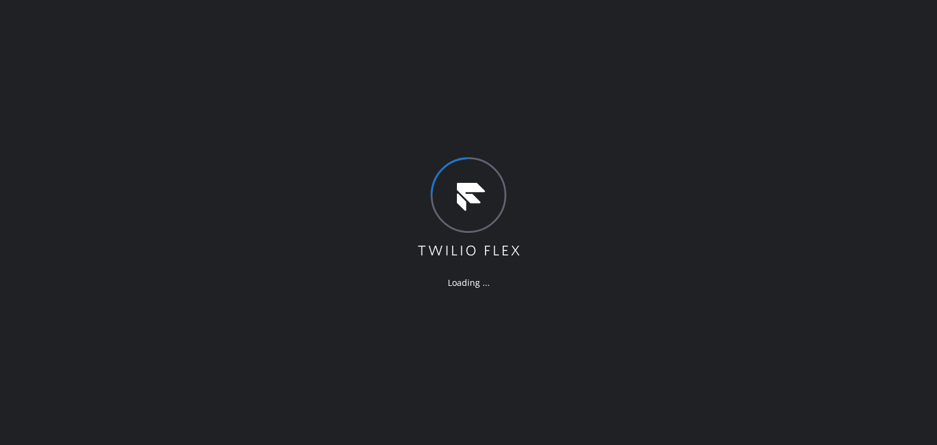
click at [891, 147] on div "Loading ..." at bounding box center [468, 222] width 937 height 445
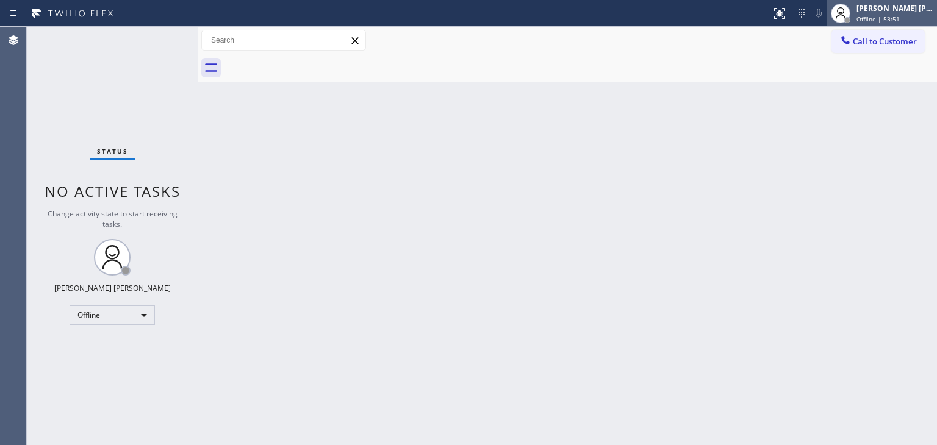
click at [887, 15] on span "Offline | 53:51" at bounding box center [877, 19] width 43 height 9
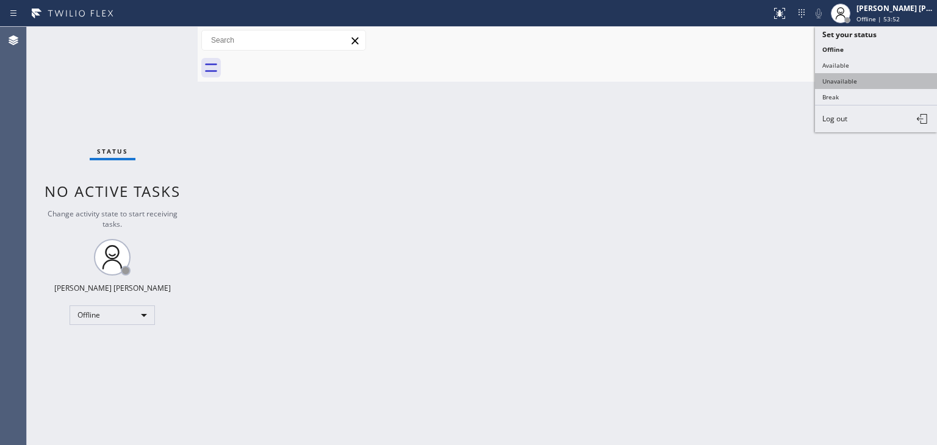
click at [856, 71] on button "Available" at bounding box center [876, 65] width 122 height 16
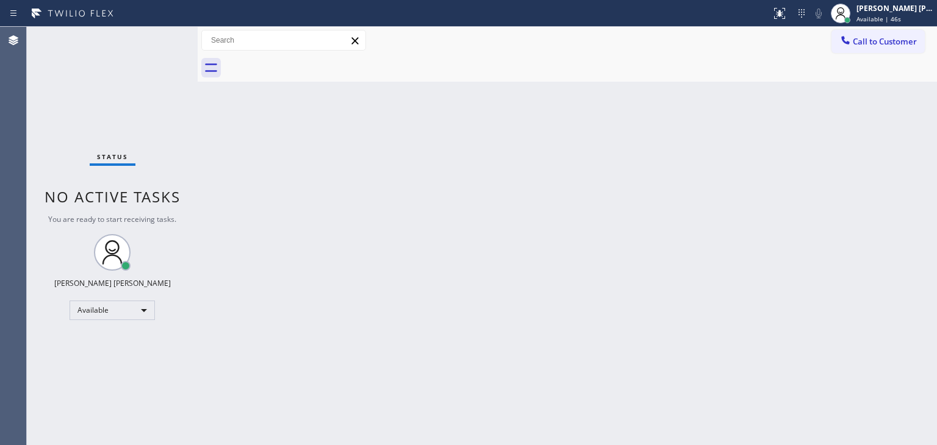
click at [161, 37] on div "Status No active tasks You are ready to start receiving tasks. [PERSON_NAME] [P…" at bounding box center [112, 236] width 171 height 418
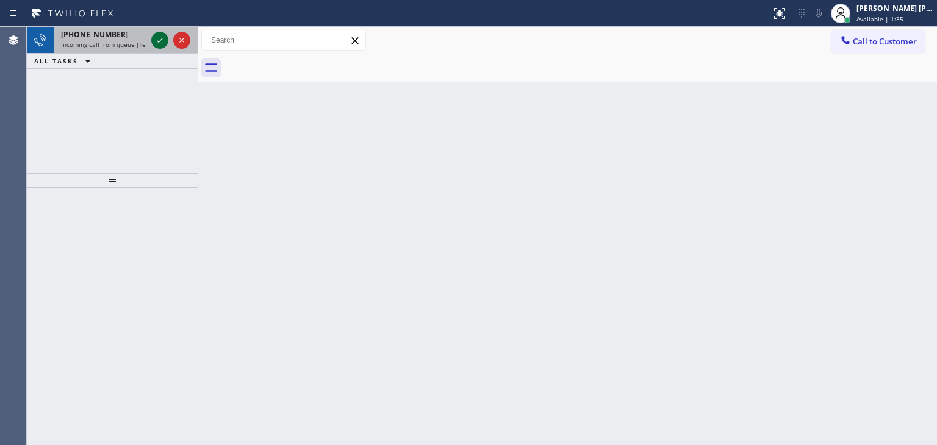
click at [156, 43] on icon at bounding box center [159, 40] width 15 height 15
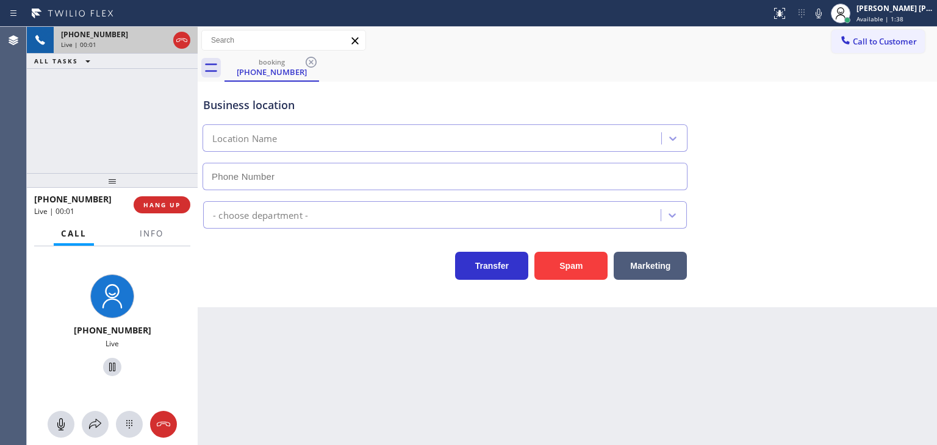
type input "[PHONE_NUMBER]"
click at [900, 127] on div "Business location LG Repairs [PHONE_NUMBER]" at bounding box center [567, 135] width 733 height 110
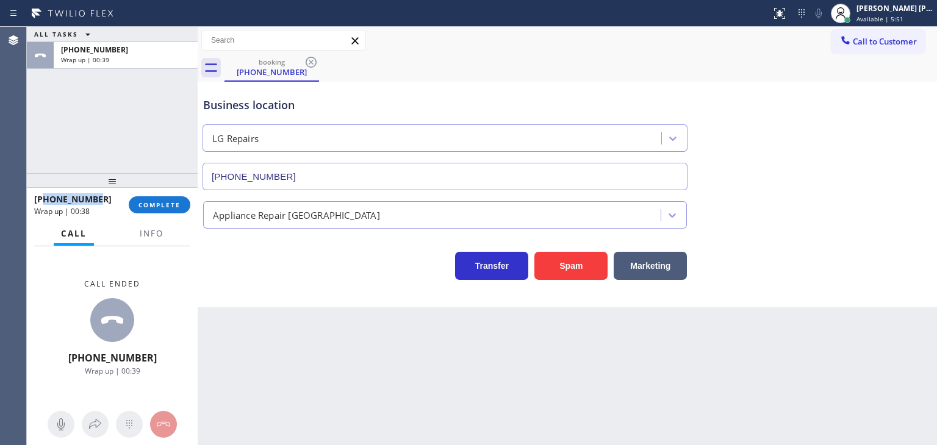
drag, startPoint x: 104, startPoint y: 200, endPoint x: 45, endPoint y: 198, distance: 59.8
click at [45, 198] on div "[PHONE_NUMBER]" at bounding box center [77, 199] width 86 height 12
copy span "2146732450"
click at [151, 232] on span "Info" at bounding box center [152, 233] width 24 height 11
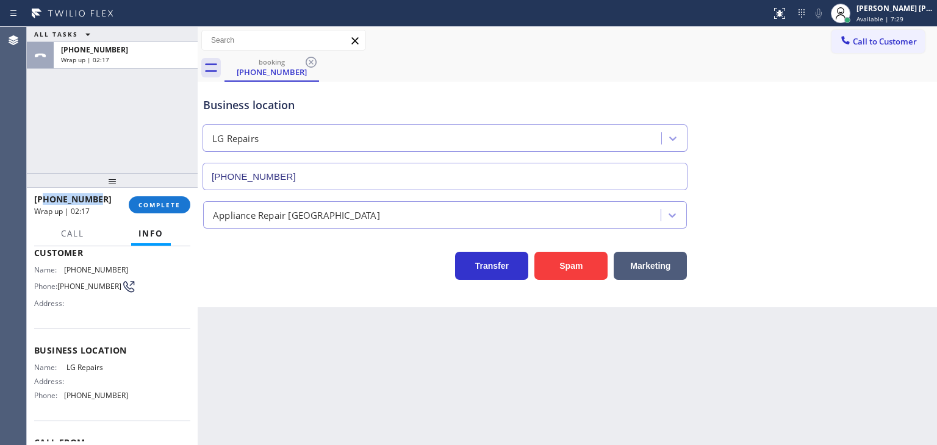
scroll to position [122, 0]
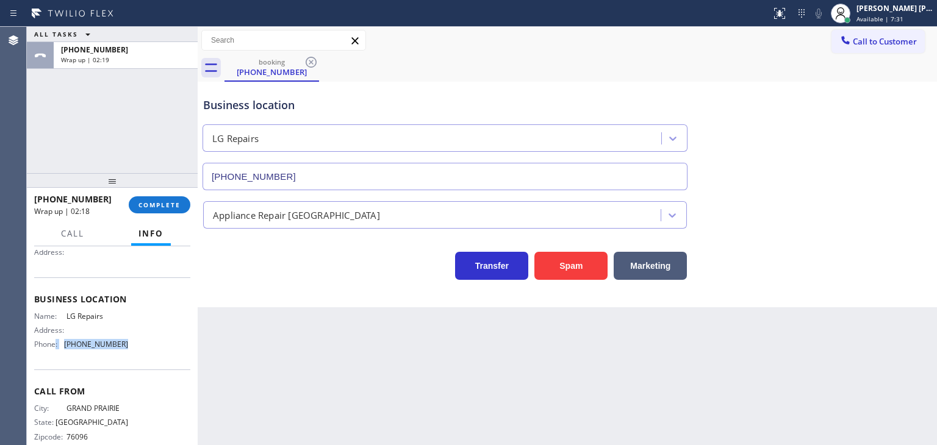
drag, startPoint x: 123, startPoint y: 342, endPoint x: 54, endPoint y: 340, distance: 69.5
click at [54, 340] on div "Name: LG Repairs Address: Phone: [PHONE_NUMBER]" at bounding box center [112, 333] width 156 height 43
click at [137, 345] on div "Name: LG Repairs Address: Phone: [PHONE_NUMBER]" at bounding box center [112, 333] width 156 height 43
drag, startPoint x: 137, startPoint y: 345, endPoint x: 59, endPoint y: 347, distance: 78.7
click at [59, 347] on div "Name: LG Repairs Address: Phone: [PHONE_NUMBER]" at bounding box center [112, 333] width 156 height 43
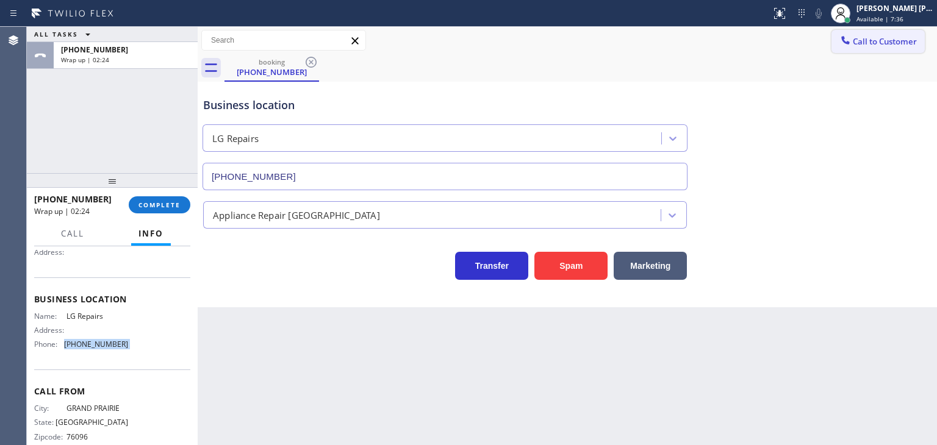
click at [887, 48] on button "Call to Customer" at bounding box center [877, 41] width 93 height 23
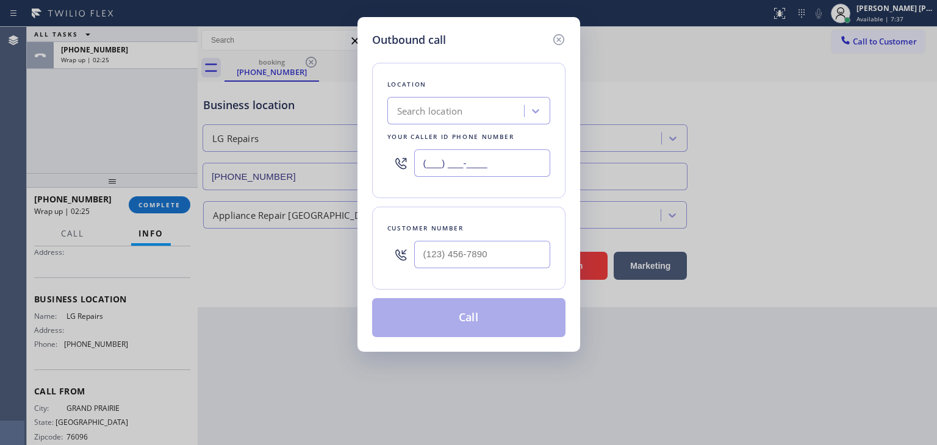
click at [422, 171] on input "(___) ___-____" at bounding box center [482, 162] width 136 height 27
paste input "877) 748-5179"
type input "[PHONE_NUMBER]"
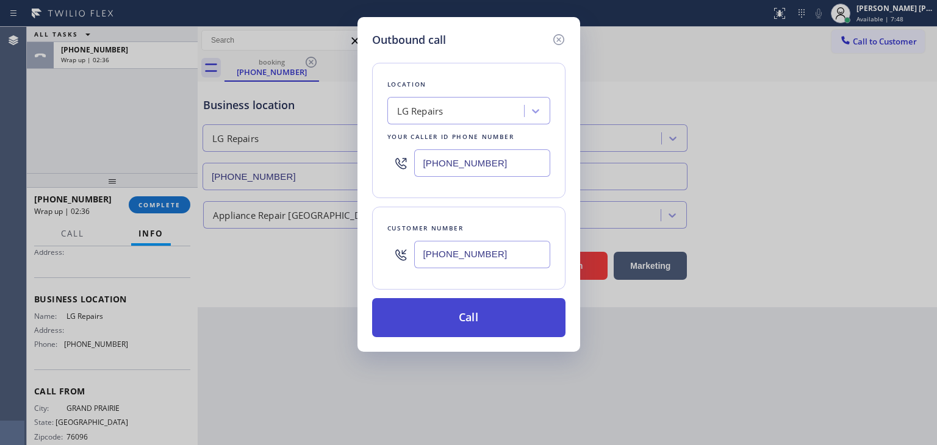
type input "[PHONE_NUMBER]"
click at [484, 318] on button "Call" at bounding box center [468, 317] width 193 height 39
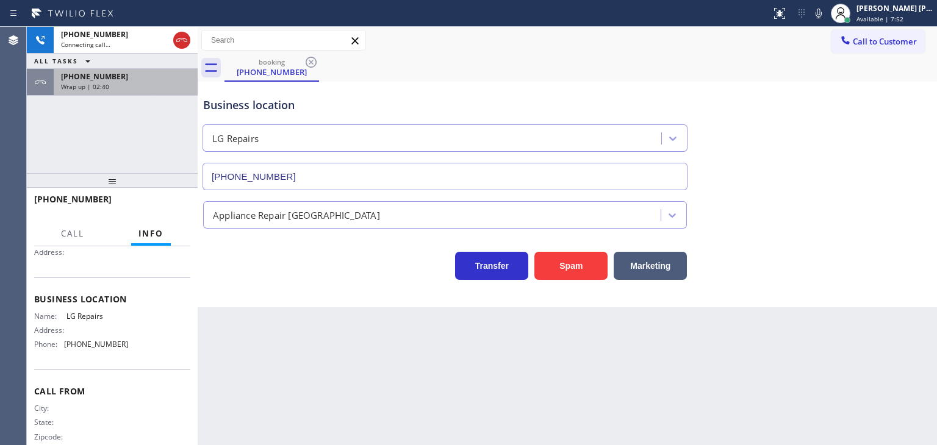
click at [153, 85] on div "Wrap up | 02:40" at bounding box center [125, 86] width 129 height 9
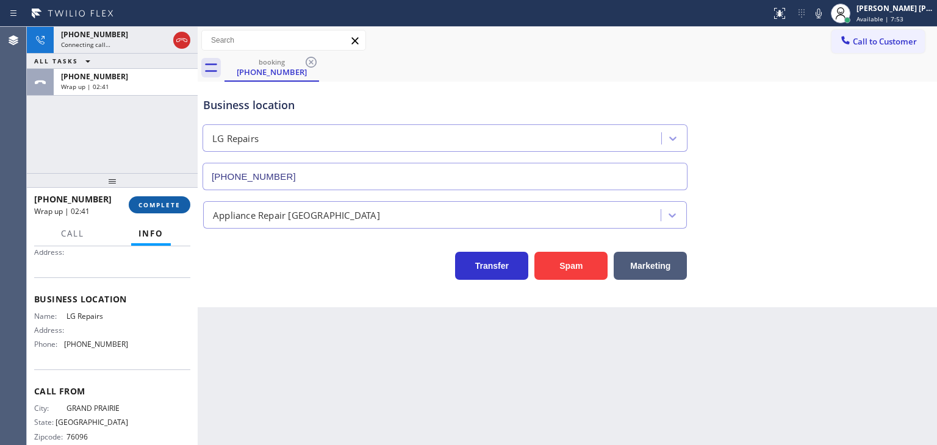
click at [168, 202] on span "COMPLETE" at bounding box center [159, 205] width 42 height 9
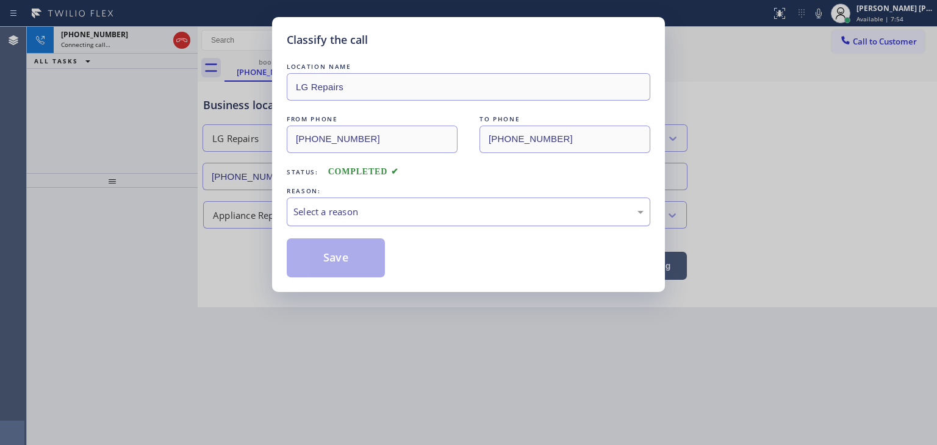
click at [327, 210] on div "Select a reason" at bounding box center [468, 212] width 350 height 14
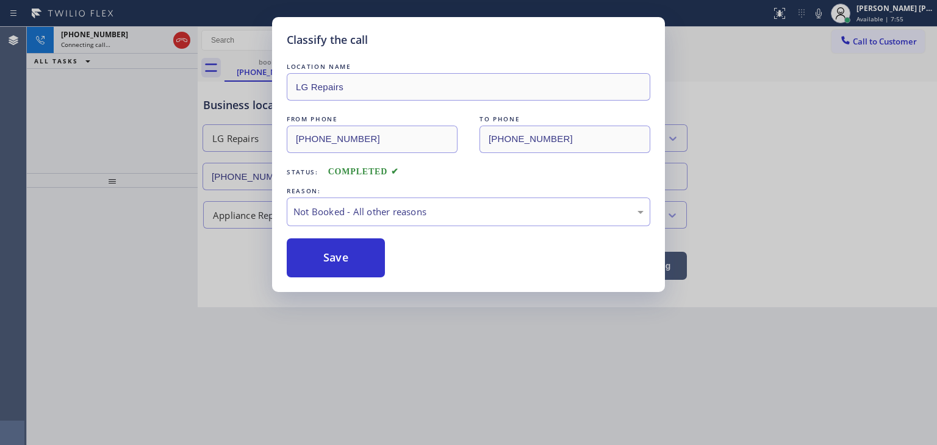
click at [328, 256] on button "Save" at bounding box center [336, 257] width 98 height 39
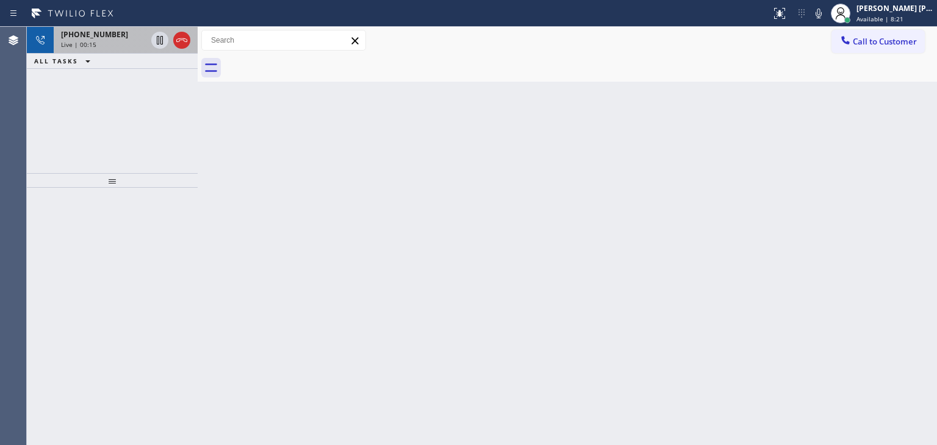
click at [100, 43] on div "Live | 00:15" at bounding box center [103, 44] width 85 height 9
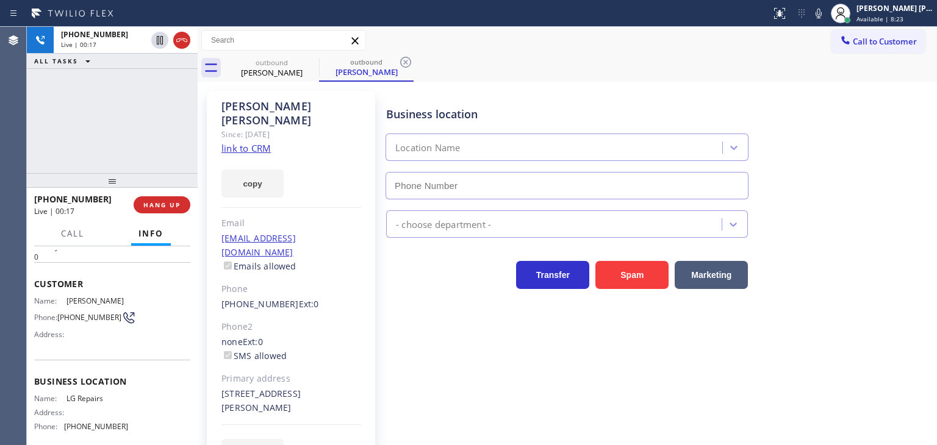
scroll to position [61, 0]
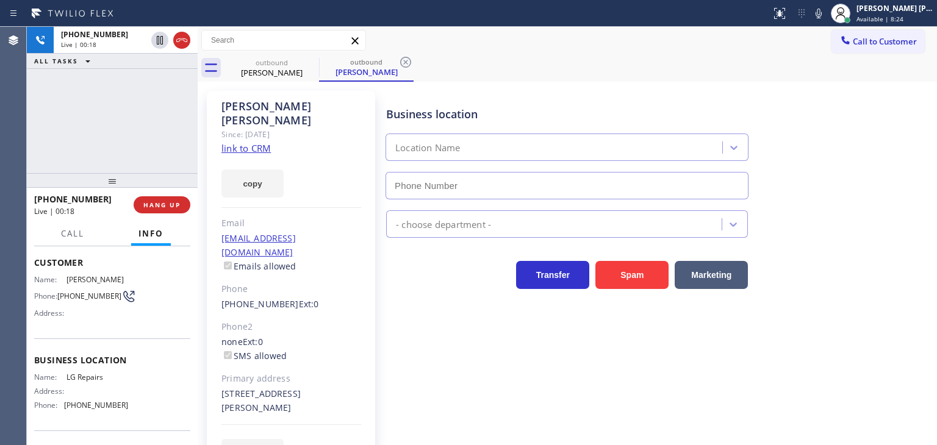
type input "[PHONE_NUMBER]"
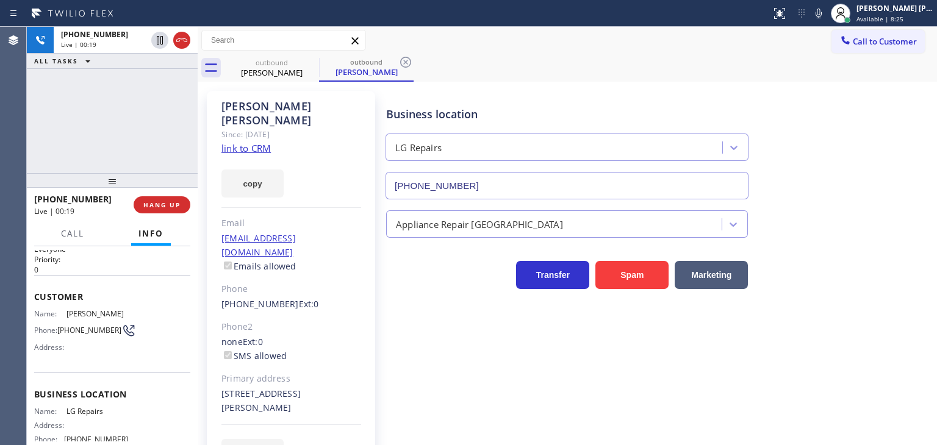
scroll to position [0, 0]
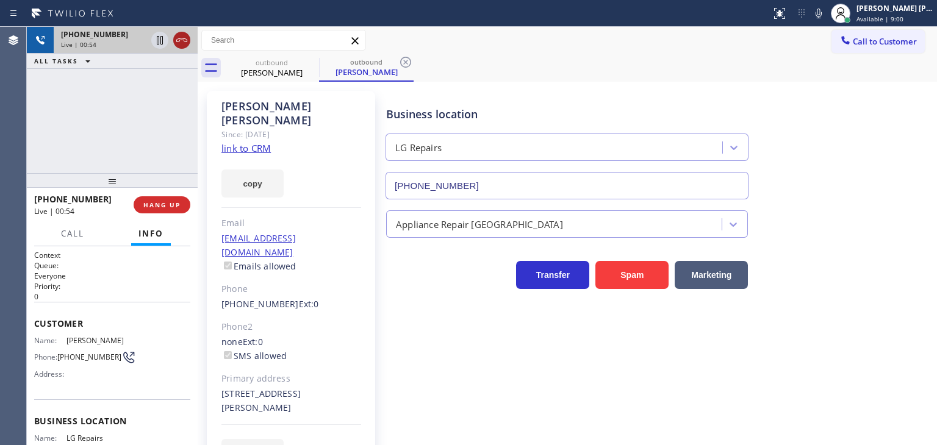
click at [179, 42] on icon at bounding box center [181, 40] width 15 height 15
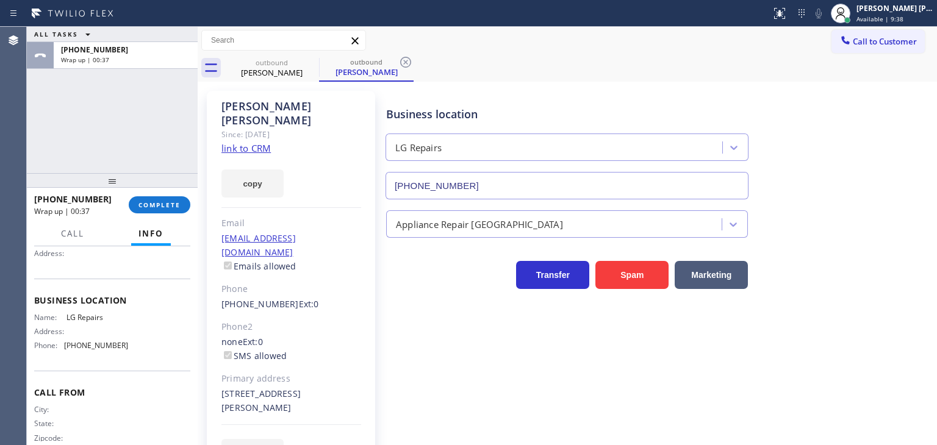
scroll to position [122, 0]
drag, startPoint x: 124, startPoint y: 345, endPoint x: 55, endPoint y: 346, distance: 69.5
click at [55, 346] on div "Name: LG Repairs Address: Phone: [PHONE_NUMBER]" at bounding box center [112, 333] width 156 height 43
click at [132, 342] on div "Name: LG Repairs Address: Phone: [PHONE_NUMBER]" at bounding box center [112, 333] width 156 height 43
drag, startPoint x: 132, startPoint y: 343, endPoint x: 60, endPoint y: 350, distance: 72.3
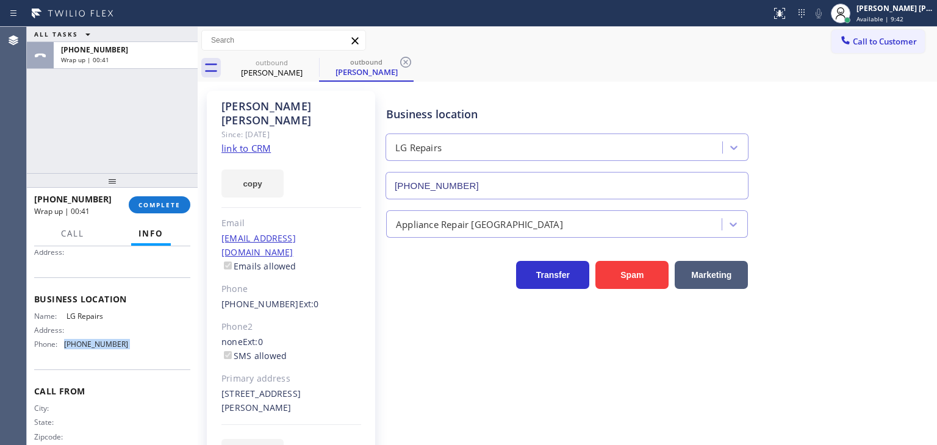
click at [60, 350] on div "Name: LG Repairs Address: Phone: [PHONE_NUMBER]" at bounding box center [112, 333] width 156 height 43
click at [154, 208] on span "COMPLETE" at bounding box center [159, 205] width 42 height 9
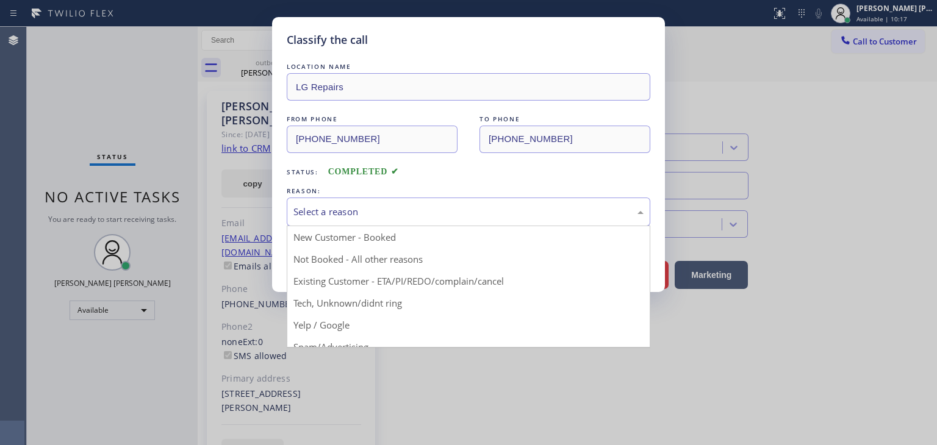
click at [317, 199] on div "Select a reason" at bounding box center [468, 212] width 363 height 29
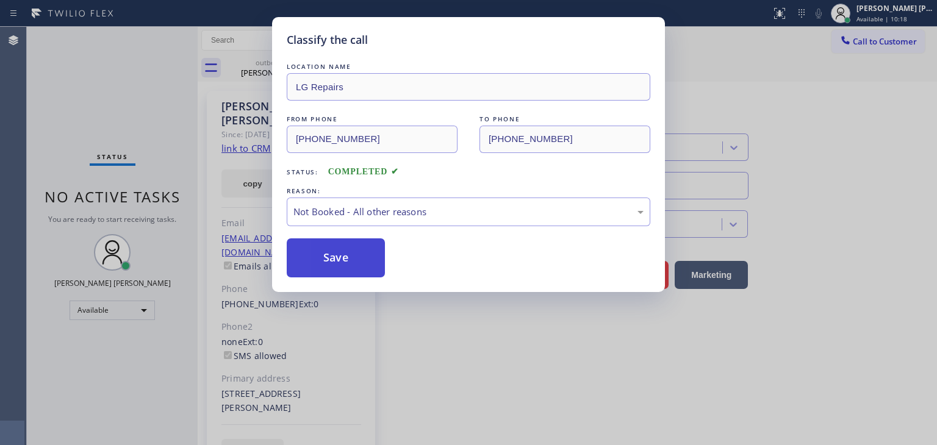
click at [327, 256] on button "Save" at bounding box center [336, 257] width 98 height 39
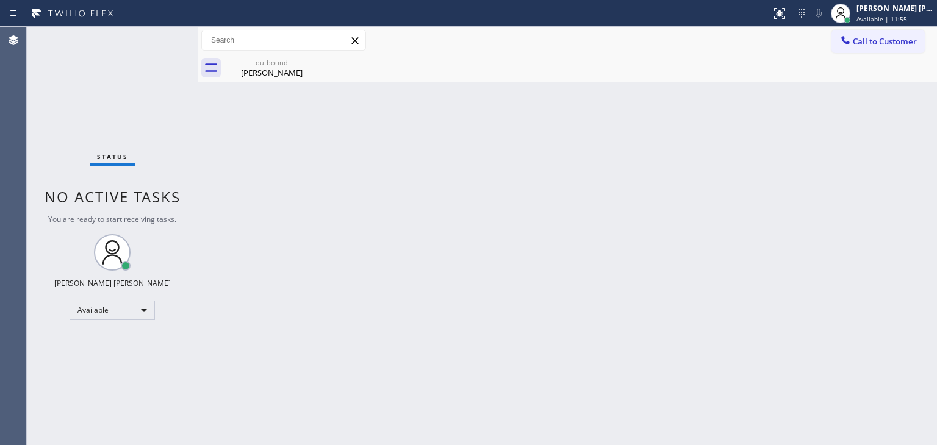
click at [161, 37] on div "Status No active tasks You are ready to start receiving tasks. [PERSON_NAME] [P…" at bounding box center [112, 236] width 171 height 418
click at [146, 42] on div "Status No active tasks You are ready to start receiving tasks. [PERSON_NAME] [P…" at bounding box center [112, 236] width 171 height 418
click at [385, 130] on div "Back to Dashboard Change Sender ID Customers Technicians Select a contact Outbo…" at bounding box center [567, 236] width 739 height 418
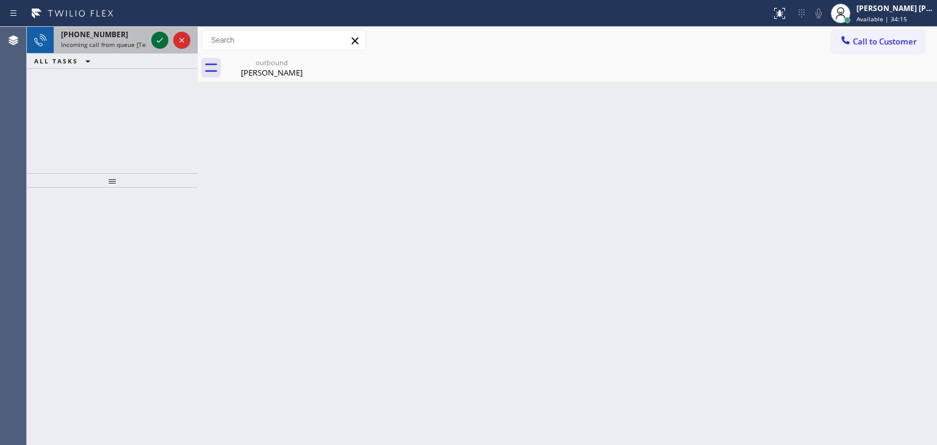
click at [165, 37] on icon at bounding box center [159, 40] width 15 height 15
click at [162, 40] on icon at bounding box center [159, 40] width 15 height 15
click at [157, 38] on icon at bounding box center [159, 40] width 15 height 15
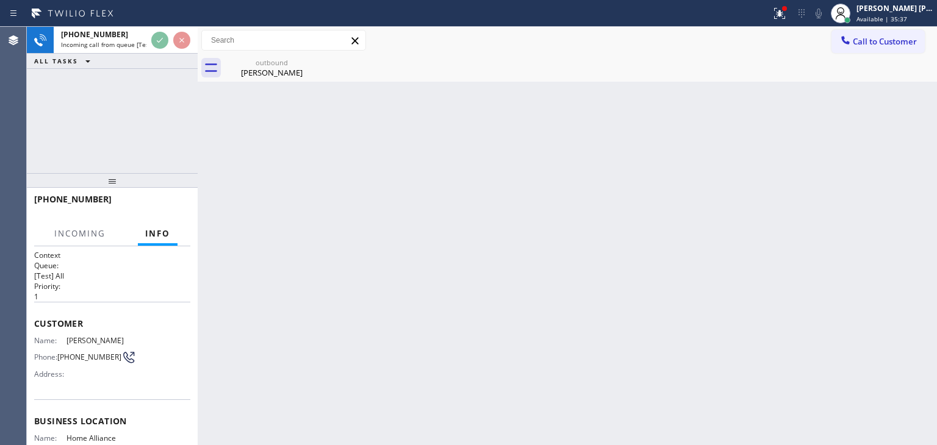
scroll to position [122, 0]
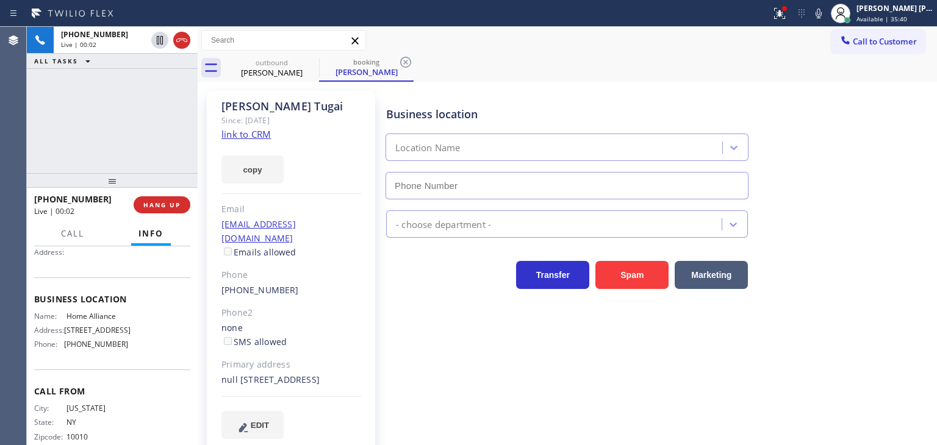
type input "[PHONE_NUMBER]"
click at [239, 135] on link "link to CRM" at bounding box center [245, 134] width 49 height 12
click at [62, 235] on span "Call" at bounding box center [72, 233] width 23 height 11
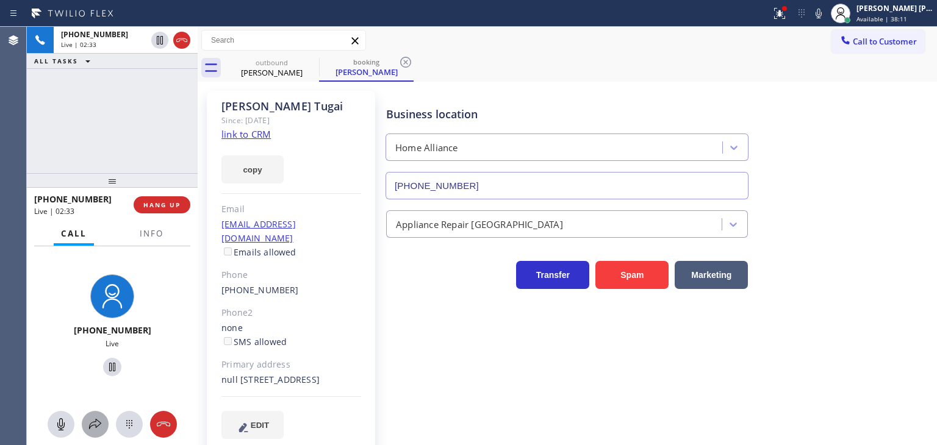
click at [97, 427] on icon at bounding box center [95, 424] width 15 height 15
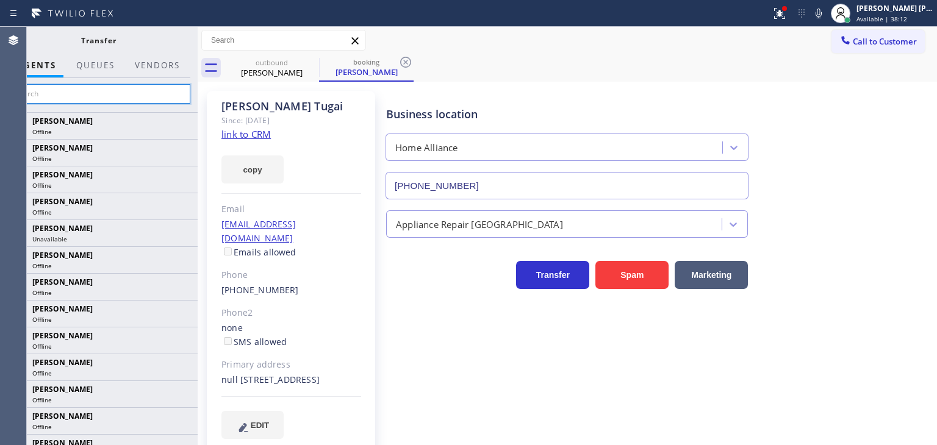
click at [168, 90] on input "text" at bounding box center [99, 94] width 184 height 20
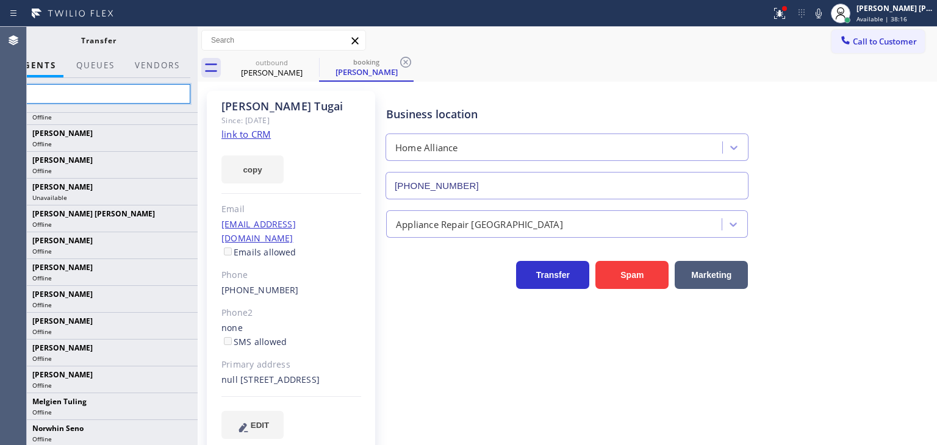
type input "i"
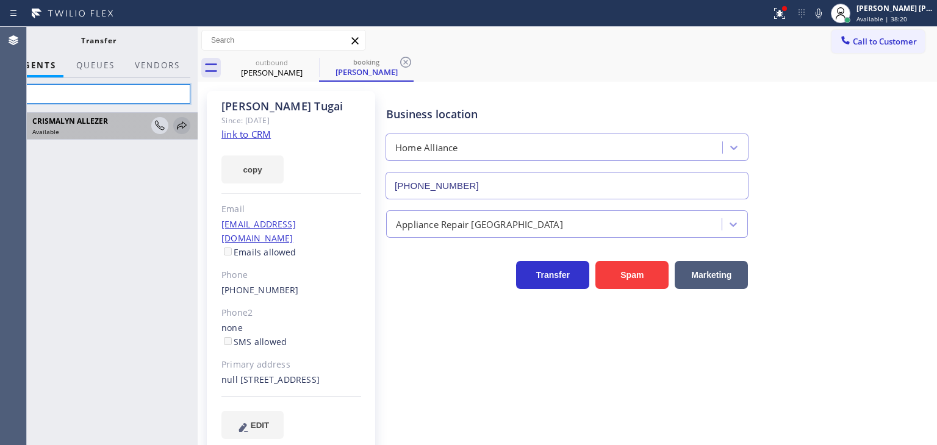
type input "cri"
click at [180, 121] on icon at bounding box center [181, 125] width 15 height 15
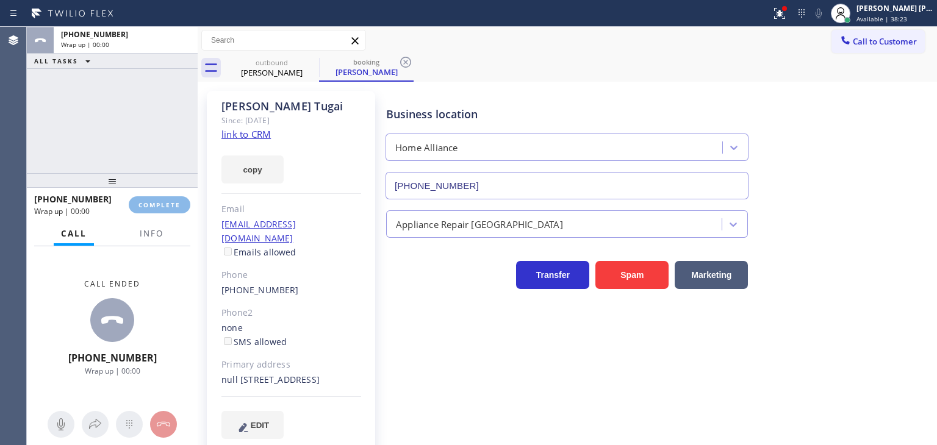
type input "[PHONE_NUMBER]"
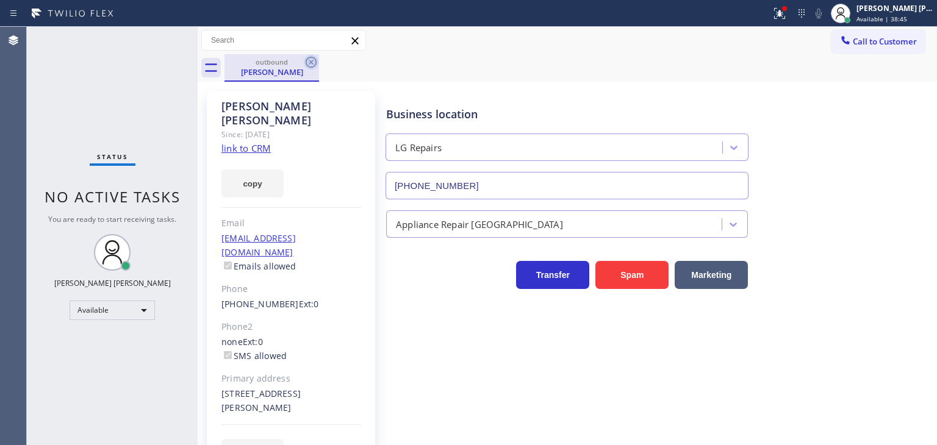
click at [313, 64] on icon at bounding box center [311, 62] width 15 height 15
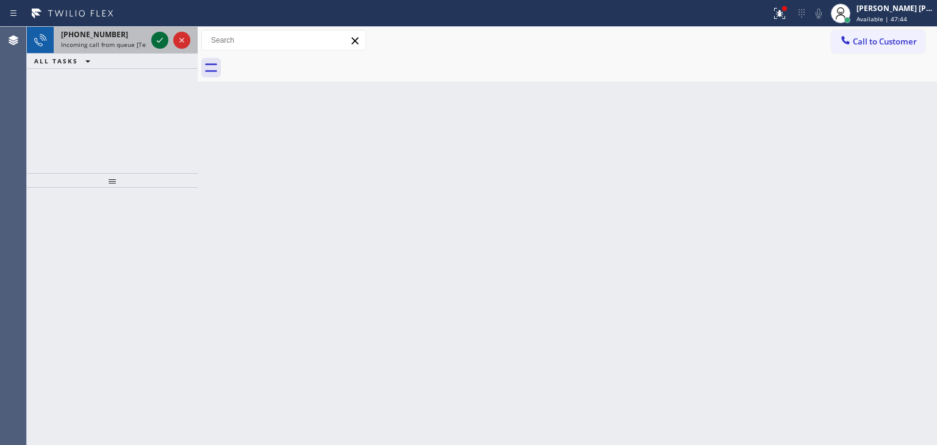
click at [156, 37] on icon at bounding box center [159, 40] width 15 height 15
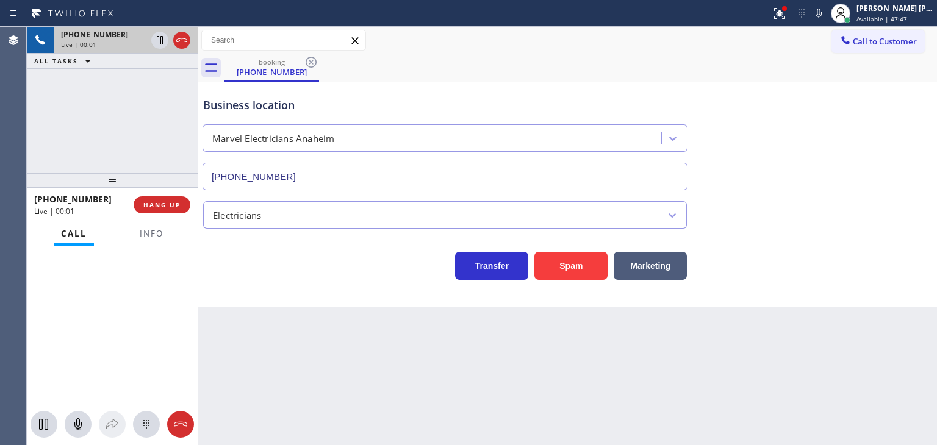
type input "[PHONE_NUMBER]"
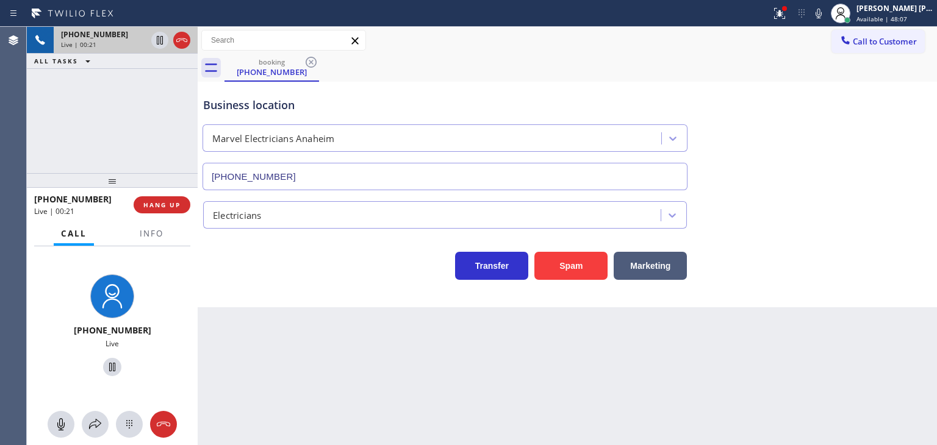
click at [256, 288] on div "Business location Marvel Electricians [GEOGRAPHIC_DATA] [PHONE_NUMBER] Electric…" at bounding box center [567, 195] width 739 height 226
click at [826, 11] on icon at bounding box center [818, 13] width 15 height 15
click at [158, 36] on icon at bounding box center [160, 40] width 6 height 9
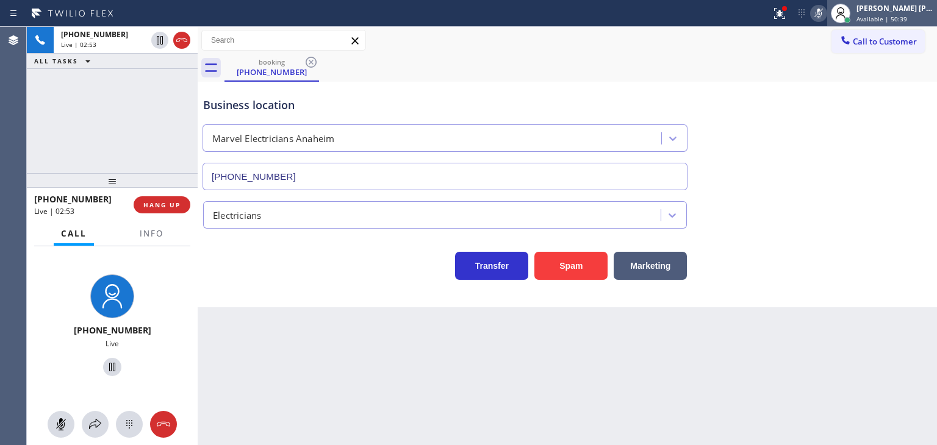
click at [914, 5] on div "[PERSON_NAME] [PERSON_NAME]" at bounding box center [894, 8] width 77 height 10
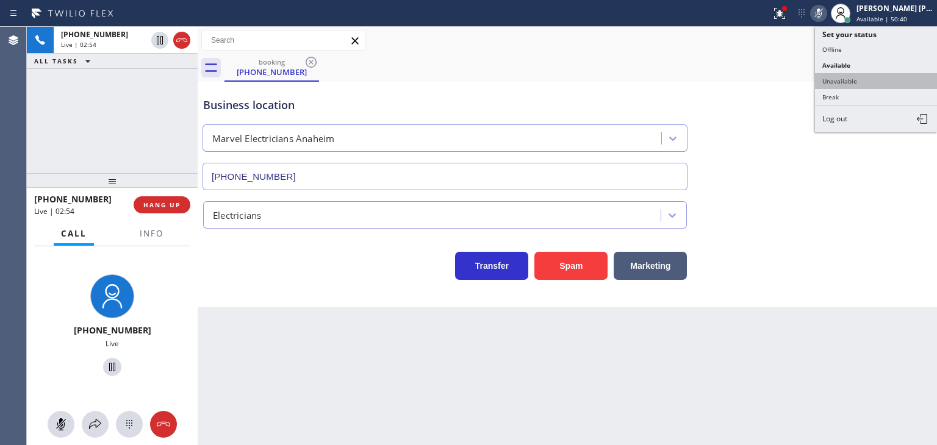
click at [887, 74] on button "Unavailable" at bounding box center [876, 81] width 122 height 16
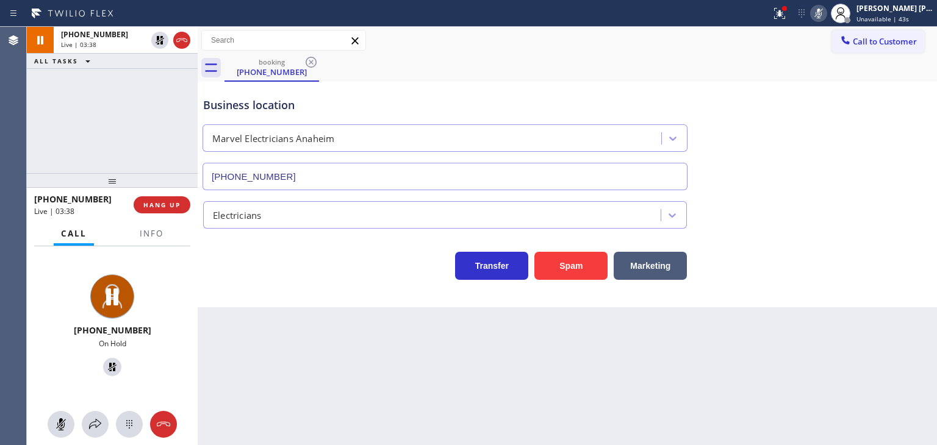
click at [826, 8] on icon at bounding box center [818, 13] width 15 height 15
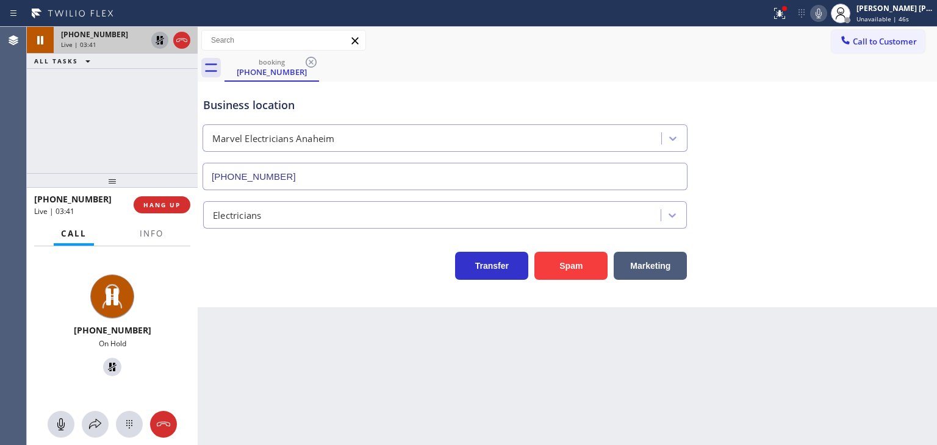
click at [156, 36] on icon at bounding box center [159, 40] width 15 height 15
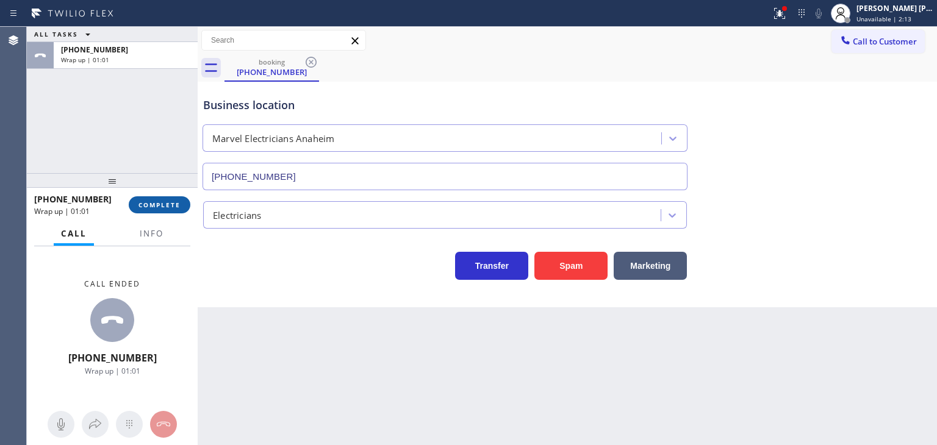
click at [173, 209] on button "COMPLETE" at bounding box center [160, 204] width 62 height 17
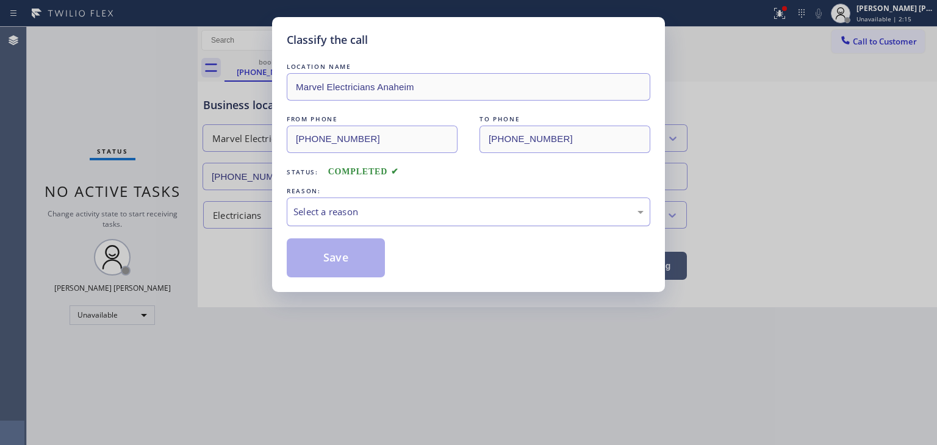
click at [348, 203] on div "Select a reason" at bounding box center [468, 212] width 363 height 29
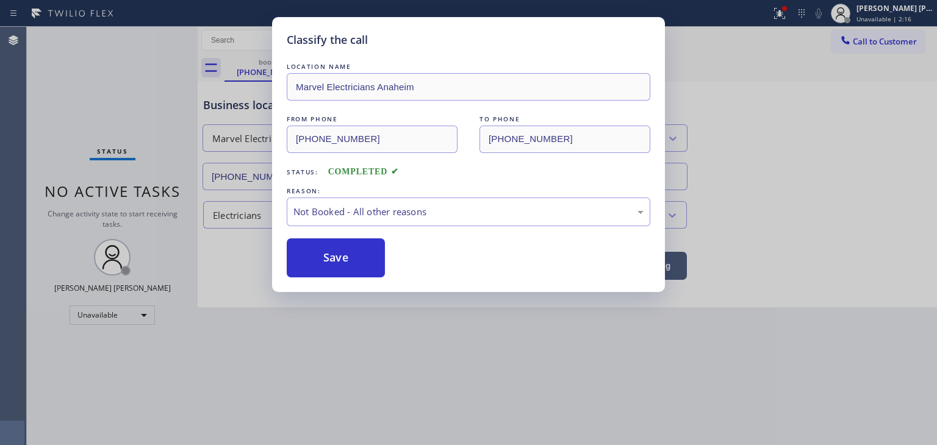
click at [346, 257] on button "Save" at bounding box center [336, 257] width 98 height 39
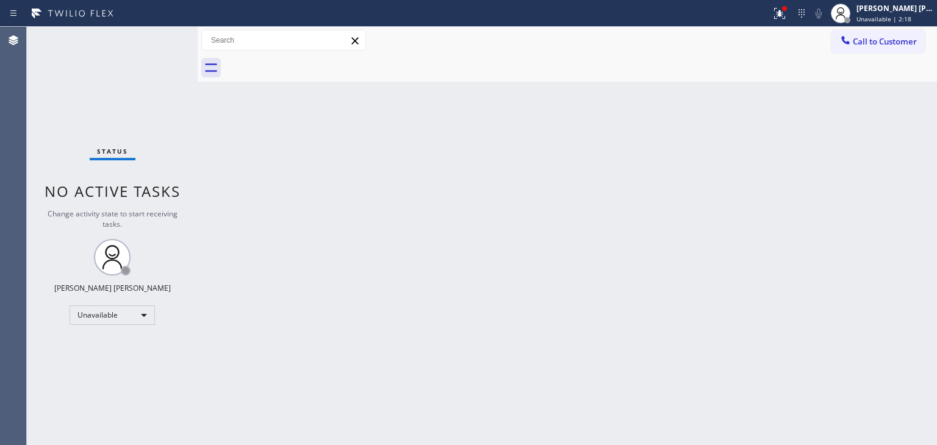
click at [911, 15] on span "Unavailable | 2:18" at bounding box center [883, 19] width 55 height 9
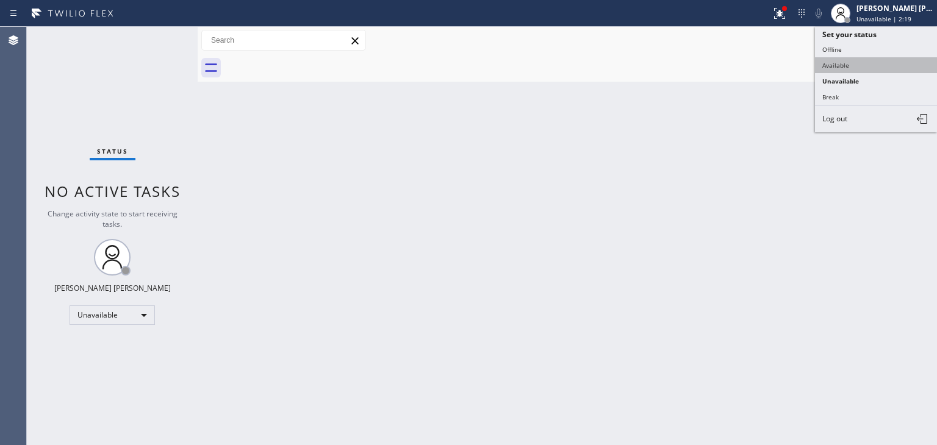
click at [862, 71] on button "Available" at bounding box center [876, 65] width 122 height 16
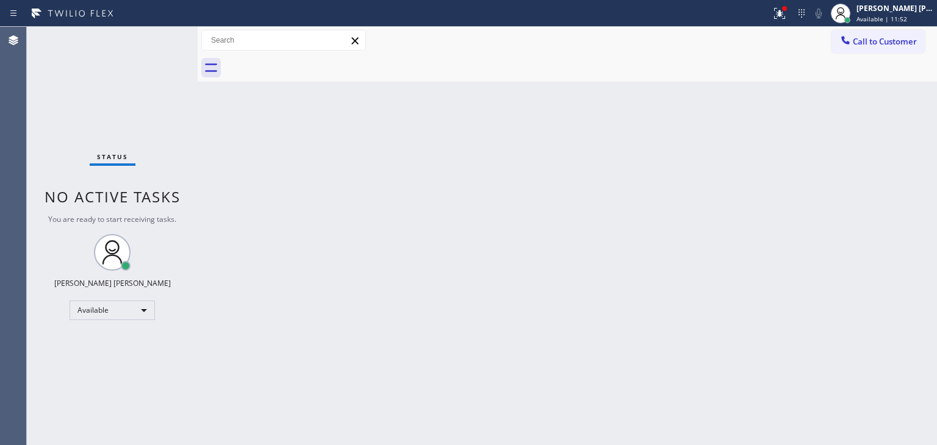
click at [159, 36] on div "Status No active tasks You are ready to start receiving tasks. [PERSON_NAME] [P…" at bounding box center [112, 236] width 171 height 418
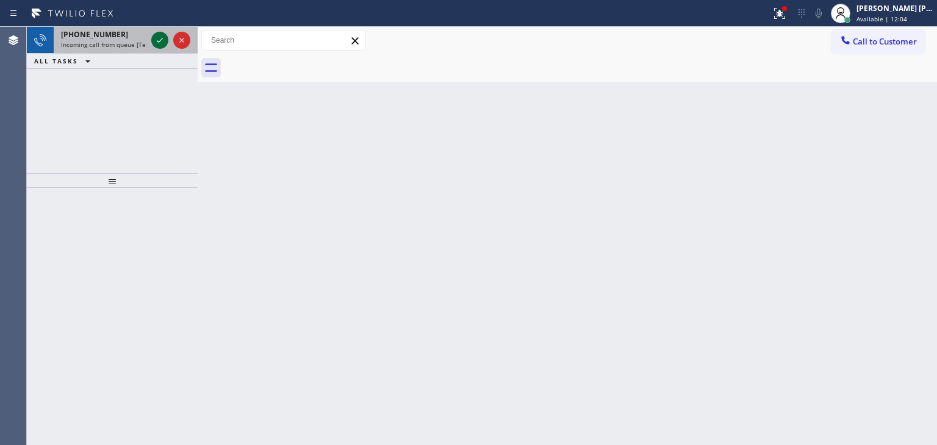
click at [160, 35] on icon at bounding box center [159, 40] width 15 height 15
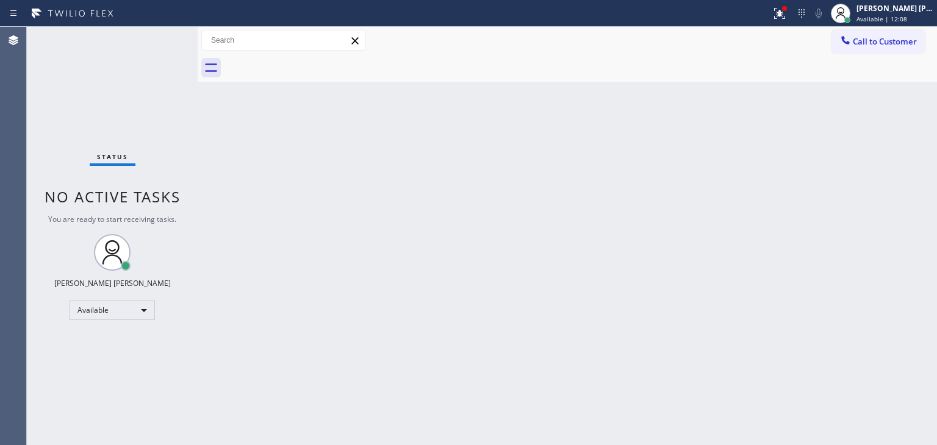
click at [169, 49] on div "Status No active tasks You are ready to start receiving tasks. [PERSON_NAME] [P…" at bounding box center [112, 236] width 171 height 418
click at [161, 35] on div "Status No active tasks You are ready to start receiving tasks. [PERSON_NAME] [P…" at bounding box center [112, 236] width 171 height 418
click at [161, 34] on div "Status No active tasks You are ready to start receiving tasks. [PERSON_NAME] [P…" at bounding box center [112, 236] width 171 height 418
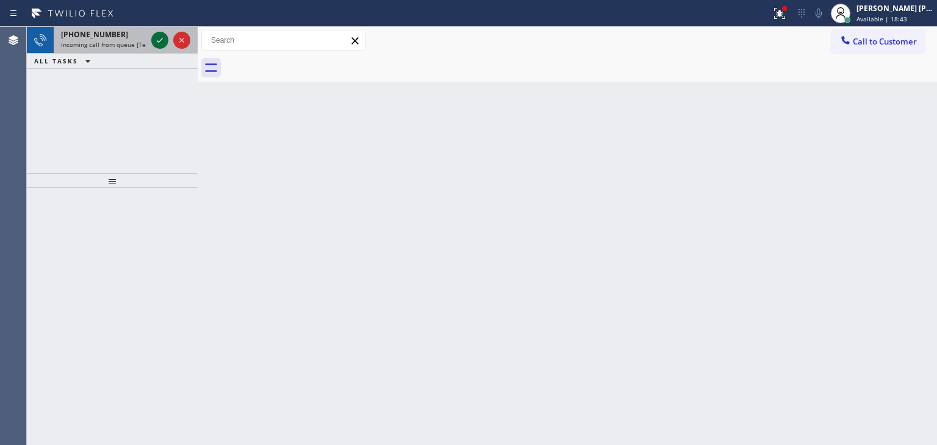
click at [162, 36] on icon at bounding box center [159, 40] width 15 height 15
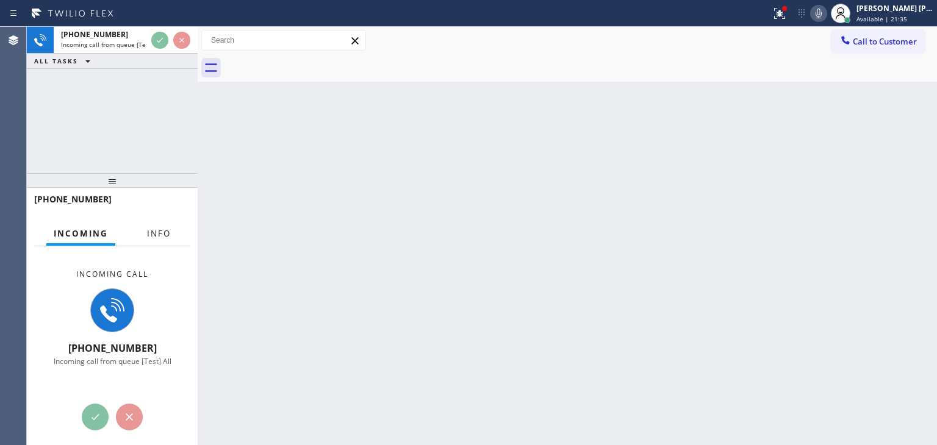
click at [160, 240] on button "Info" at bounding box center [159, 234] width 38 height 24
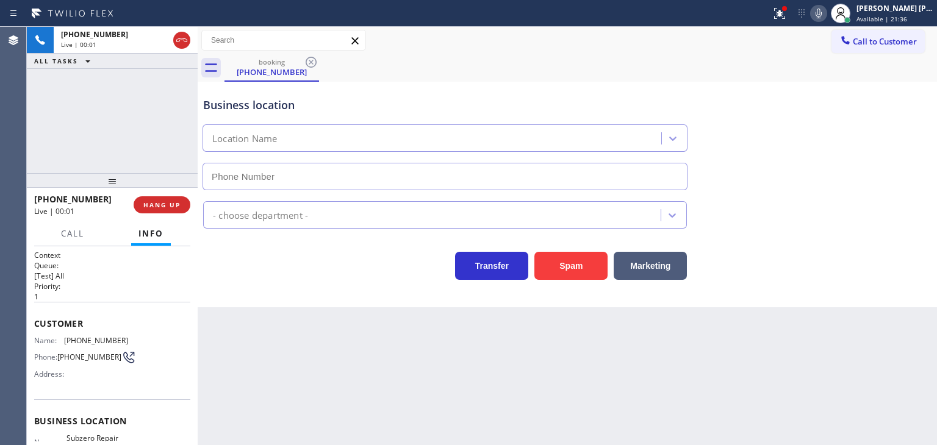
type input "[PHONE_NUMBER]"
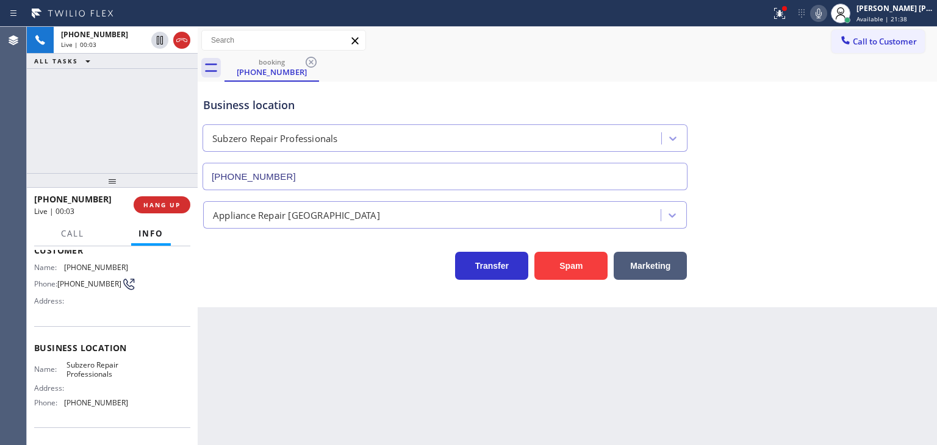
scroll to position [122, 0]
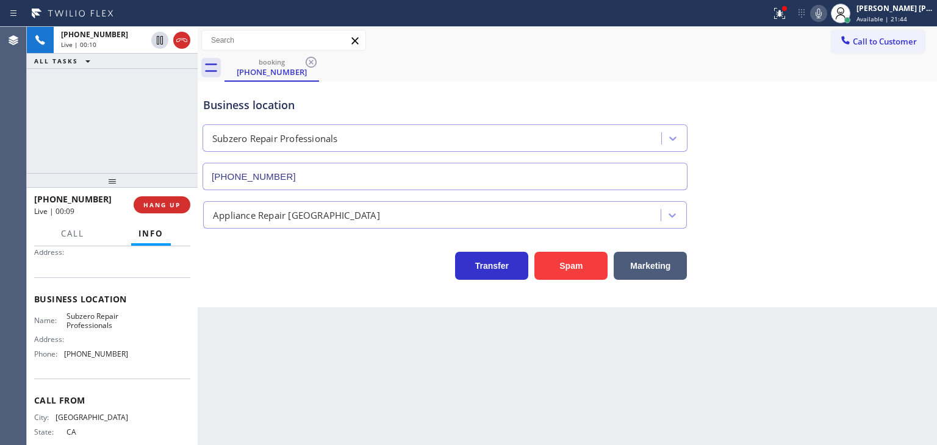
click at [826, 15] on icon at bounding box center [818, 13] width 15 height 15
click at [826, 13] on icon at bounding box center [818, 13] width 15 height 15
drag, startPoint x: 99, startPoint y: 199, endPoint x: 46, endPoint y: 201, distance: 53.1
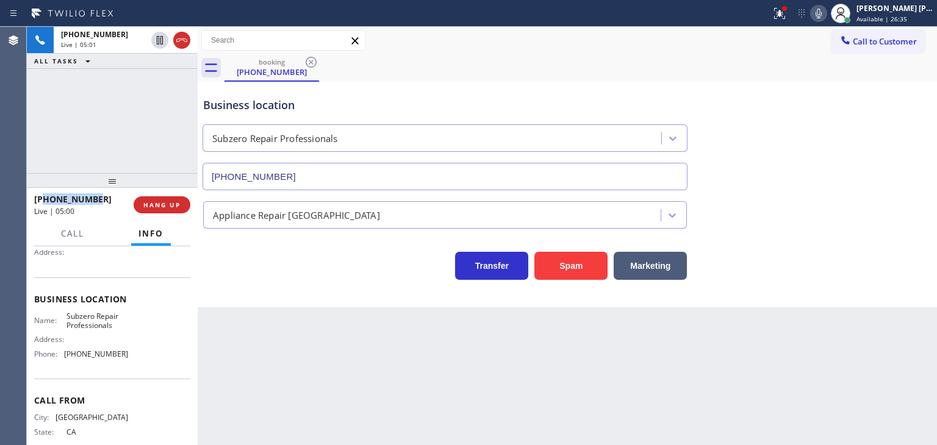
click at [46, 201] on div "[PHONE_NUMBER]" at bounding box center [79, 199] width 91 height 12
copy span "6192189908"
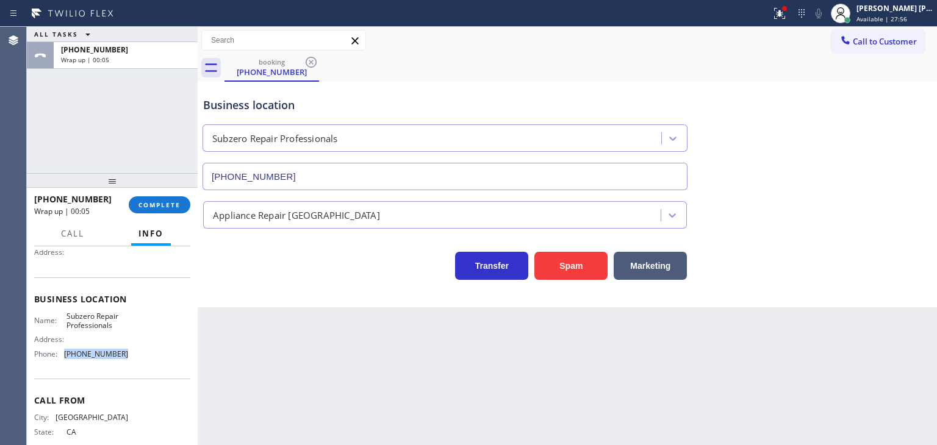
drag, startPoint x: 123, startPoint y: 354, endPoint x: 63, endPoint y: 357, distance: 59.8
click at [63, 357] on div "Name: Subzero Repair Professionals Address: Phone: [PHONE_NUMBER]" at bounding box center [112, 338] width 156 height 52
copy div "[PHONE_NUMBER]"
click at [167, 208] on span "COMPLETE" at bounding box center [159, 205] width 42 height 9
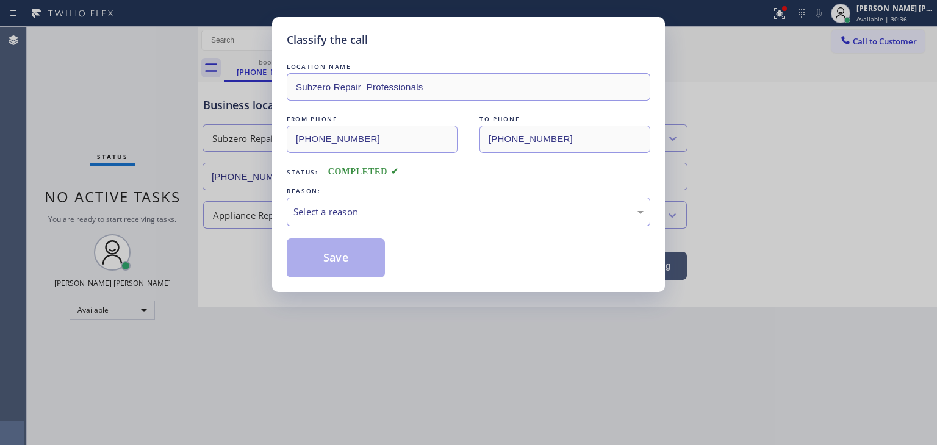
click at [462, 145] on div "FROM PHONE [PHONE_NUMBER] TO PHONE [PHONE_NUMBER]" at bounding box center [468, 133] width 363 height 40
click at [359, 213] on div "Select a reason" at bounding box center [468, 212] width 350 height 14
click at [342, 254] on button "Save" at bounding box center [336, 257] width 98 height 39
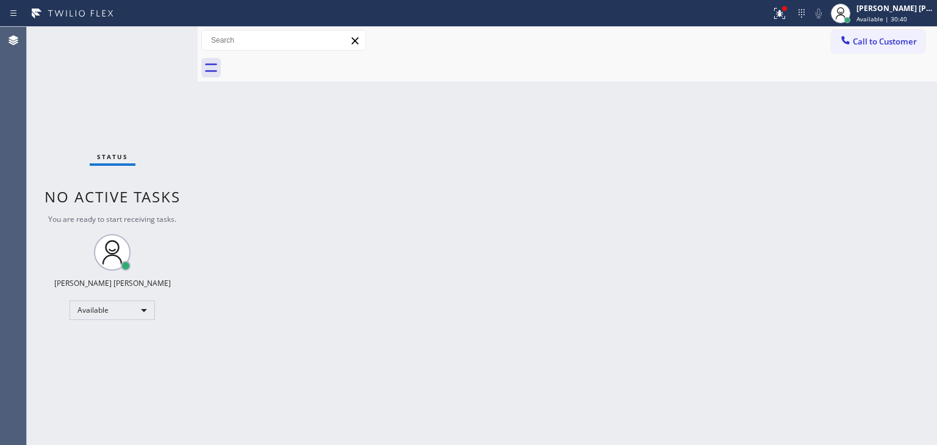
click at [879, 45] on span "Call to Customer" at bounding box center [885, 41] width 64 height 11
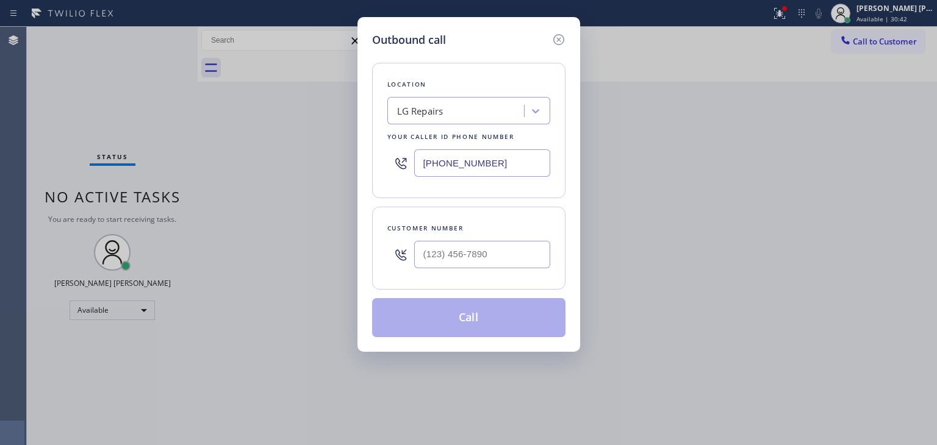
drag, startPoint x: 512, startPoint y: 163, endPoint x: 127, endPoint y: 179, distance: 385.1
click at [133, 187] on div "Outbound call Location LG Repairs Your caller id phone number [PHONE_NUMBER] Cu…" at bounding box center [468, 222] width 937 height 445
paste input "760) 642-644"
type input "[PHONE_NUMBER]"
type input "(___) ___-____"
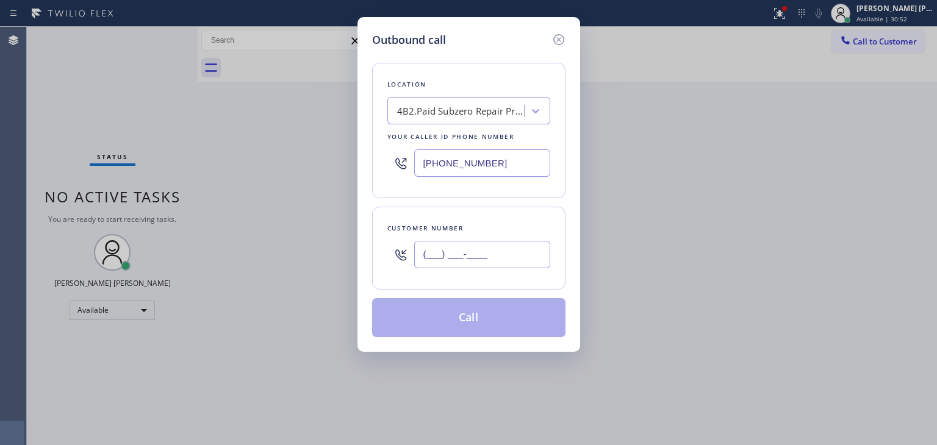
paste input "619) 218-9908"
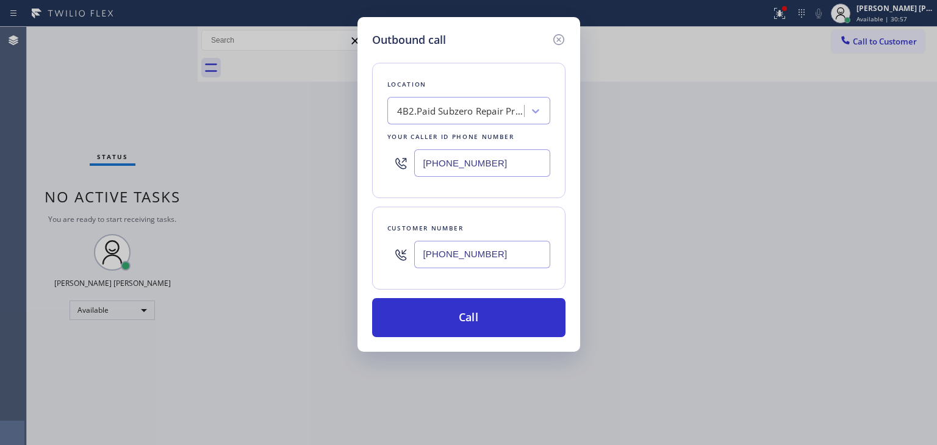
type input "[PHONE_NUMBER]"
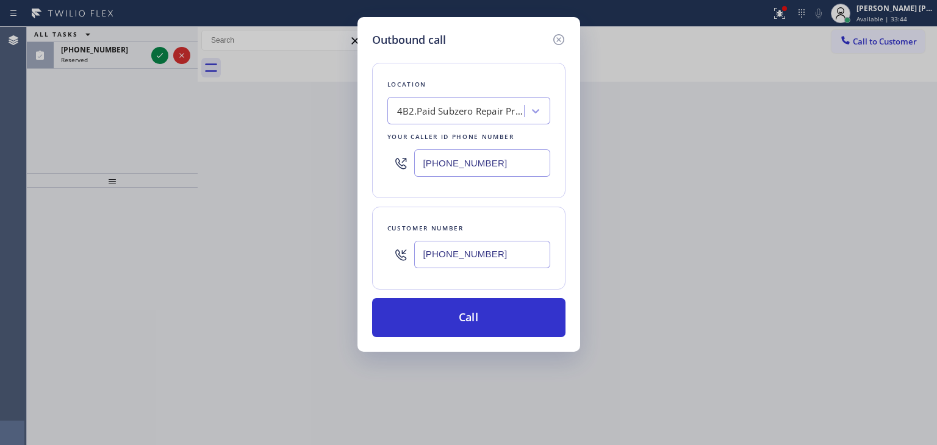
drag, startPoint x: 558, startPoint y: 40, endPoint x: 338, endPoint y: 59, distance: 220.4
click at [554, 38] on icon at bounding box center [558, 39] width 15 height 15
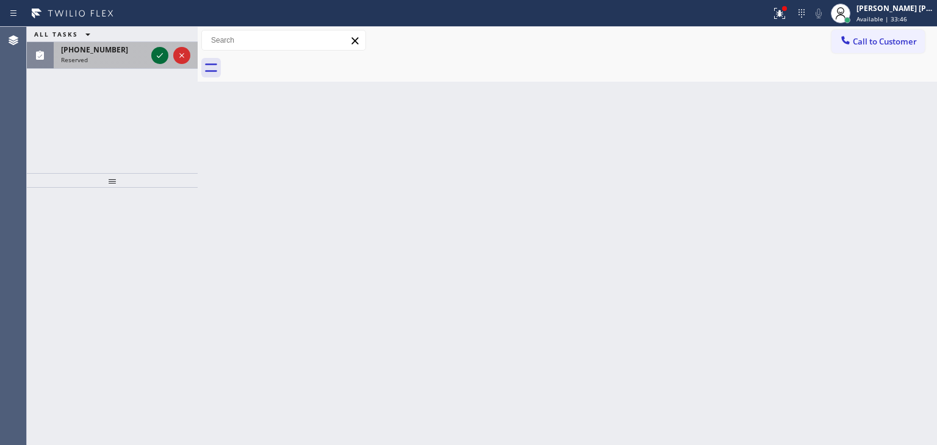
click at [163, 57] on icon at bounding box center [159, 55] width 15 height 15
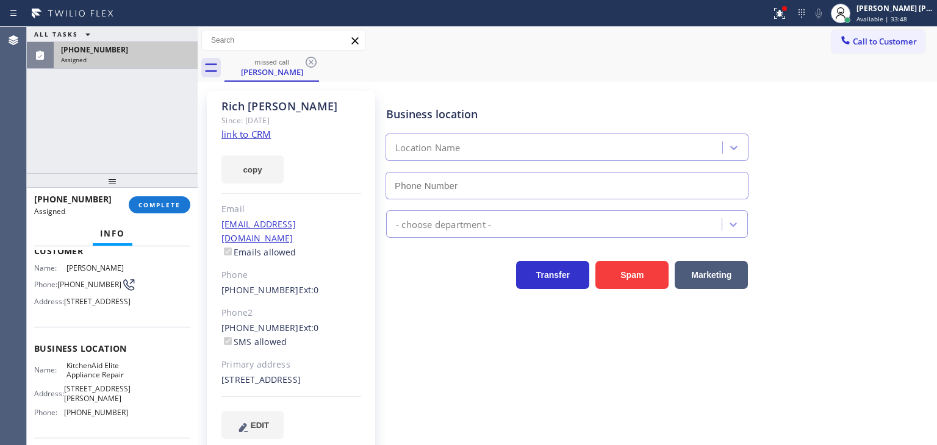
scroll to position [122, 0]
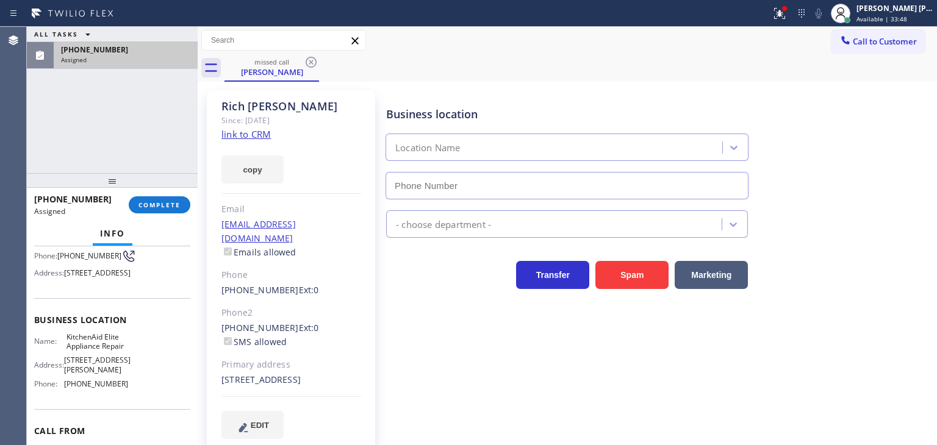
type input "[PHONE_NUMBER]"
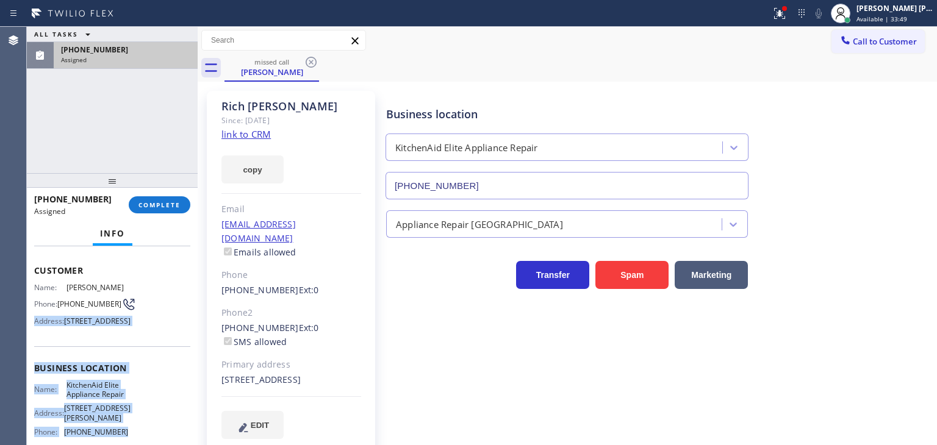
scroll to position [0, 0]
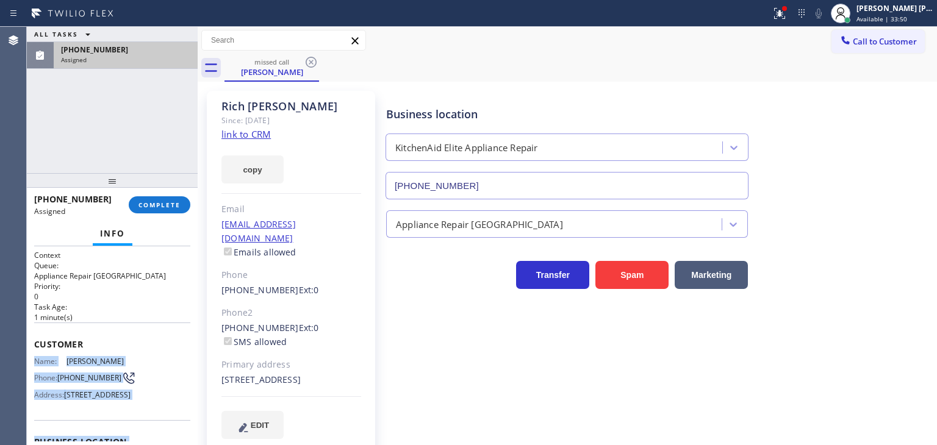
drag, startPoint x: 135, startPoint y: 399, endPoint x: 23, endPoint y: 349, distance: 123.2
click at [29, 359] on div "Context Queue: Appliance Repair High End Priority: 0 Task Age: [DEMOGRAPHIC_DAT…" at bounding box center [112, 345] width 171 height 199
copy div "Name: [PERSON_NAME] Phone: [PHONE_NUMBER] Address: [STREET_ADDRESS] Business lo…"
click at [162, 210] on button "COMPLETE" at bounding box center [160, 204] width 62 height 17
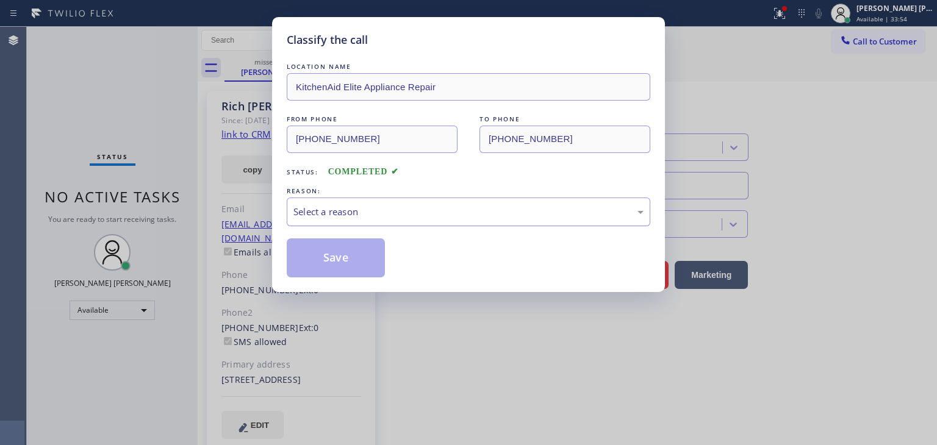
click at [347, 207] on div "Select a reason" at bounding box center [468, 212] width 350 height 14
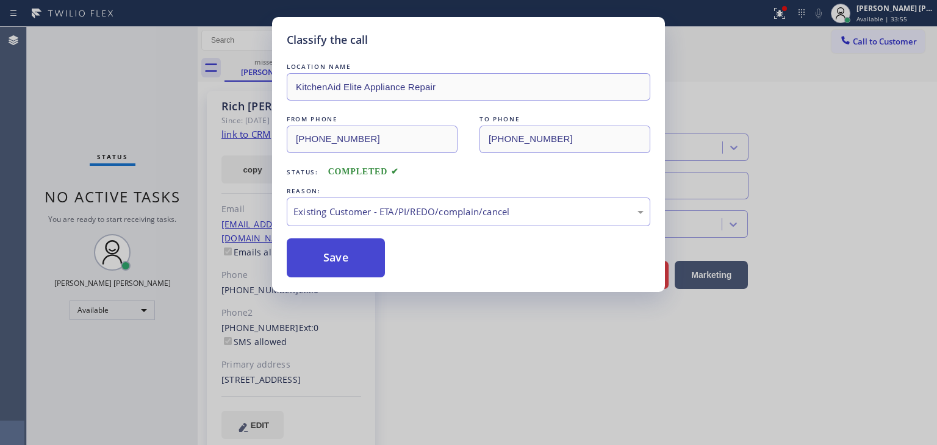
click at [318, 263] on button "Save" at bounding box center [336, 257] width 98 height 39
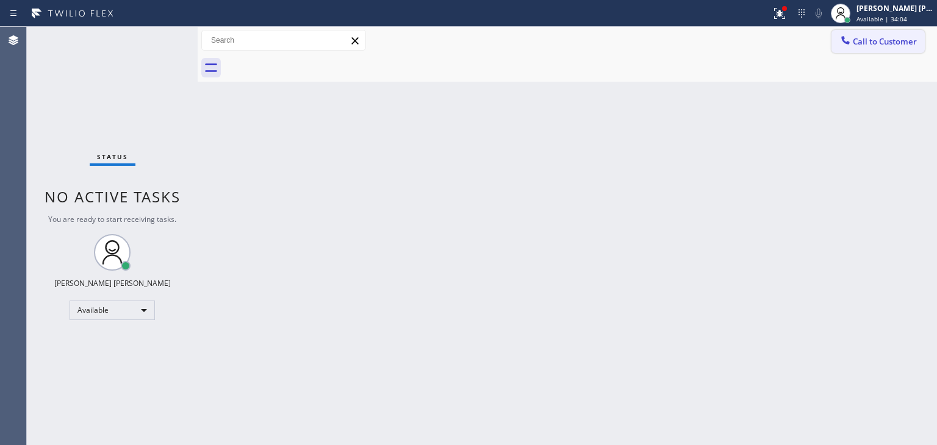
click at [888, 49] on button "Call to Customer" at bounding box center [877, 41] width 93 height 23
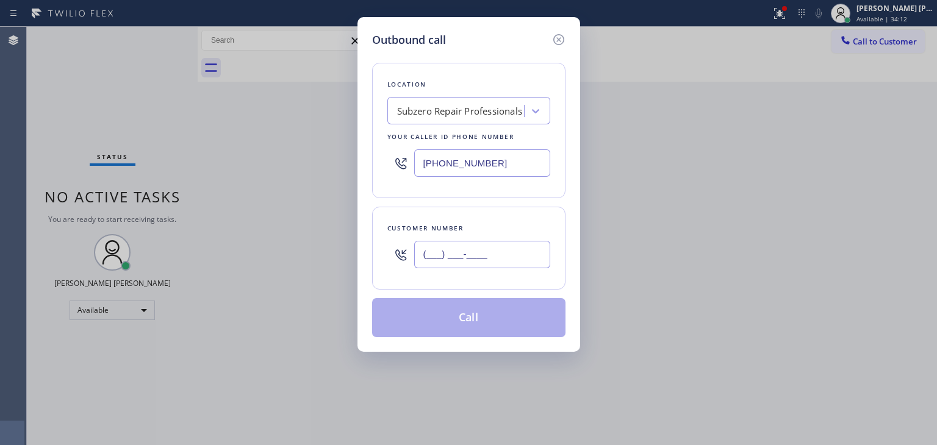
click at [431, 254] on input "(___) ___-____" at bounding box center [482, 254] width 136 height 27
paste input "619) 218-9908"
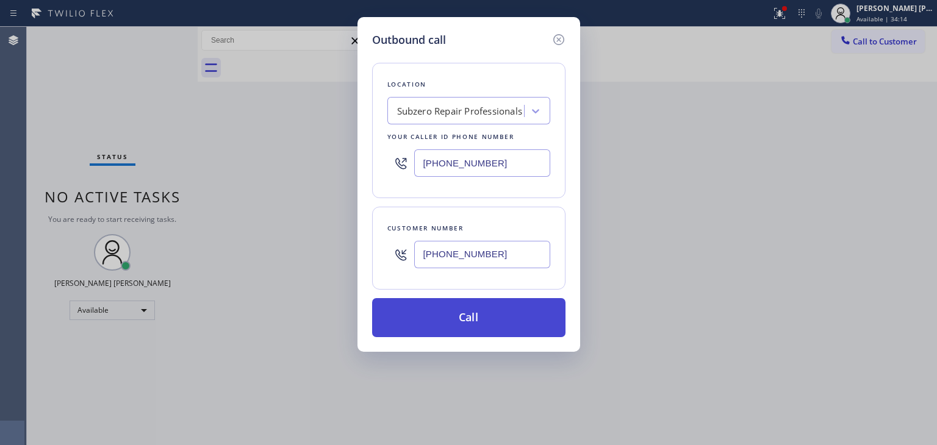
type input "[PHONE_NUMBER]"
click at [476, 316] on button "Call" at bounding box center [468, 317] width 193 height 39
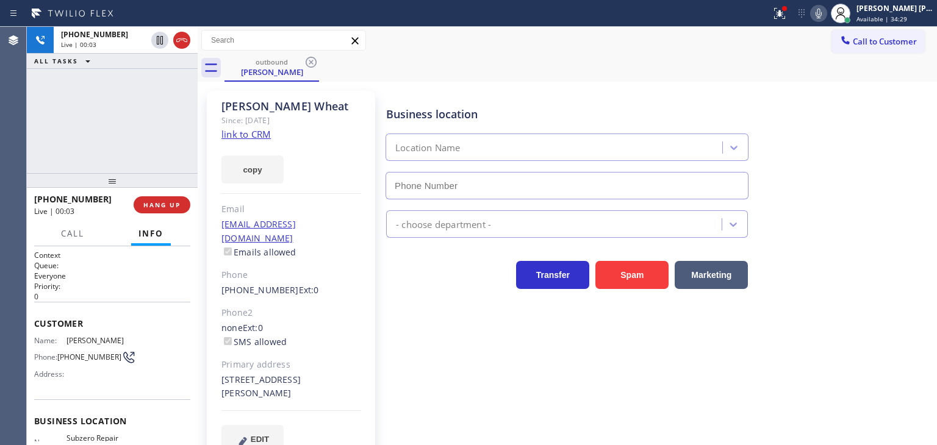
type input "[PHONE_NUMBER]"
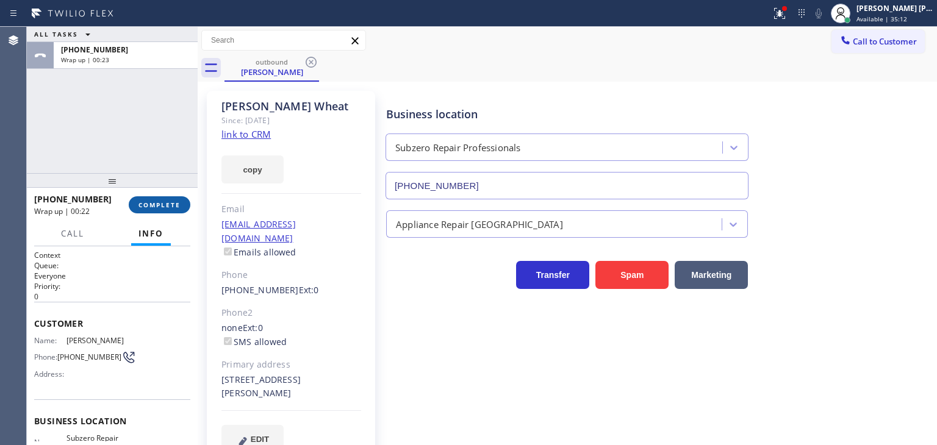
click at [171, 212] on button "COMPLETE" at bounding box center [160, 204] width 62 height 17
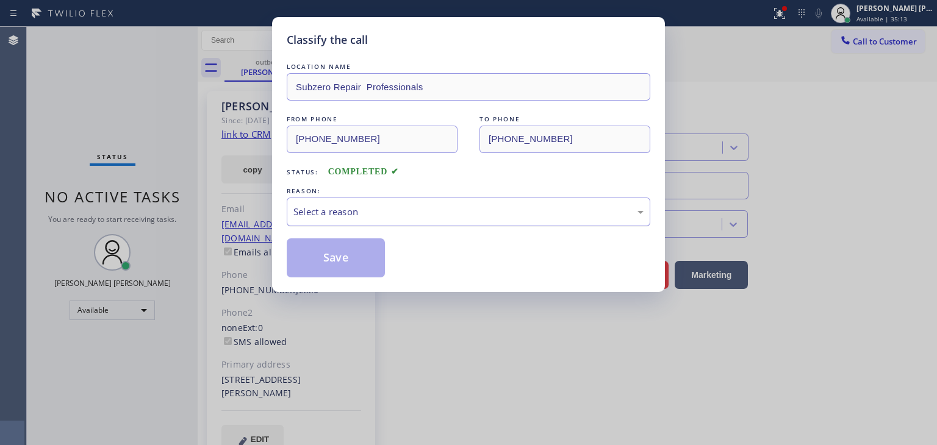
click at [310, 208] on div "Select a reason" at bounding box center [468, 212] width 350 height 14
click at [323, 265] on button "Save" at bounding box center [336, 257] width 98 height 39
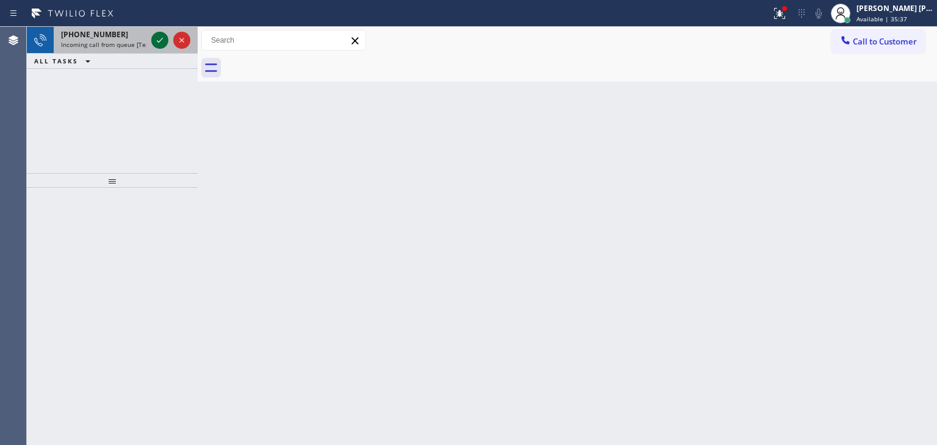
click at [154, 40] on icon at bounding box center [159, 40] width 15 height 15
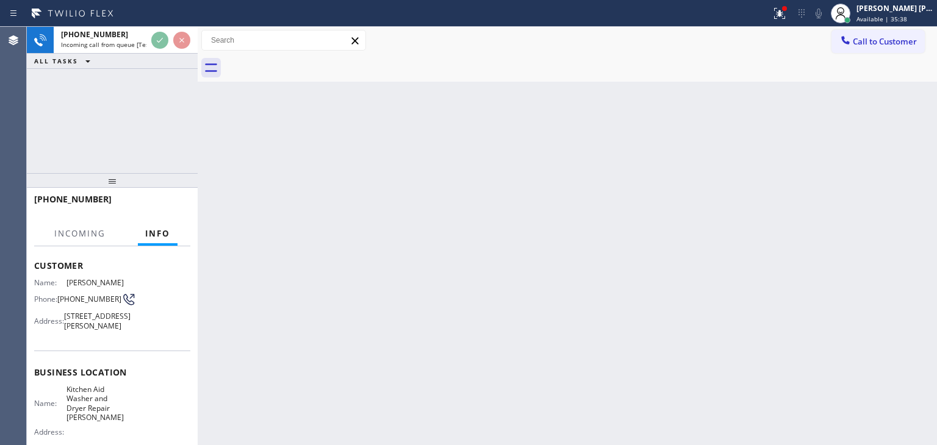
scroll to position [61, 0]
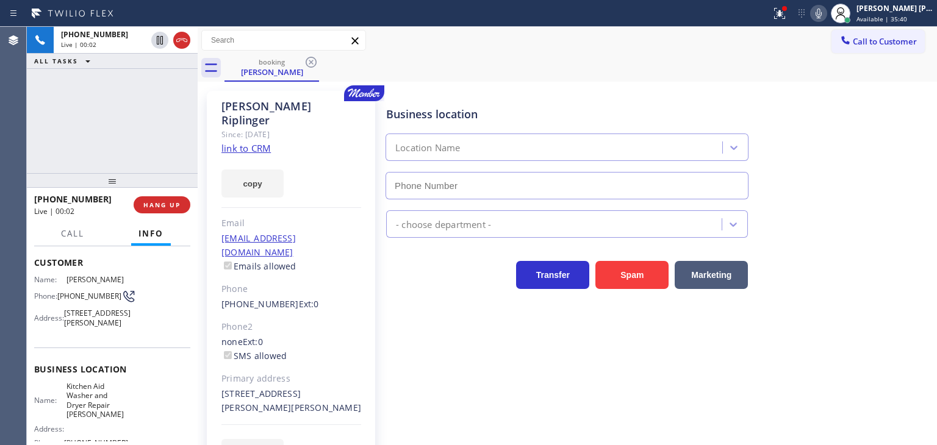
type input "[PHONE_NUMBER]"
click at [262, 142] on link "link to CRM" at bounding box center [245, 148] width 49 height 12
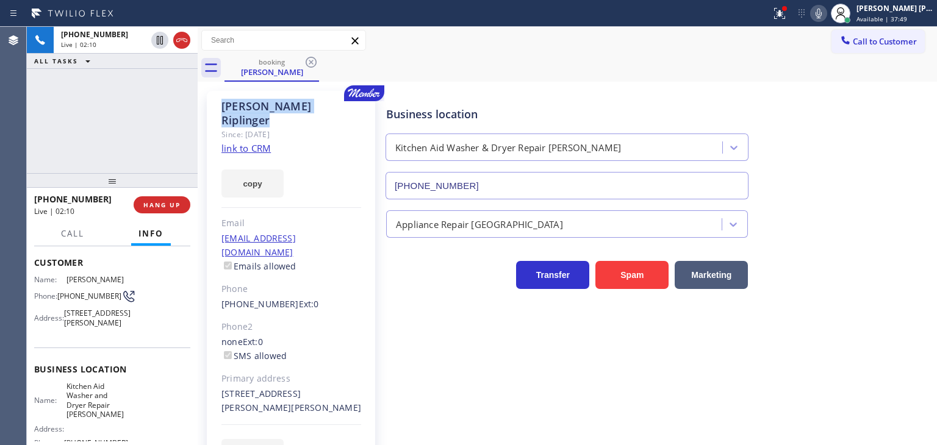
drag, startPoint x: 261, startPoint y: 108, endPoint x: 220, endPoint y: 114, distance: 41.9
click at [221, 113] on div "[PERSON_NAME]" at bounding box center [291, 113] width 140 height 28
copy div "[PERSON_NAME]"
drag, startPoint x: 350, startPoint y: 223, endPoint x: 222, endPoint y: 220, distance: 128.1
click at [222, 232] on div "[EMAIL_ADDRESS][DOMAIN_NAME] Emails allowed" at bounding box center [291, 253] width 140 height 42
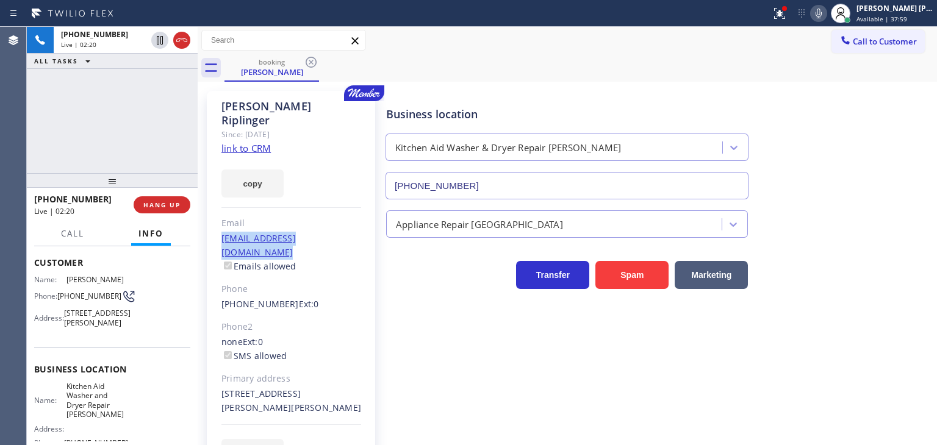
copy link "[EMAIL_ADDRESS][DOMAIN_NAME]"
drag, startPoint x: 110, startPoint y: 198, endPoint x: 44, endPoint y: 204, distance: 66.1
click at [44, 204] on div "[PHONE_NUMBER]" at bounding box center [79, 199] width 91 height 12
copy span "5412329244"
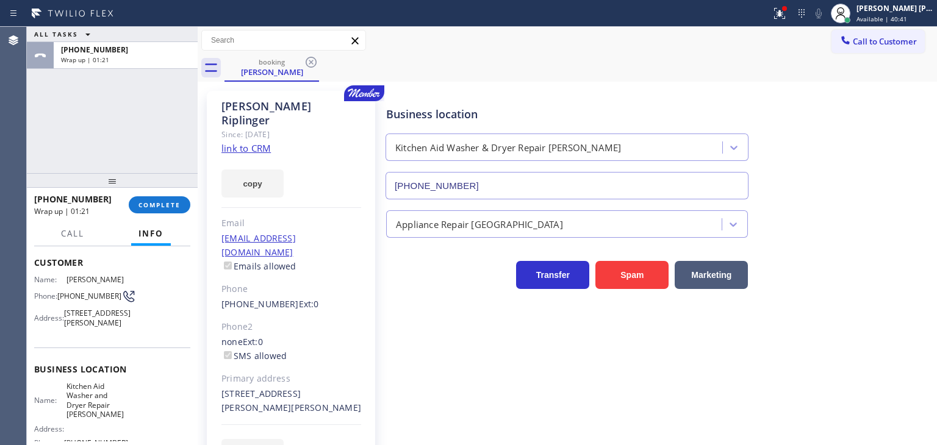
click at [157, 193] on div "[PHONE_NUMBER] Wrap up | 01:21 COMPLETE" at bounding box center [112, 205] width 156 height 32
click at [157, 203] on span "COMPLETE" at bounding box center [159, 205] width 42 height 9
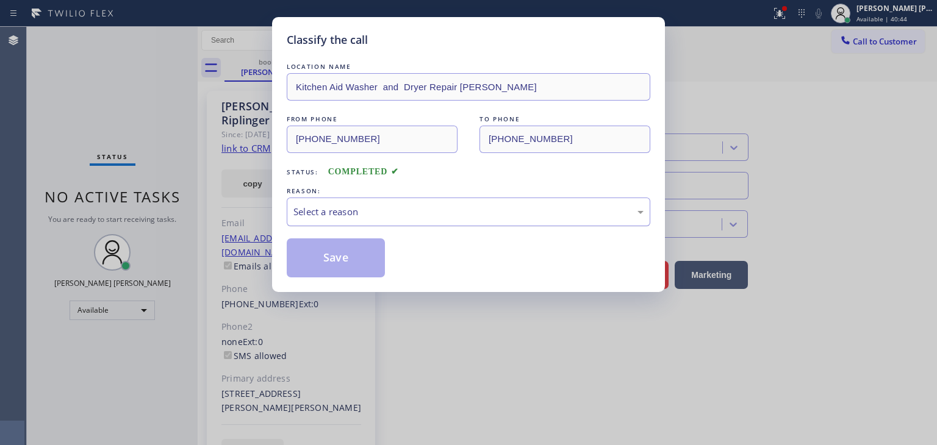
click at [304, 208] on div "Select a reason" at bounding box center [468, 212] width 350 height 14
click at [318, 249] on button "Save" at bounding box center [336, 257] width 98 height 39
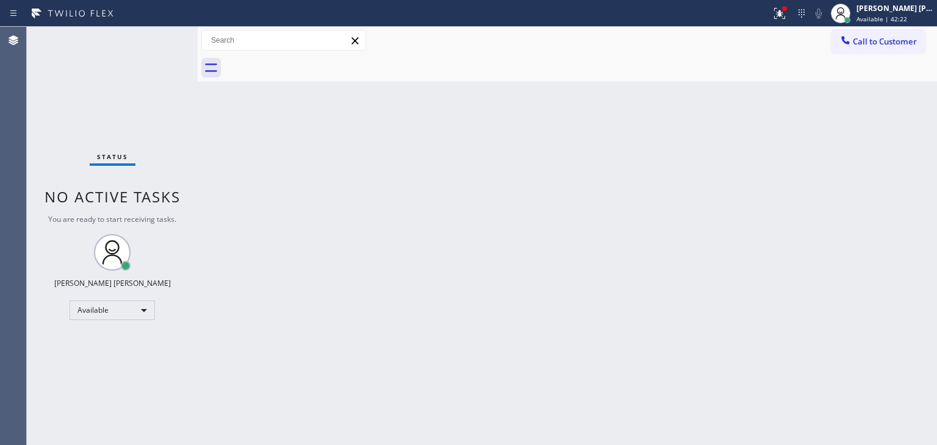
click at [159, 39] on div "Status No active tasks You are ready to start receiving tasks. [PERSON_NAME] [P…" at bounding box center [112, 236] width 171 height 418
click at [158, 42] on div "Status No active tasks You are ready to start receiving tasks. [PERSON_NAME] [P…" at bounding box center [112, 236] width 171 height 418
click at [162, 36] on div "Status No active tasks You are ready to start receiving tasks. [PERSON_NAME] [P…" at bounding box center [112, 236] width 171 height 418
click at [163, 38] on div "Status No active tasks You are ready to start receiving tasks. [PERSON_NAME] [P…" at bounding box center [112, 236] width 171 height 418
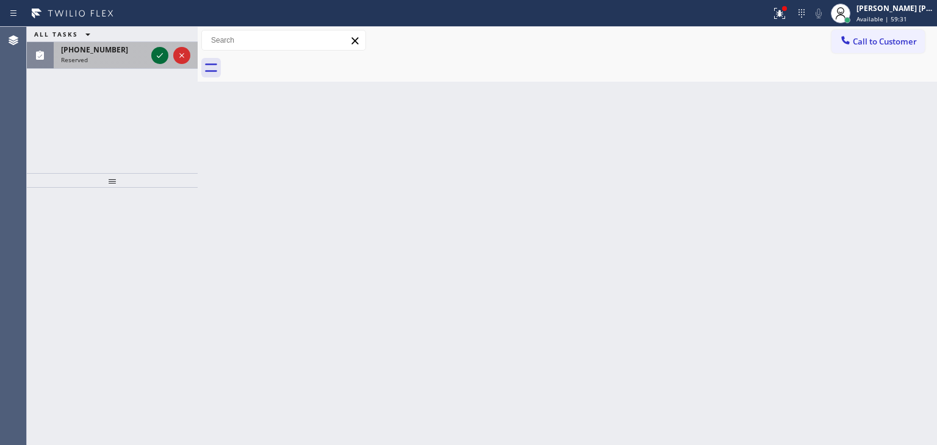
click at [160, 58] on icon at bounding box center [159, 55] width 15 height 15
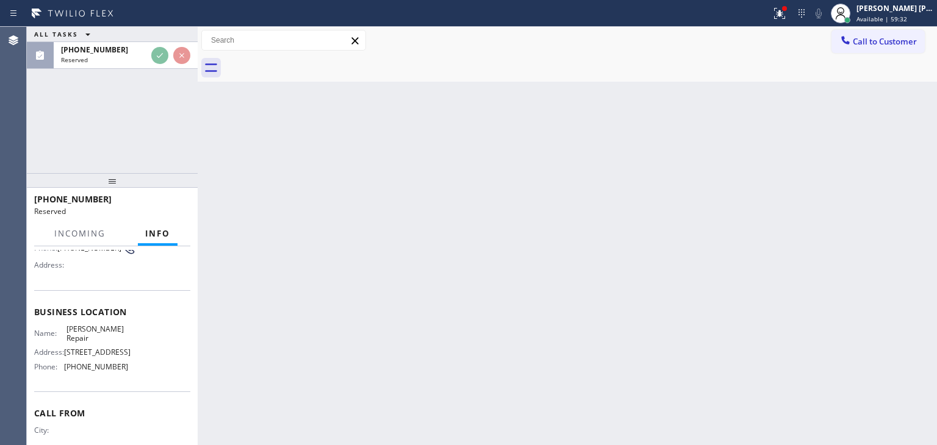
scroll to position [122, 0]
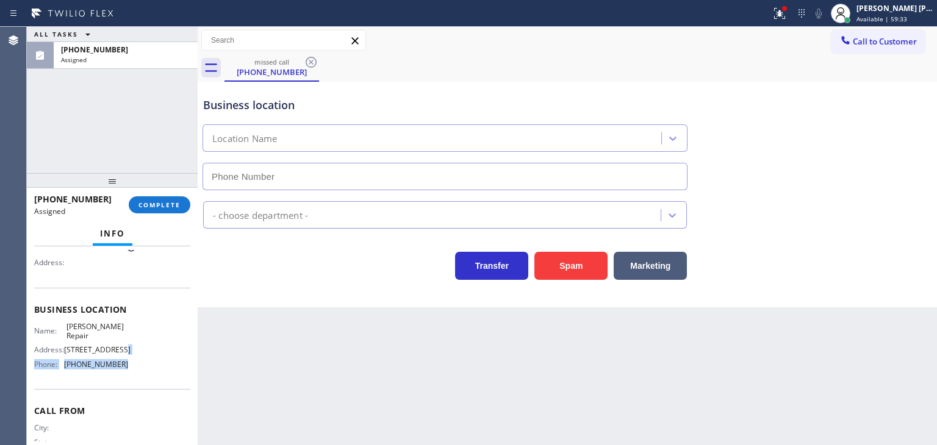
type input "[PHONE_NUMBER]"
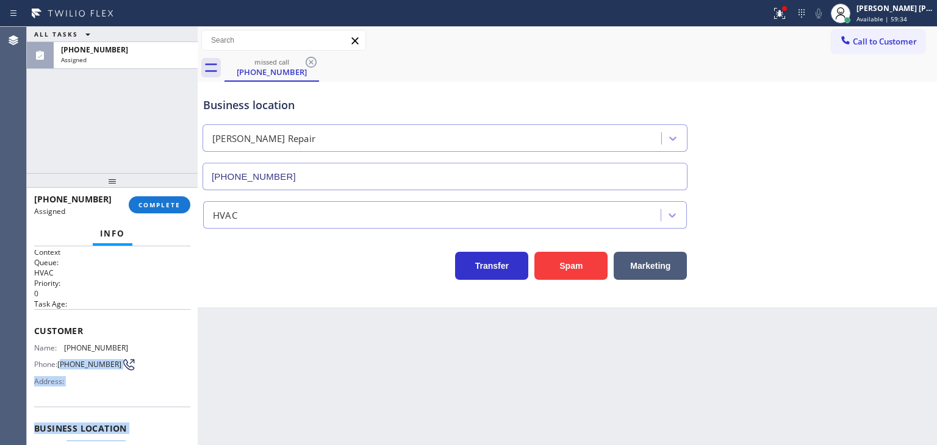
scroll to position [0, 0]
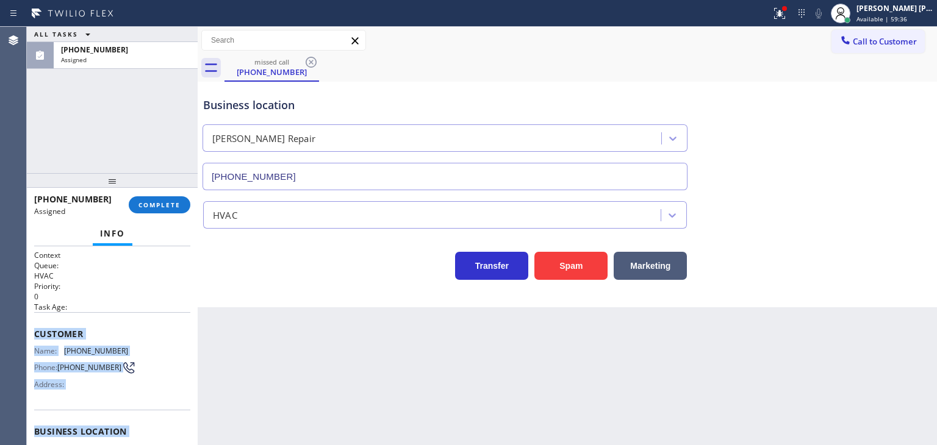
drag, startPoint x: 131, startPoint y: 374, endPoint x: 28, endPoint y: 334, distance: 110.3
click at [35, 338] on div "Context Queue: HVAC Priority: 0 Task Age: Customer Name: [PHONE_NUMBER] Phone: …" at bounding box center [112, 427] width 156 height 354
copy div "Customer Name: [PHONE_NUMBER] Phone: [PHONE_NUMBER] Address: Business location …"
click at [160, 201] on button "COMPLETE" at bounding box center [160, 204] width 62 height 17
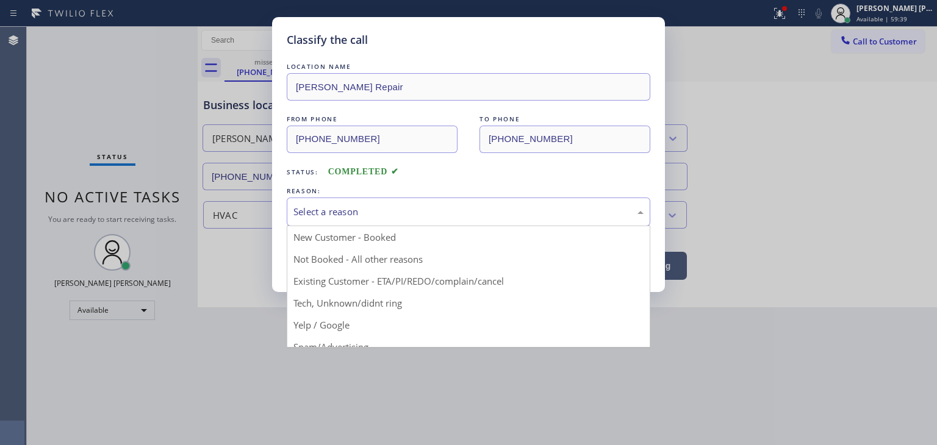
click at [315, 212] on div "Select a reason" at bounding box center [468, 212] width 350 height 14
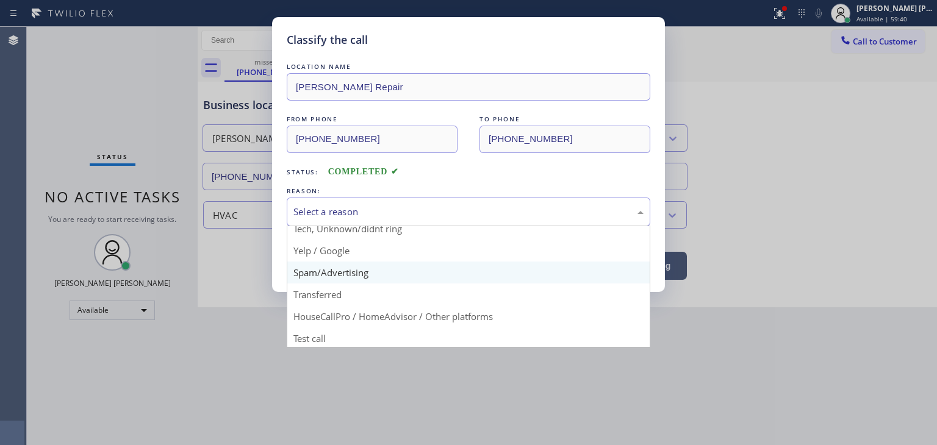
scroll to position [76, 0]
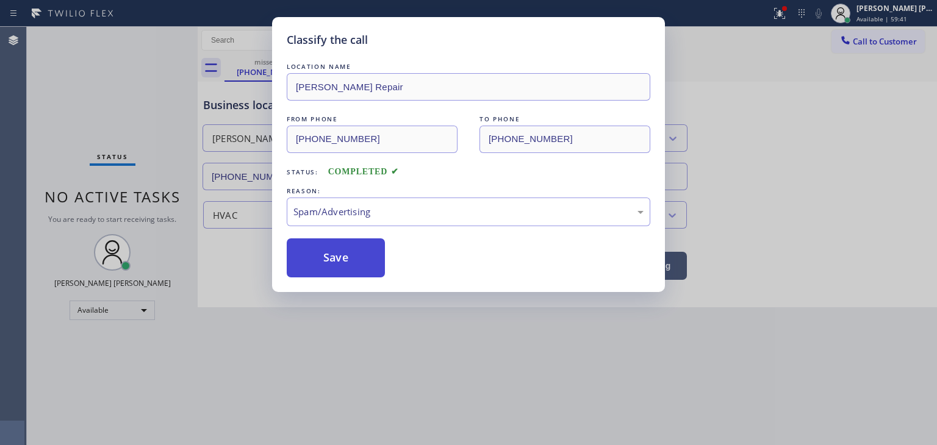
click at [336, 262] on button "Save" at bounding box center [336, 257] width 98 height 39
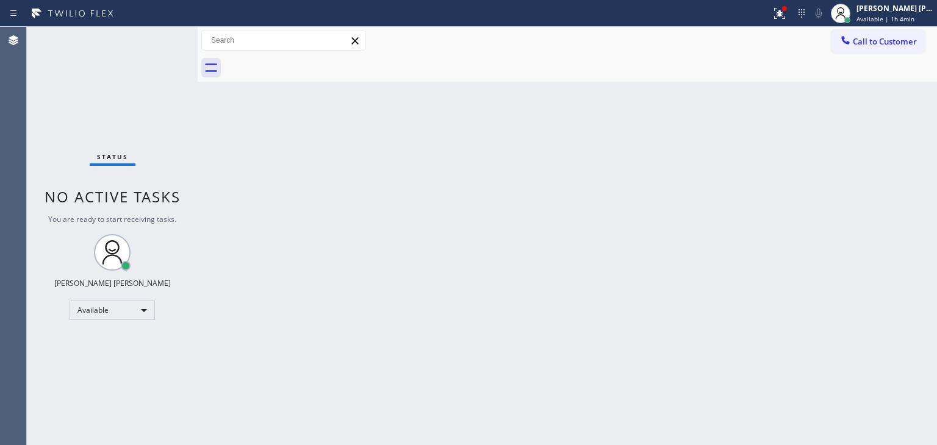
click at [151, 37] on div "Status No active tasks You are ready to start receiving tasks. [PERSON_NAME] [P…" at bounding box center [112, 236] width 171 height 418
click at [160, 35] on div "Status No active tasks You are ready to start receiving tasks. [PERSON_NAME] [P…" at bounding box center [112, 236] width 171 height 418
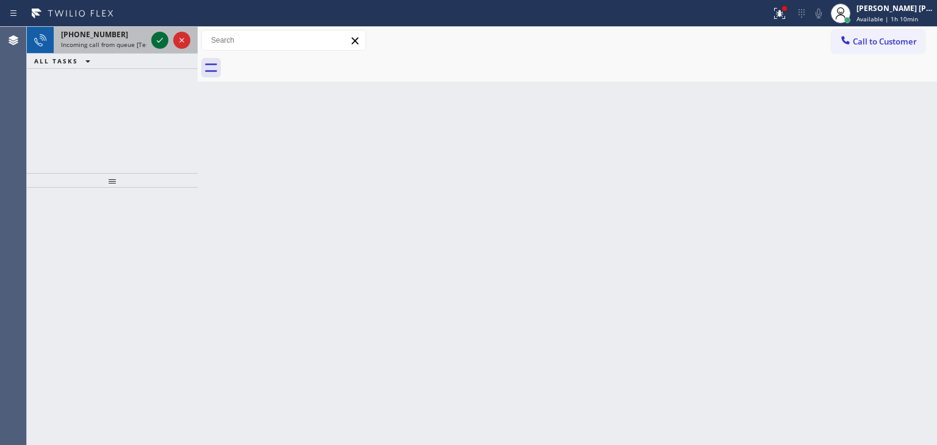
click at [159, 34] on icon at bounding box center [159, 40] width 15 height 15
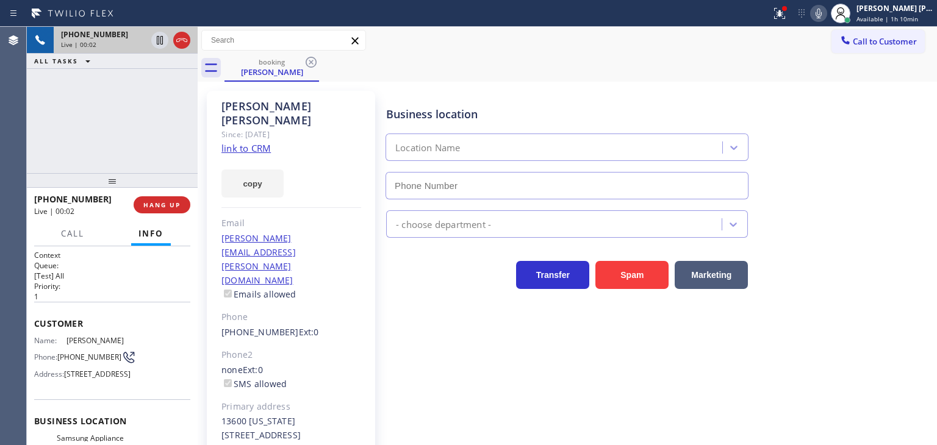
type input "[PHONE_NUMBER]"
click at [227, 142] on link "link to CRM" at bounding box center [245, 148] width 49 height 12
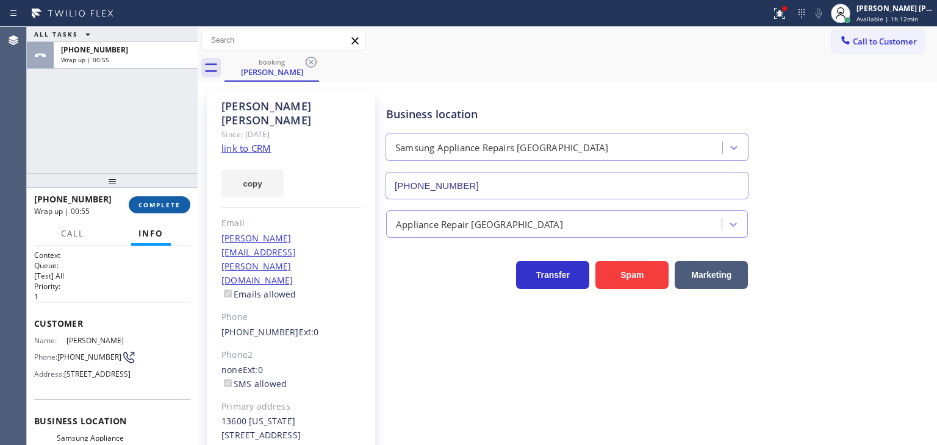
click at [159, 209] on span "COMPLETE" at bounding box center [159, 205] width 42 height 9
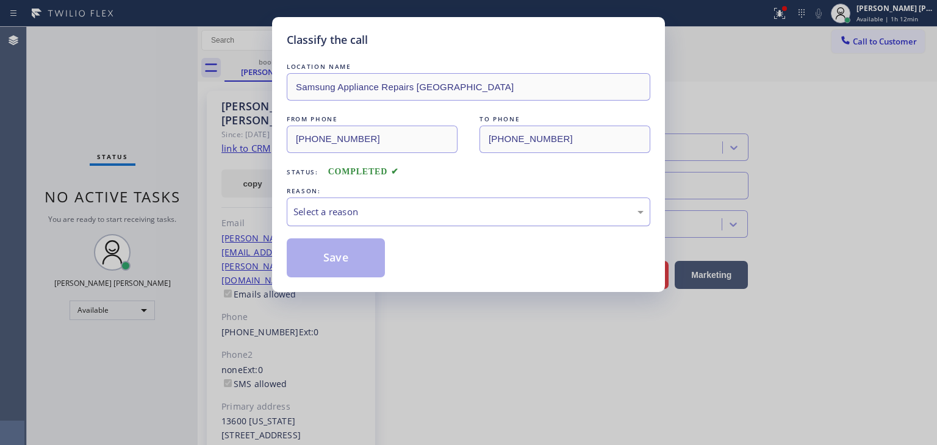
click at [381, 218] on div "Select a reason" at bounding box center [468, 212] width 363 height 29
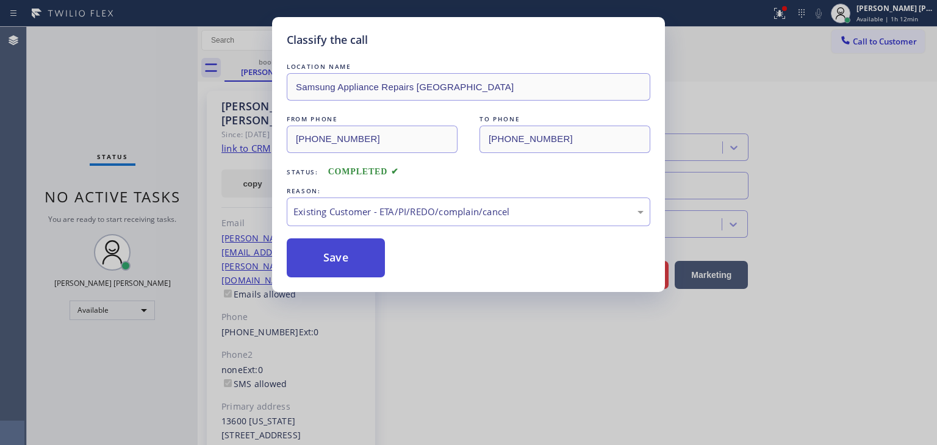
drag, startPoint x: 350, startPoint y: 262, endPoint x: 332, endPoint y: 252, distance: 20.7
click at [349, 262] on button "Save" at bounding box center [336, 257] width 98 height 39
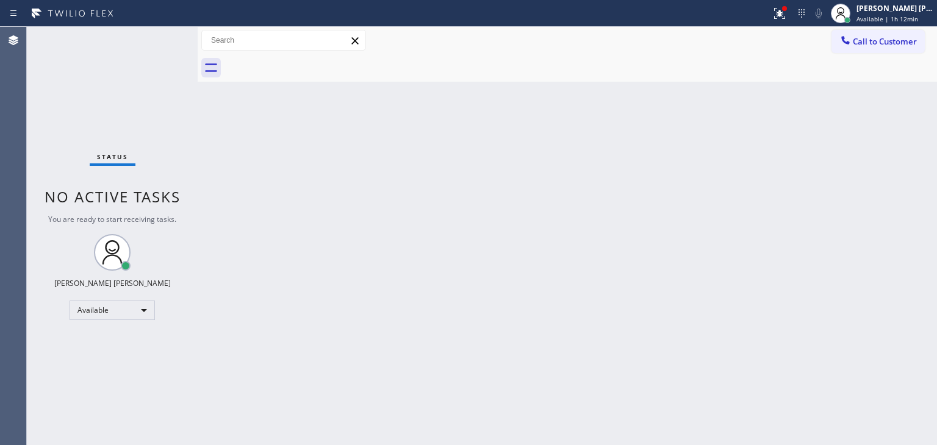
click at [159, 37] on div "Status No active tasks You are ready to start receiving tasks. [PERSON_NAME] [P…" at bounding box center [112, 236] width 171 height 418
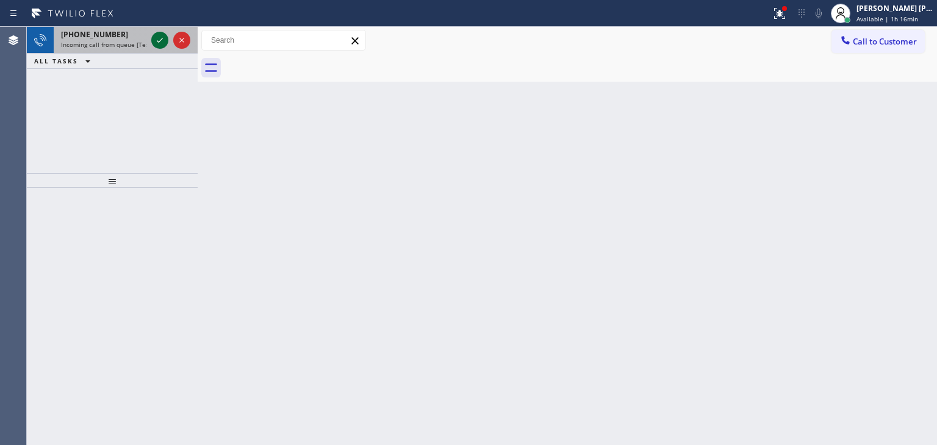
click at [159, 34] on icon at bounding box center [159, 40] width 15 height 15
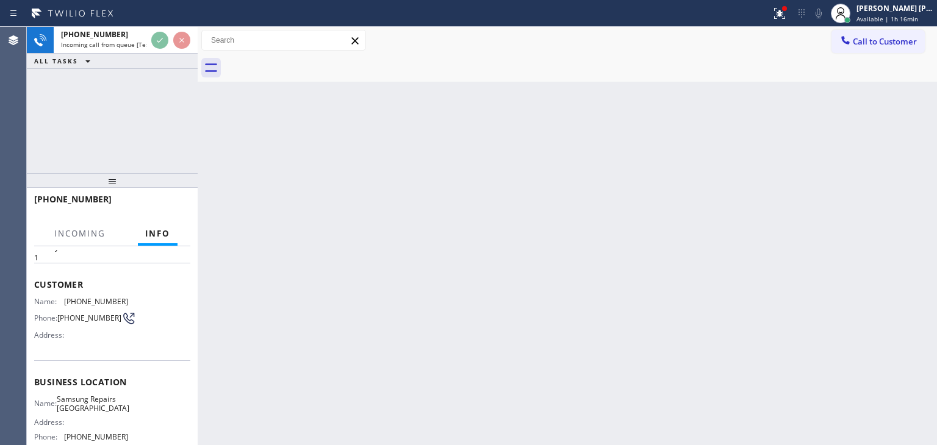
scroll to position [61, 0]
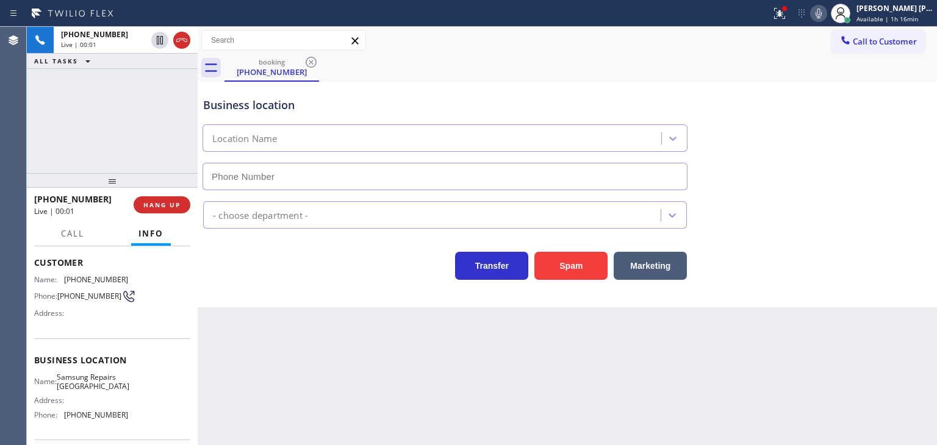
type input "[PHONE_NUMBER]"
click at [826, 12] on icon at bounding box center [818, 13] width 15 height 15
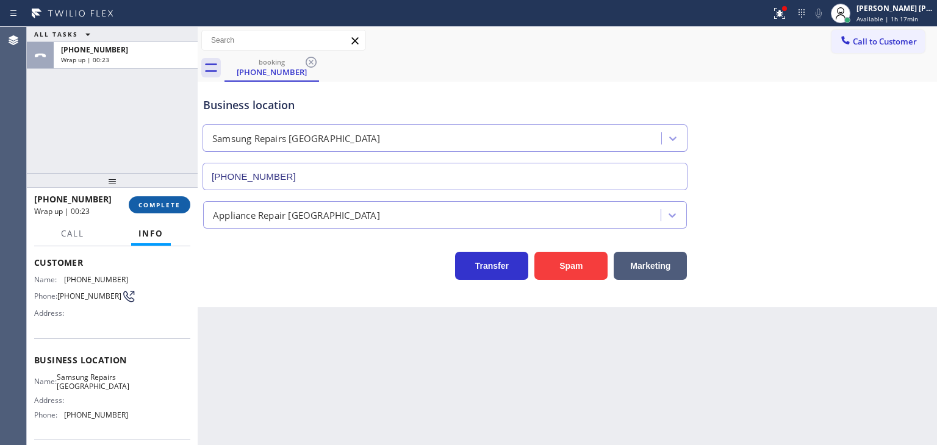
click at [166, 201] on span "COMPLETE" at bounding box center [159, 205] width 42 height 9
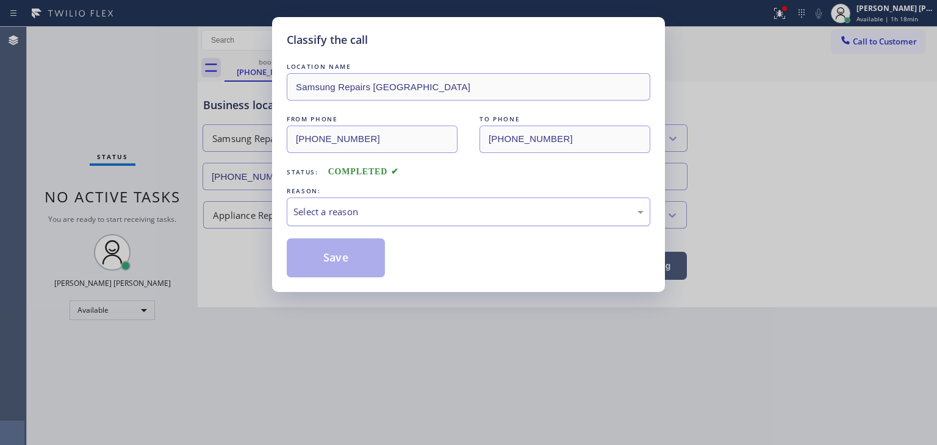
click at [388, 212] on div "Select a reason" at bounding box center [468, 212] width 350 height 14
click at [339, 256] on button "Save" at bounding box center [336, 257] width 98 height 39
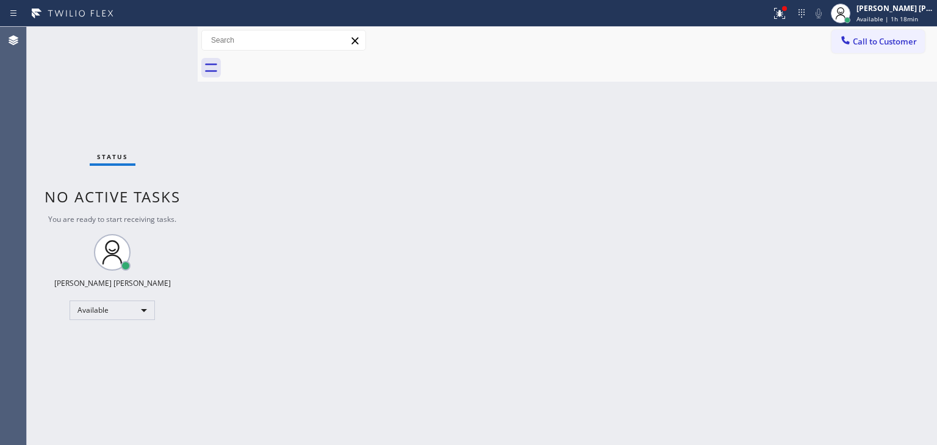
click at [152, 36] on div "Status No active tasks You are ready to start receiving tasks. [PERSON_NAME] [P…" at bounding box center [112, 236] width 171 height 418
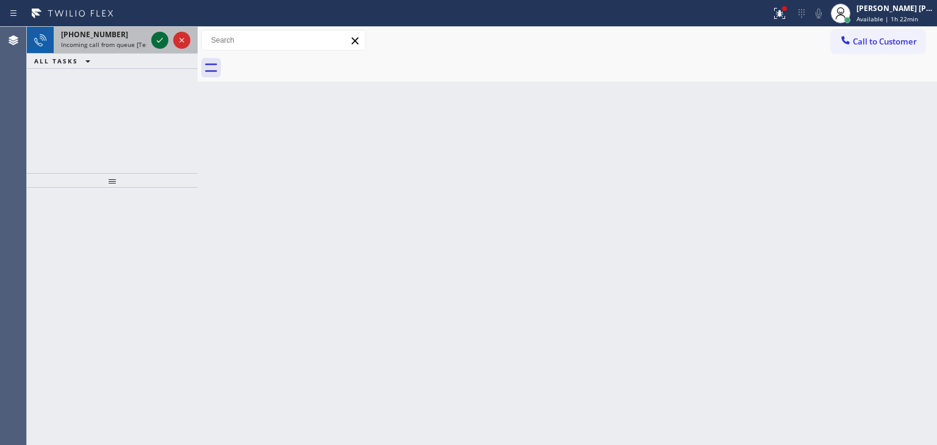
click at [158, 40] on icon at bounding box center [159, 40] width 15 height 15
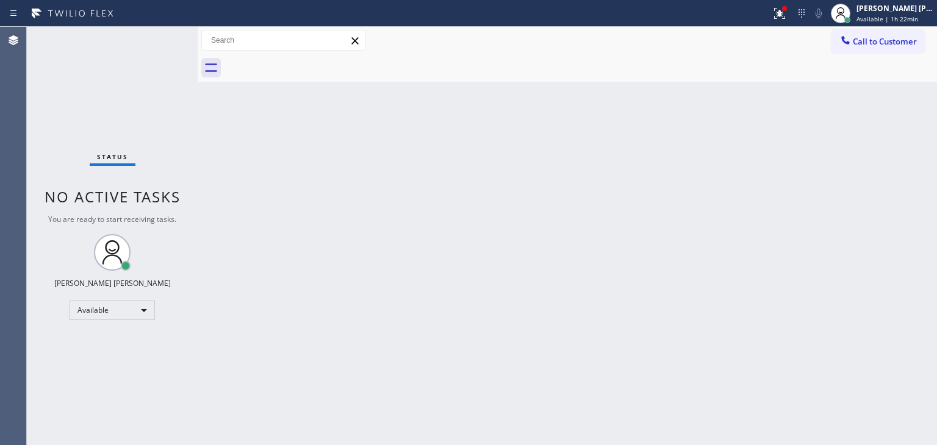
click at [156, 32] on div "Status No active tasks You are ready to start receiving tasks. [PERSON_NAME] [P…" at bounding box center [112, 236] width 171 height 418
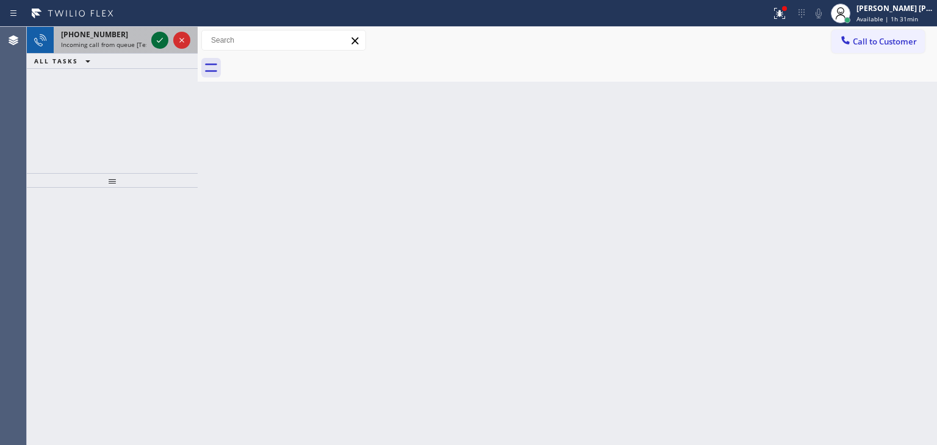
click at [151, 34] on div at bounding box center [159, 40] width 17 height 15
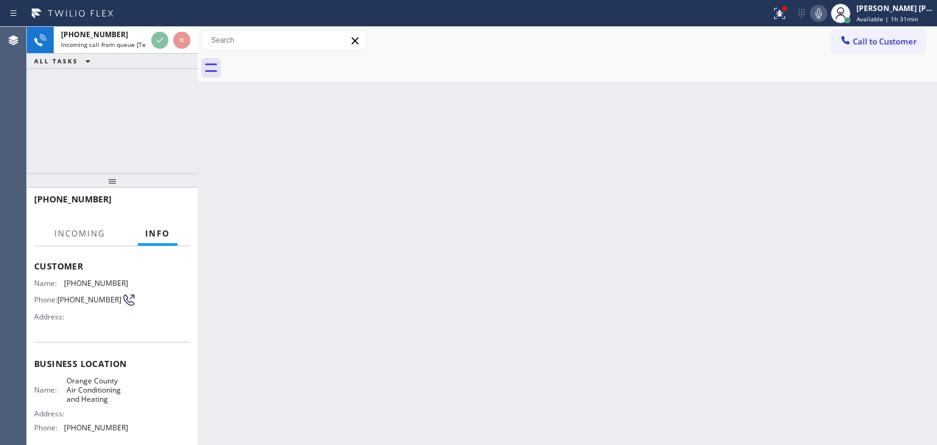
scroll to position [61, 0]
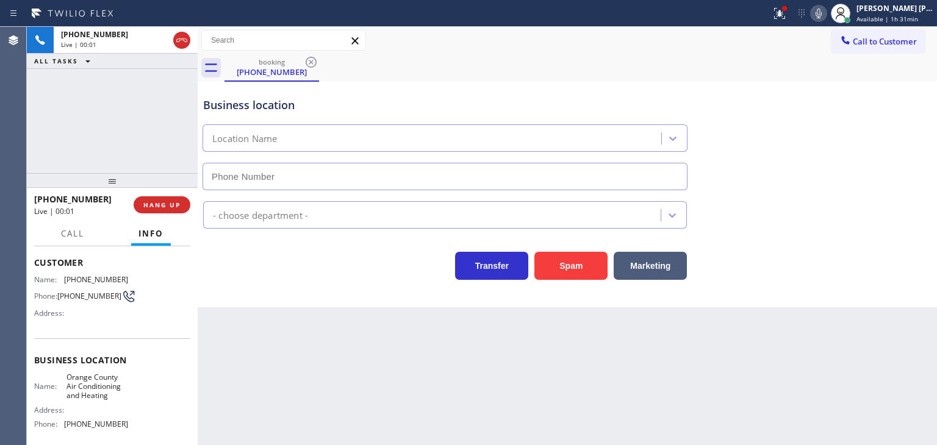
type input "[PHONE_NUMBER]"
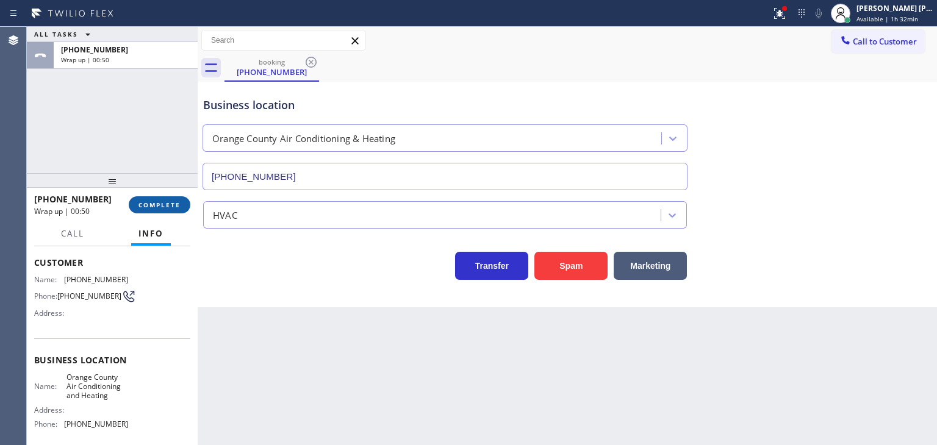
click at [151, 209] on span "COMPLETE" at bounding box center [159, 205] width 42 height 9
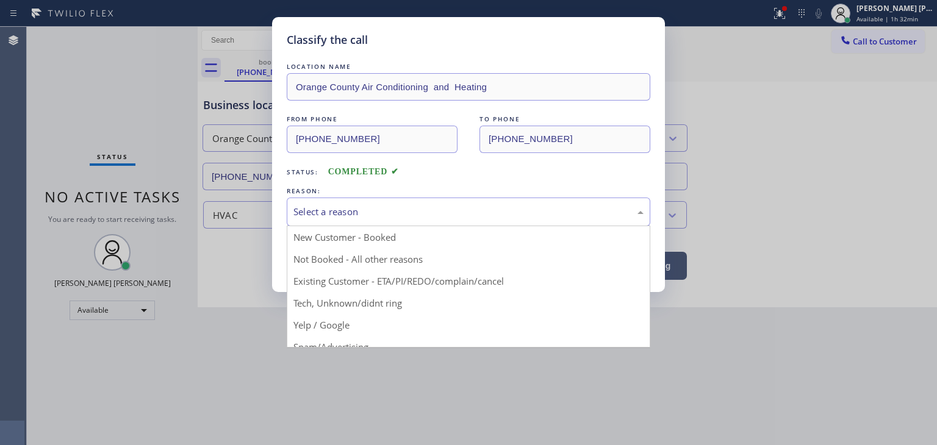
click at [324, 213] on div "Select a reason" at bounding box center [468, 212] width 350 height 14
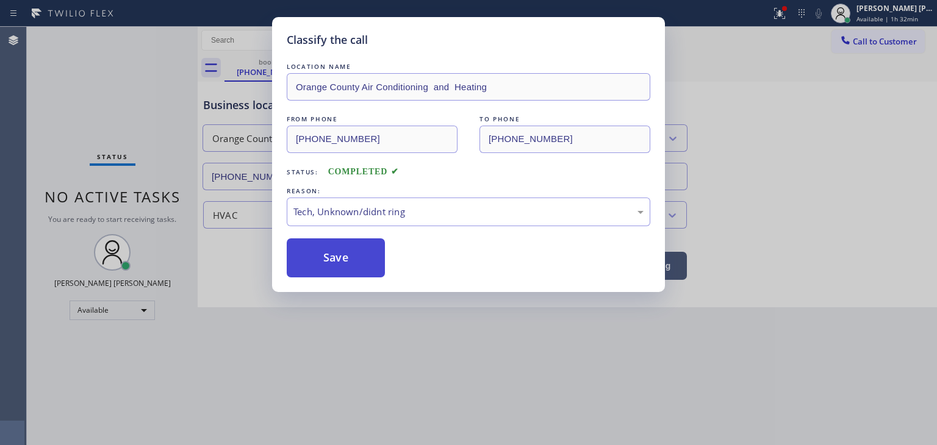
click at [350, 259] on button "Save" at bounding box center [336, 257] width 98 height 39
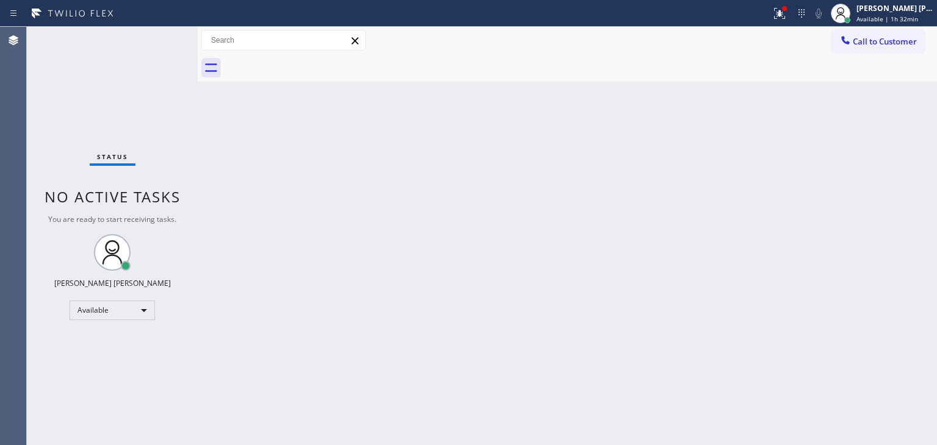
click at [160, 35] on div "Status No active tasks You are ready to start receiving tasks. [PERSON_NAME] [P…" at bounding box center [112, 236] width 171 height 418
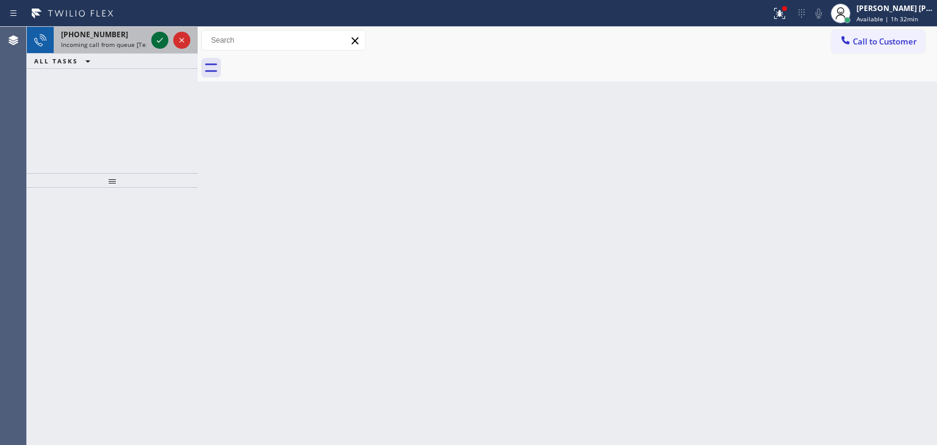
click at [161, 42] on icon at bounding box center [159, 40] width 15 height 15
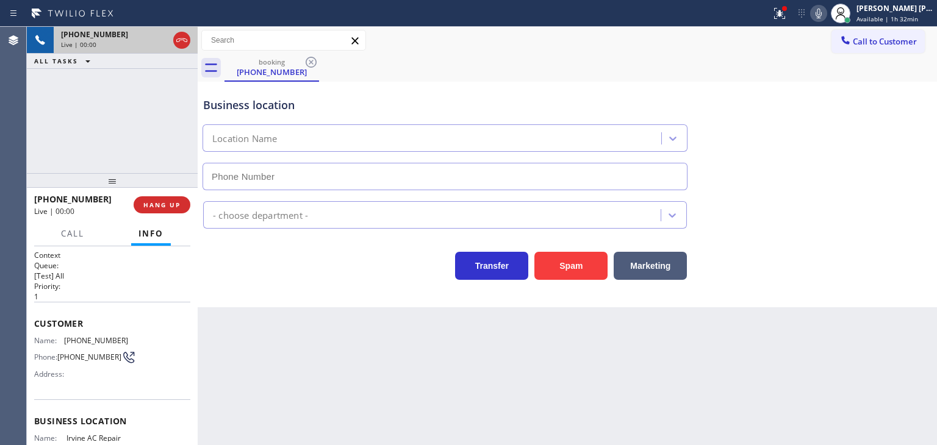
type input "[PHONE_NUMBER]"
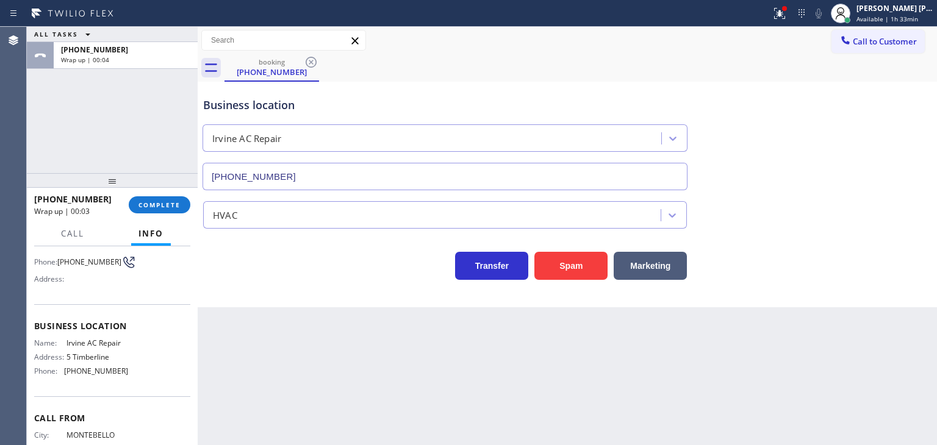
scroll to position [122, 0]
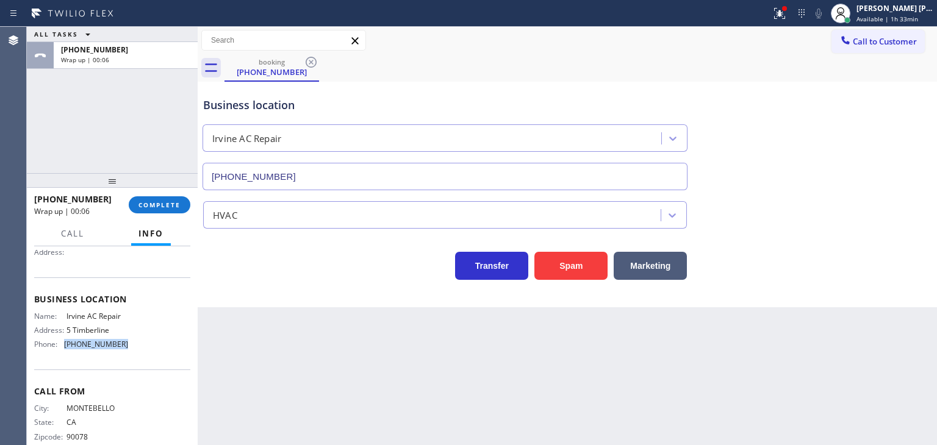
drag, startPoint x: 122, startPoint y: 347, endPoint x: 64, endPoint y: 349, distance: 58.0
click at [64, 349] on div "Name: Irvine AC Repair Address: 5 Timberline Phone: [PHONE_NUMBER]" at bounding box center [112, 333] width 156 height 43
copy span "[PHONE_NUMBER]"
click at [908, 52] on button "Call to Customer" at bounding box center [877, 41] width 93 height 23
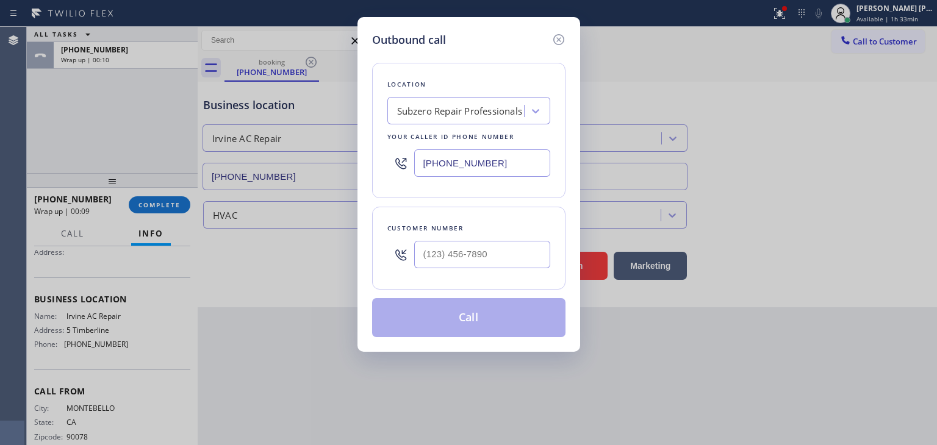
drag, startPoint x: 521, startPoint y: 172, endPoint x: 202, endPoint y: 149, distance: 319.2
click at [369, 161] on div "Outbound call Location Subzero Repair Professionals Your caller id phone number…" at bounding box center [468, 184] width 223 height 335
type input "(___) ___-____"
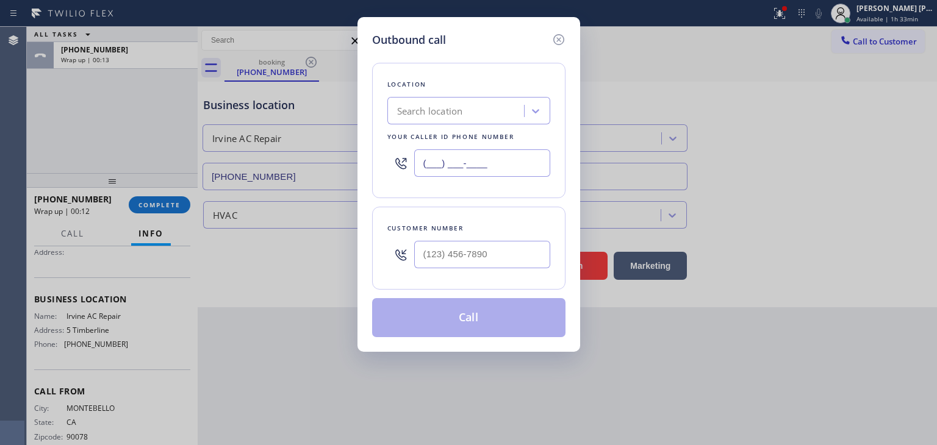
click at [451, 166] on input "(___) ___-____" at bounding box center [482, 162] width 136 height 27
paste input "949) 353-6929"
type input "[PHONE_NUMBER]"
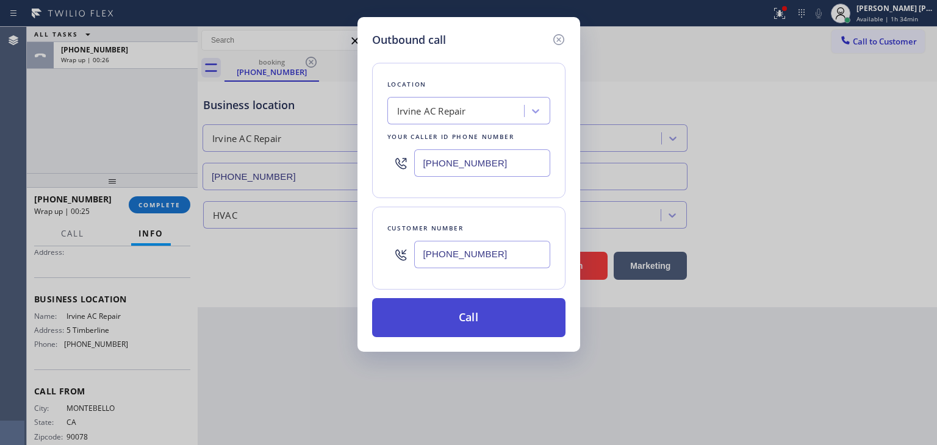
type input "[PHONE_NUMBER]"
click at [474, 318] on button "Call" at bounding box center [468, 317] width 193 height 39
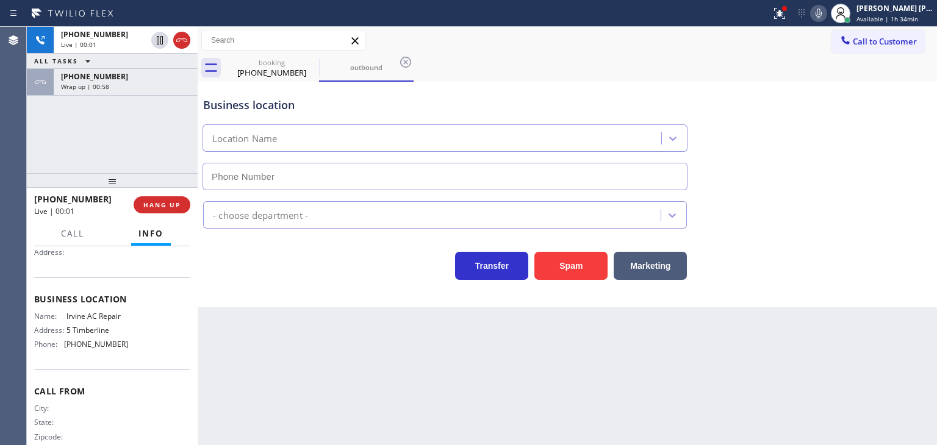
type input "[PHONE_NUMBER]"
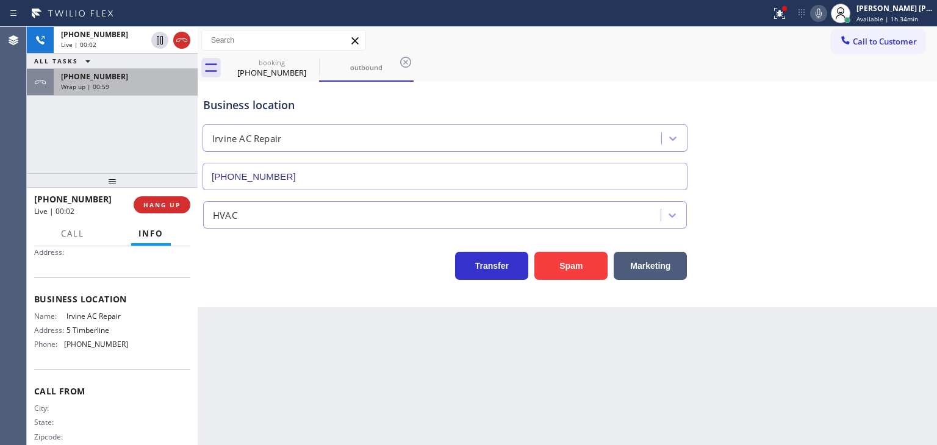
click at [134, 76] on div "[PHONE_NUMBER]" at bounding box center [125, 76] width 129 height 10
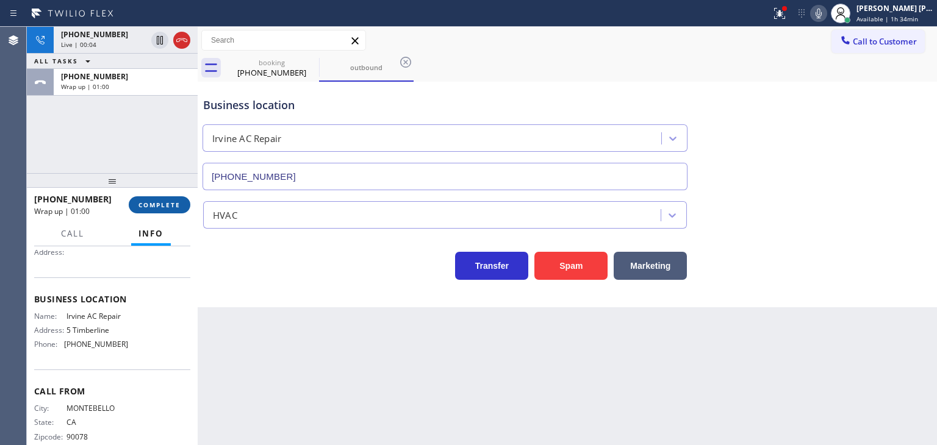
click at [157, 209] on span "COMPLETE" at bounding box center [159, 205] width 42 height 9
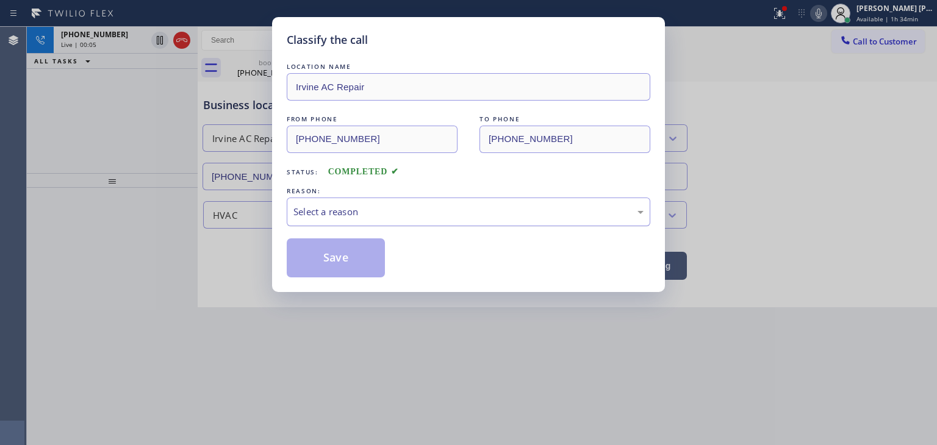
click at [348, 208] on div "Select a reason" at bounding box center [468, 212] width 350 height 14
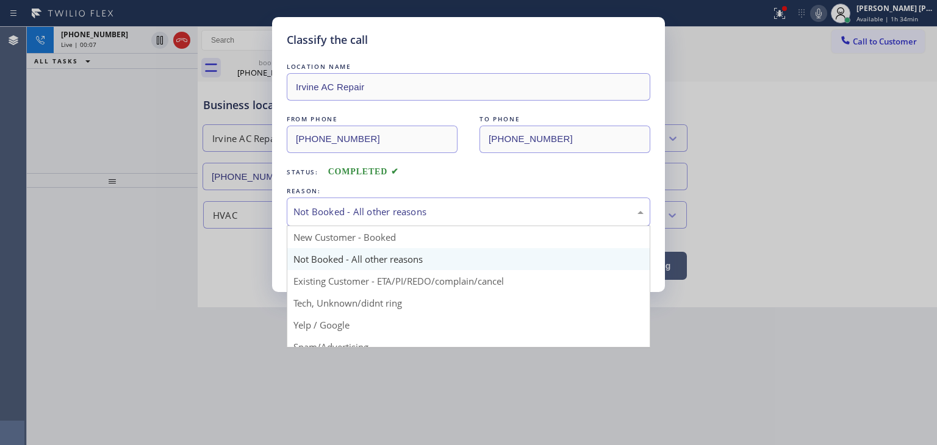
click at [370, 205] on div "Not Booked - All other reasons" at bounding box center [468, 212] width 350 height 14
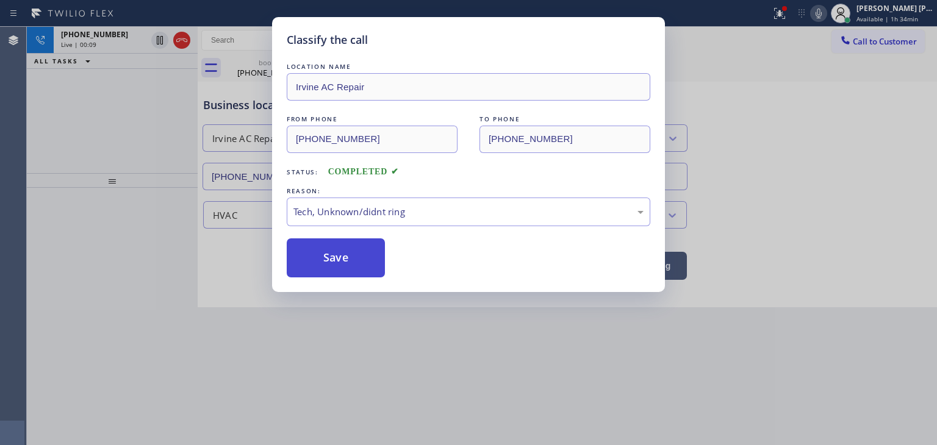
click at [351, 268] on button "Save" at bounding box center [336, 257] width 98 height 39
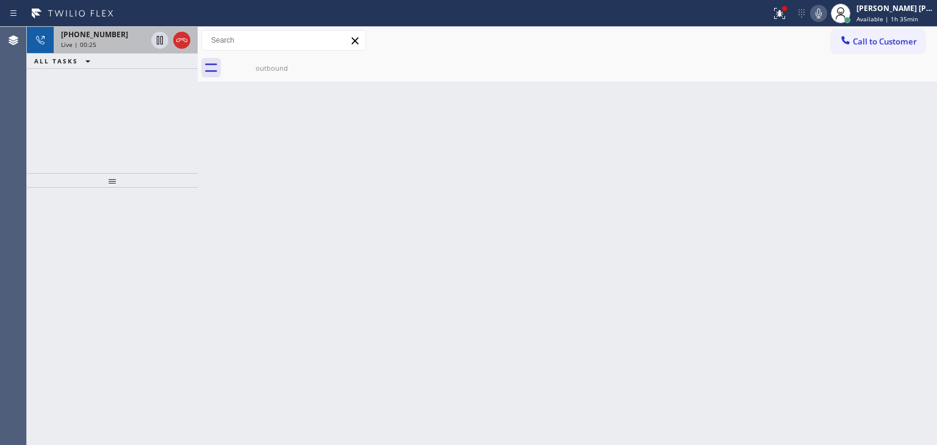
click at [84, 37] on span "[PHONE_NUMBER]" at bounding box center [94, 34] width 67 height 10
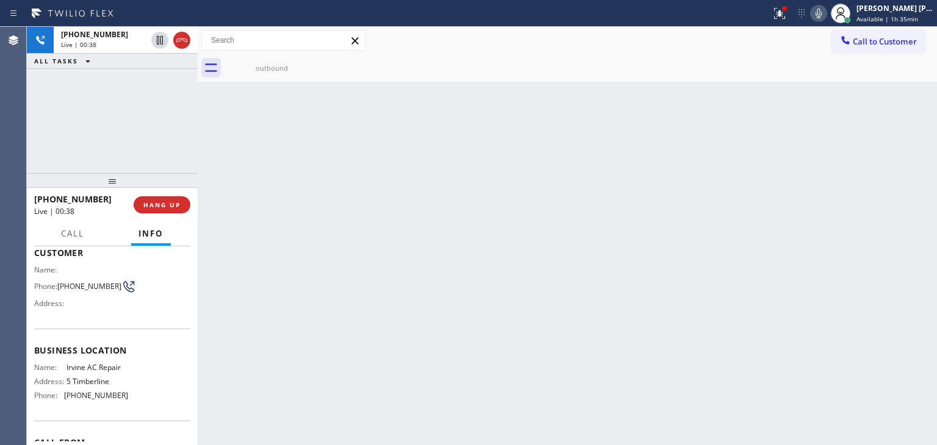
scroll to position [122, 0]
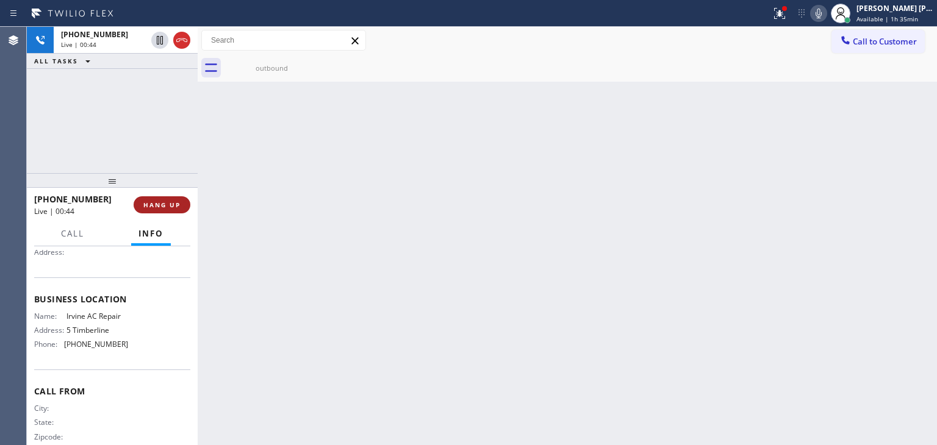
click at [171, 208] on span "HANG UP" at bounding box center [161, 205] width 37 height 9
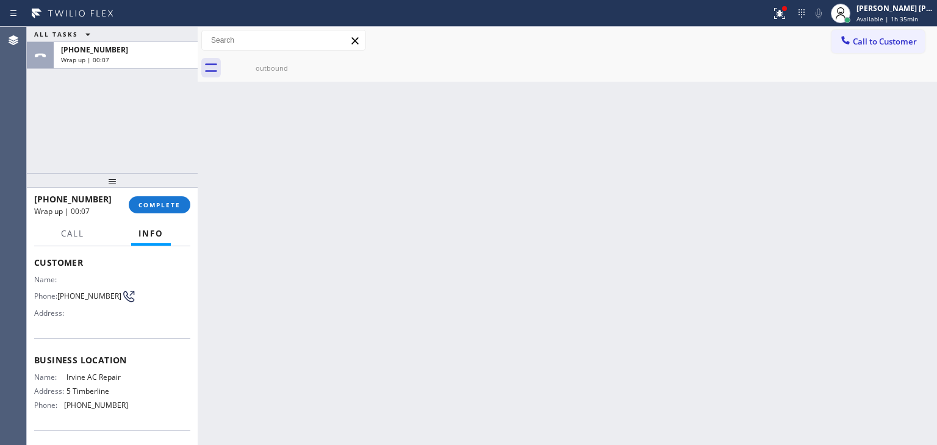
scroll to position [61, 0]
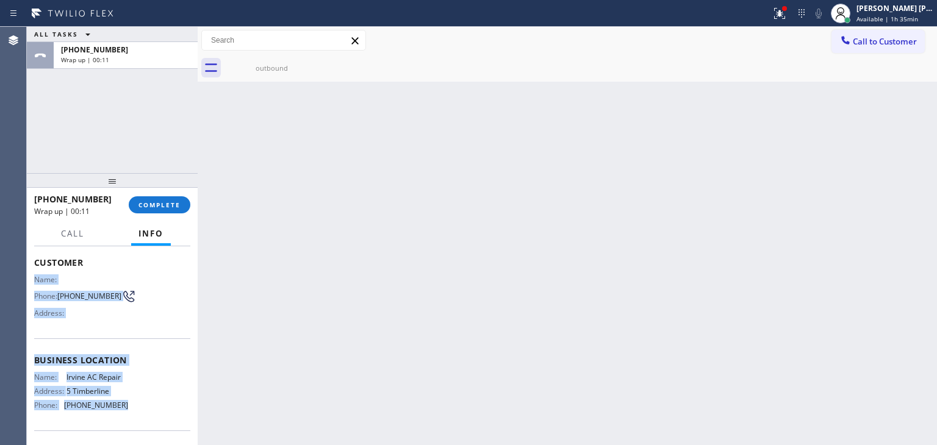
drag, startPoint x: 133, startPoint y: 413, endPoint x: 29, endPoint y: 279, distance: 170.0
click at [29, 279] on div "Context Queue: Everyone Priority: 0 Customer Name: Phone: [PHONE_NUMBER] Addres…" at bounding box center [112, 345] width 171 height 199
copy div "Name: Phone: [PHONE_NUMBER] Address: Business location Name: [GEOGRAPHIC_DATA] …"
click at [171, 206] on span "COMPLETE" at bounding box center [159, 205] width 42 height 9
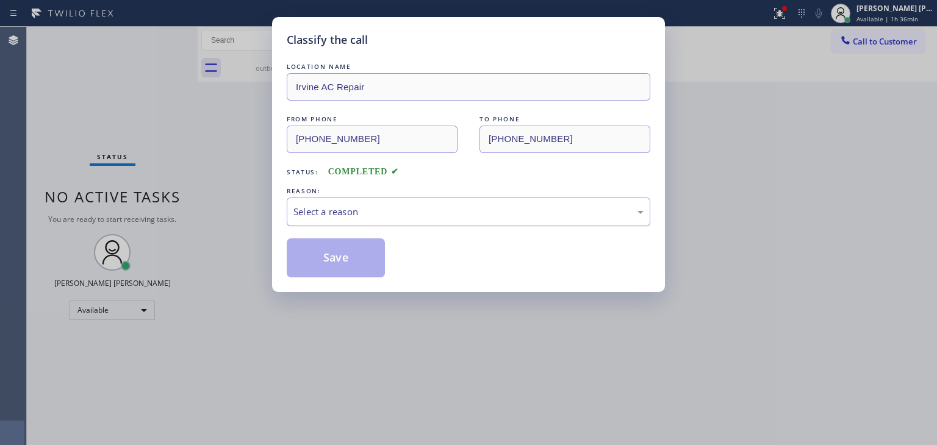
click at [412, 206] on div "Select a reason" at bounding box center [468, 212] width 350 height 14
click at [344, 256] on button "Save" at bounding box center [336, 257] width 98 height 39
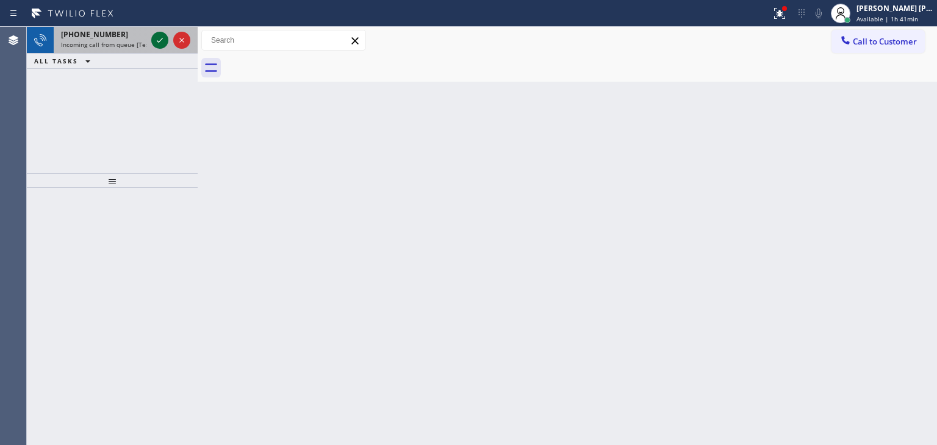
click at [160, 37] on icon at bounding box center [159, 40] width 15 height 15
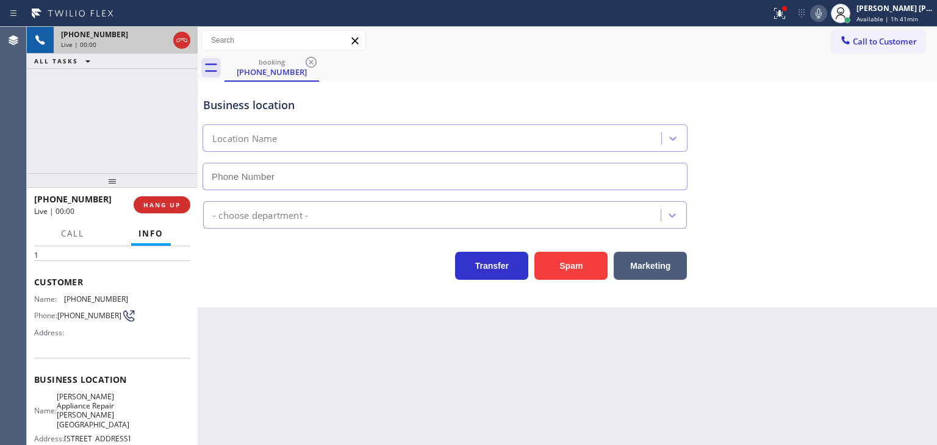
scroll to position [61, 0]
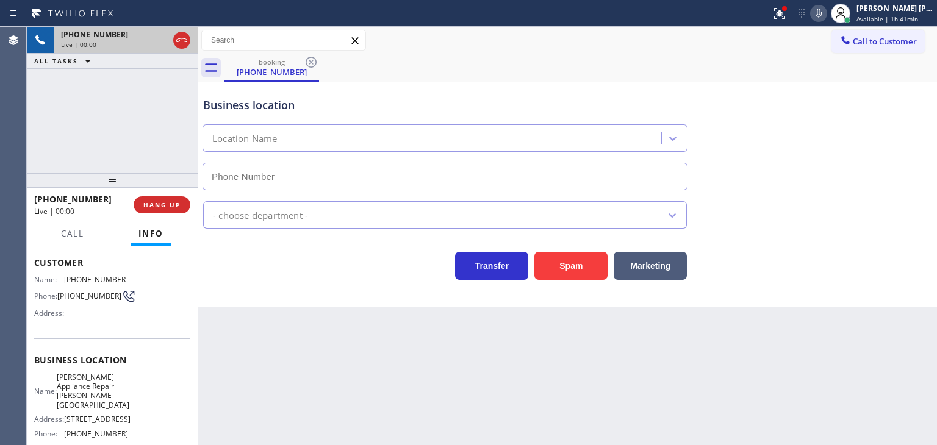
type input "[PHONE_NUMBER]"
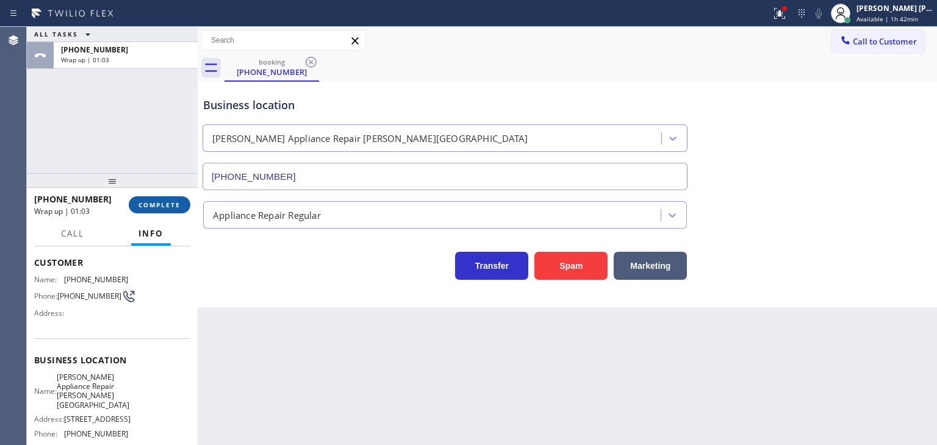
click at [157, 204] on span "COMPLETE" at bounding box center [159, 205] width 42 height 9
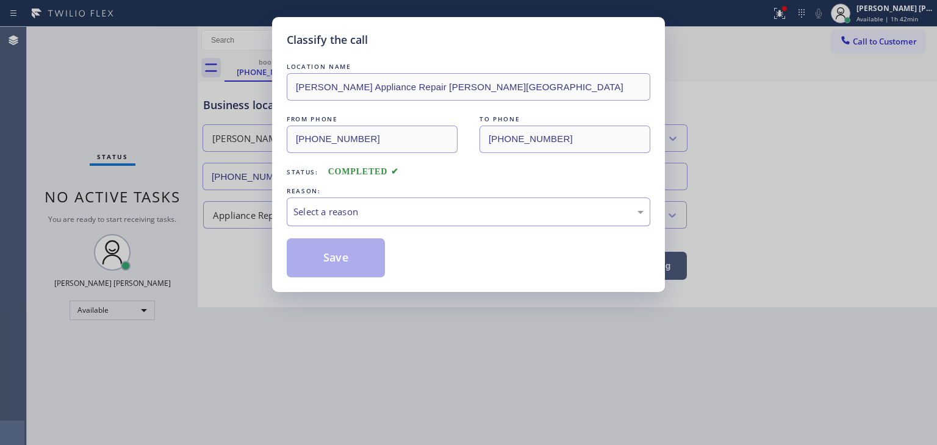
click at [354, 208] on div "Select a reason" at bounding box center [468, 212] width 350 height 14
click at [322, 275] on button "Save" at bounding box center [336, 257] width 98 height 39
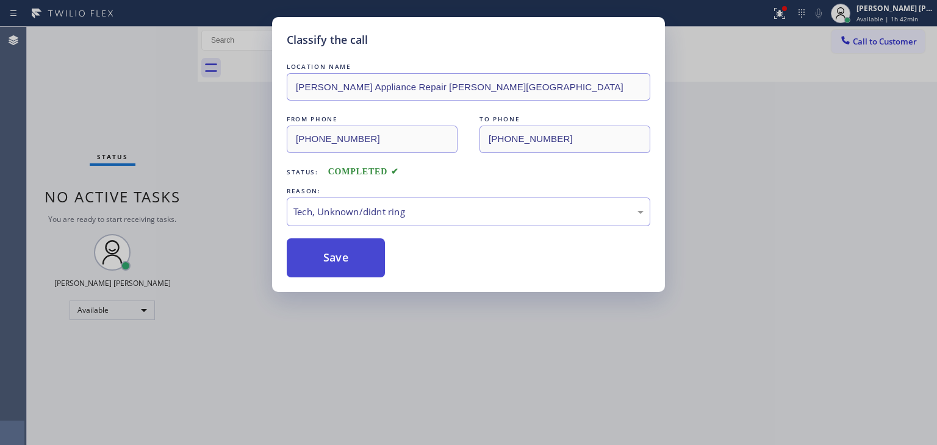
click at [322, 269] on button "Save" at bounding box center [336, 257] width 98 height 39
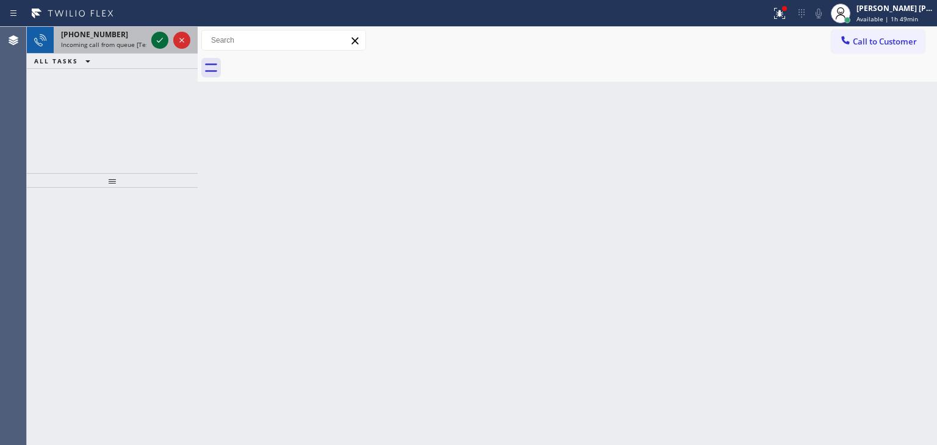
click at [159, 38] on icon at bounding box center [159, 40] width 15 height 15
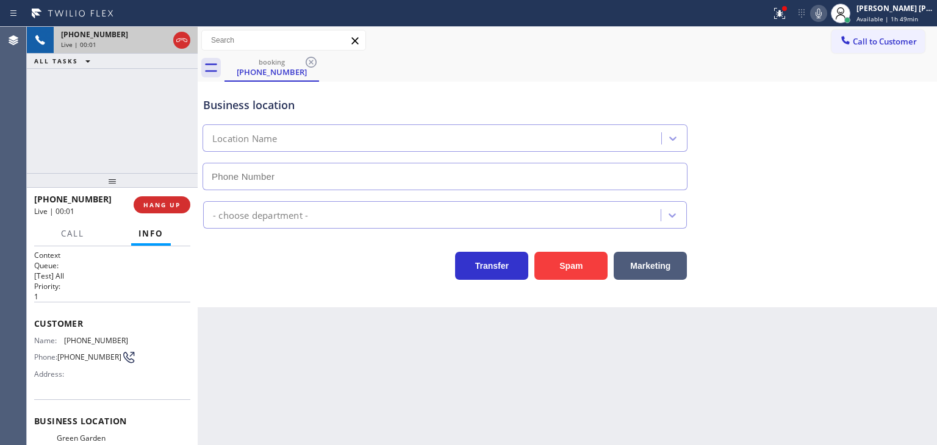
type input "[PHONE_NUMBER]"
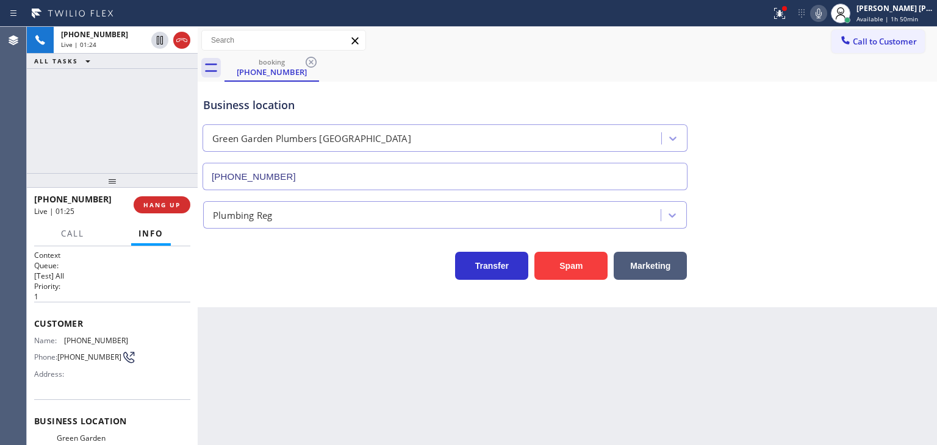
drag, startPoint x: 898, startPoint y: 13, endPoint x: 898, endPoint y: 41, distance: 28.7
click at [898, 13] on div "[PERSON_NAME] [PERSON_NAME] Available | 1h 50min" at bounding box center [895, 12] width 83 height 21
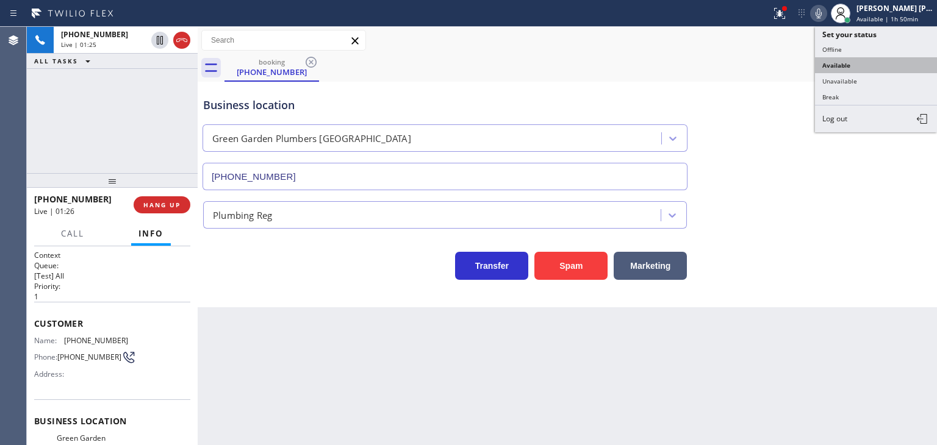
click at [892, 70] on button "Available" at bounding box center [876, 65] width 122 height 16
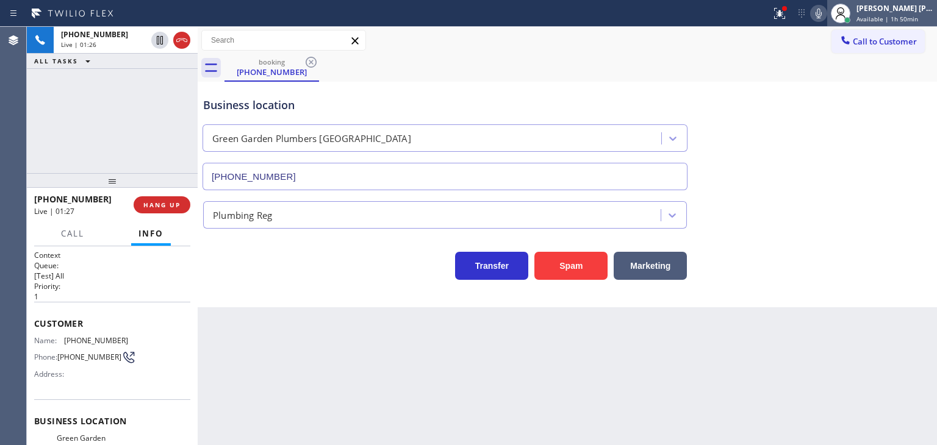
click at [918, 15] on span "Available | 1h 50min" at bounding box center [887, 19] width 62 height 9
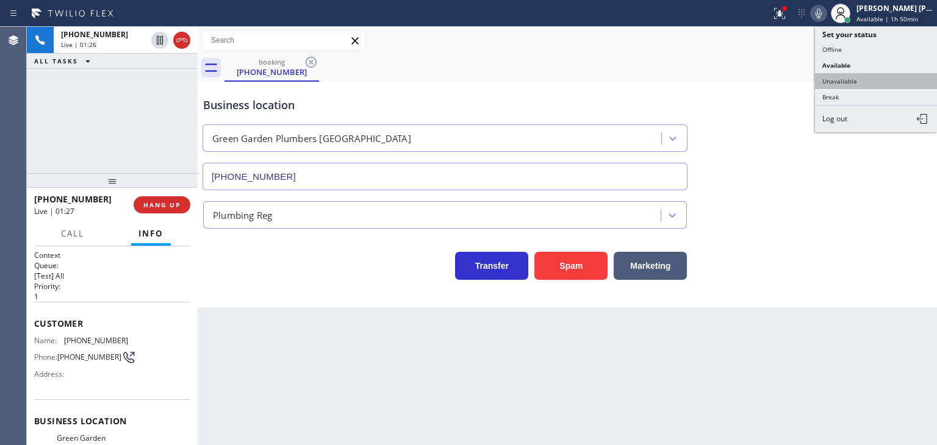
click at [878, 86] on button "Unavailable" at bounding box center [876, 81] width 122 height 16
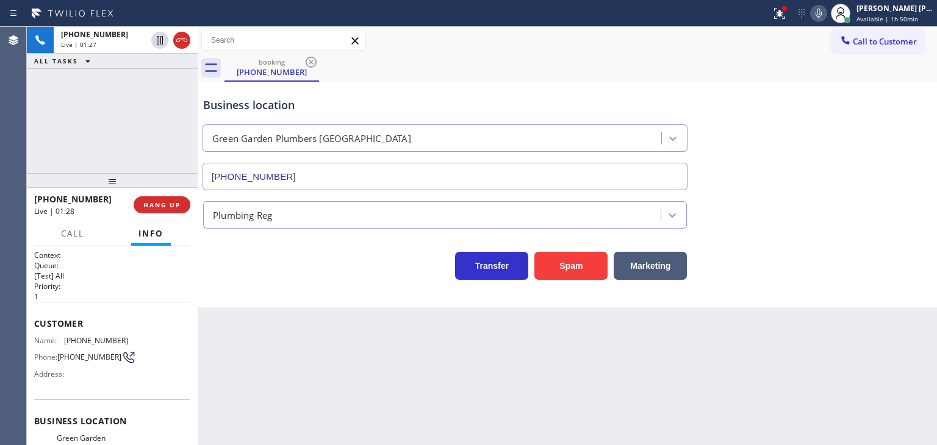
click at [826, 13] on icon at bounding box center [818, 13] width 15 height 15
click at [159, 41] on icon at bounding box center [159, 40] width 15 height 15
click at [895, 87] on div "Business location [GEOGRAPHIC_DATA] [GEOGRAPHIC_DATA] [GEOGRAPHIC_DATA] [PHONE_…" at bounding box center [567, 135] width 733 height 110
click at [826, 16] on icon at bounding box center [818, 13] width 15 height 15
click at [160, 35] on icon at bounding box center [159, 40] width 15 height 15
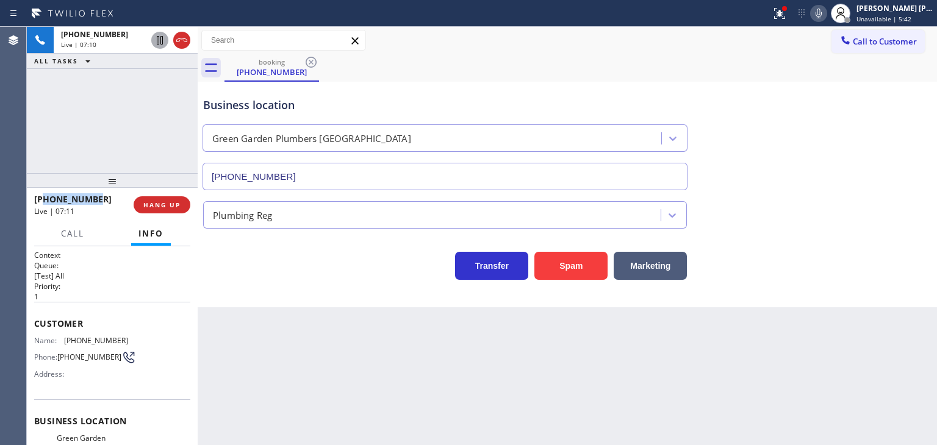
drag, startPoint x: 97, startPoint y: 201, endPoint x: 44, endPoint y: 200, distance: 53.1
click at [44, 200] on div "[PHONE_NUMBER]" at bounding box center [79, 199] width 91 height 12
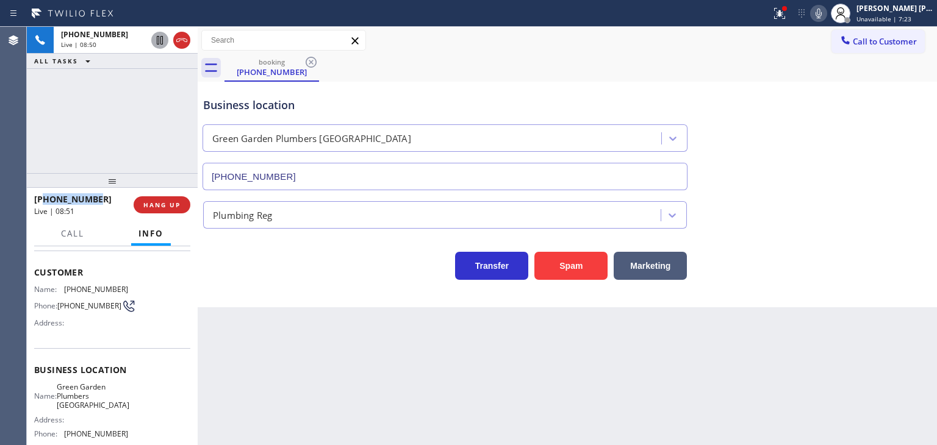
scroll to position [122, 0]
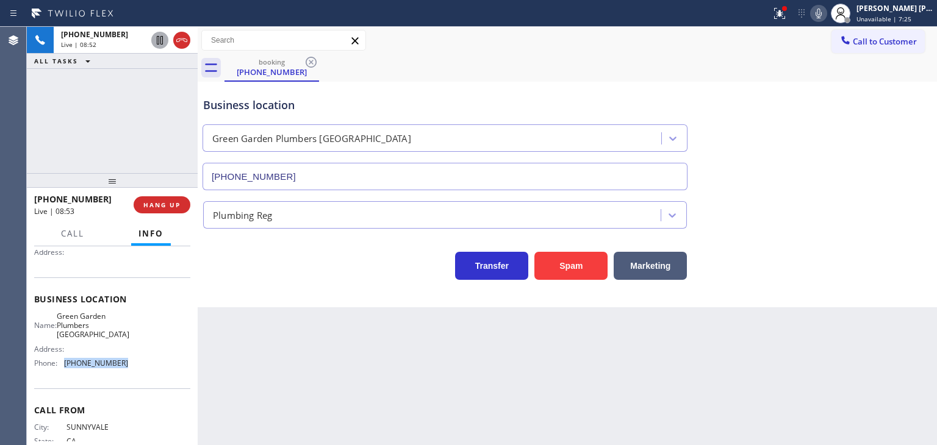
drag, startPoint x: 130, startPoint y: 369, endPoint x: 62, endPoint y: 360, distance: 68.8
click at [62, 360] on div "Name: [GEOGRAPHIC_DATA] Plumbers [GEOGRAPHIC_DATA] Address: Phone: [PHONE_NUMBE…" at bounding box center [112, 343] width 156 height 62
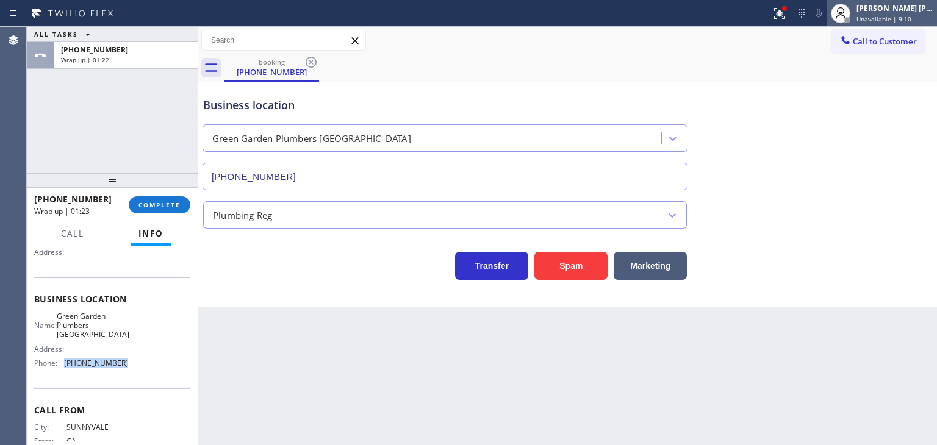
click at [917, 8] on div "[PERSON_NAME] [PERSON_NAME]" at bounding box center [894, 8] width 77 height 10
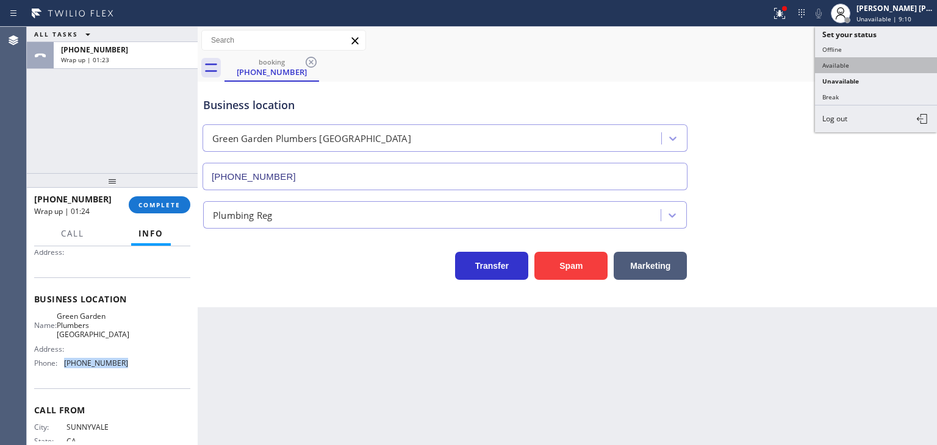
click at [871, 60] on button "Available" at bounding box center [876, 65] width 122 height 16
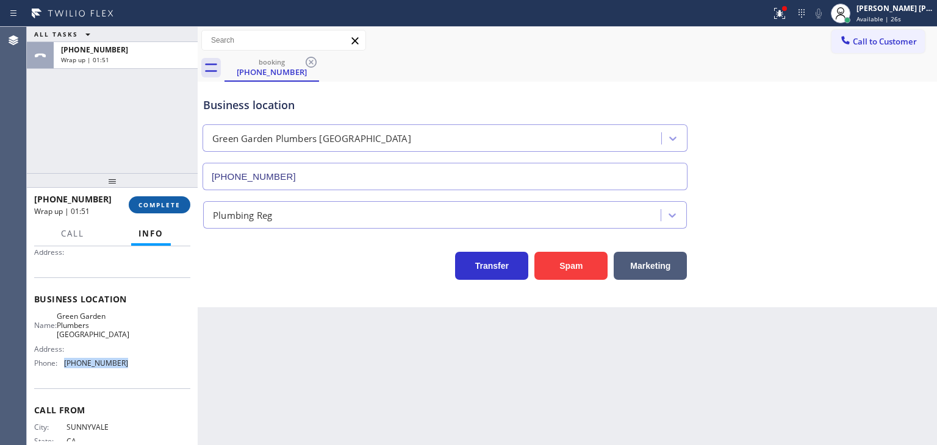
click at [168, 203] on span "COMPLETE" at bounding box center [159, 205] width 42 height 9
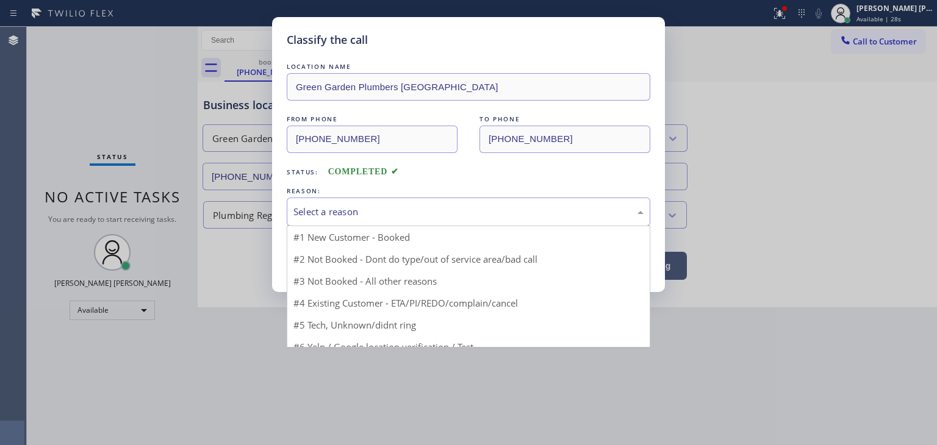
click at [339, 224] on div "Select a reason" at bounding box center [468, 212] width 363 height 29
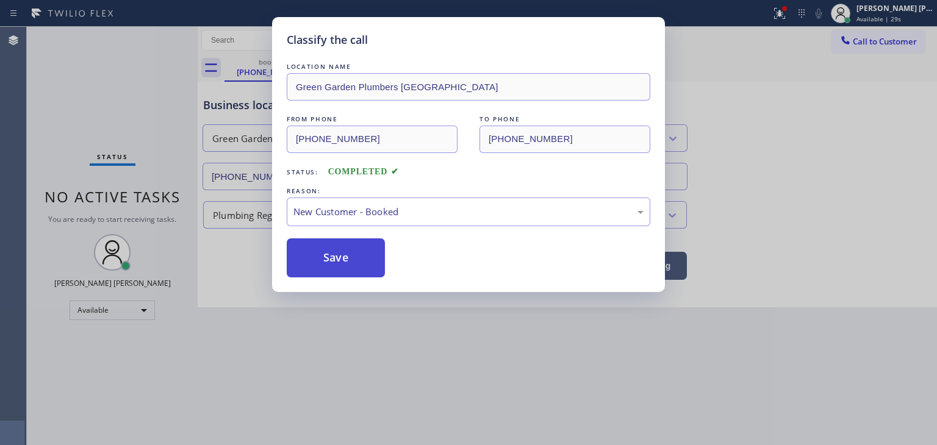
click at [338, 255] on button "Save" at bounding box center [336, 257] width 98 height 39
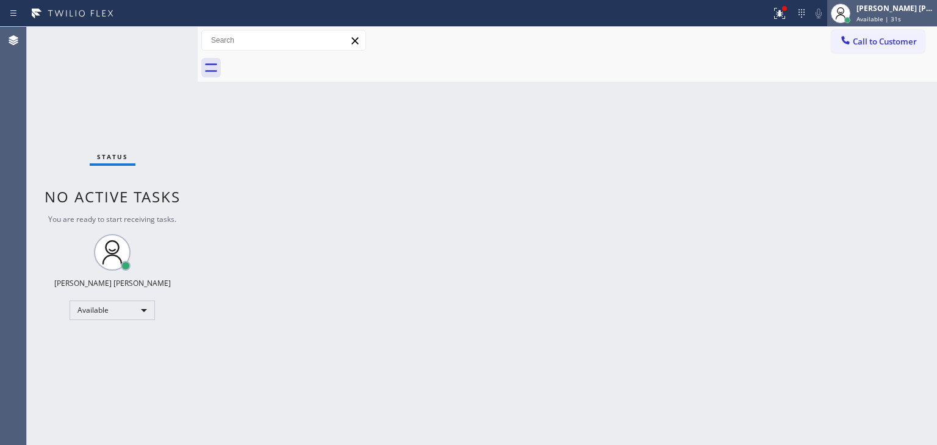
click at [925, 15] on div "Available | 31s" at bounding box center [894, 19] width 77 height 9
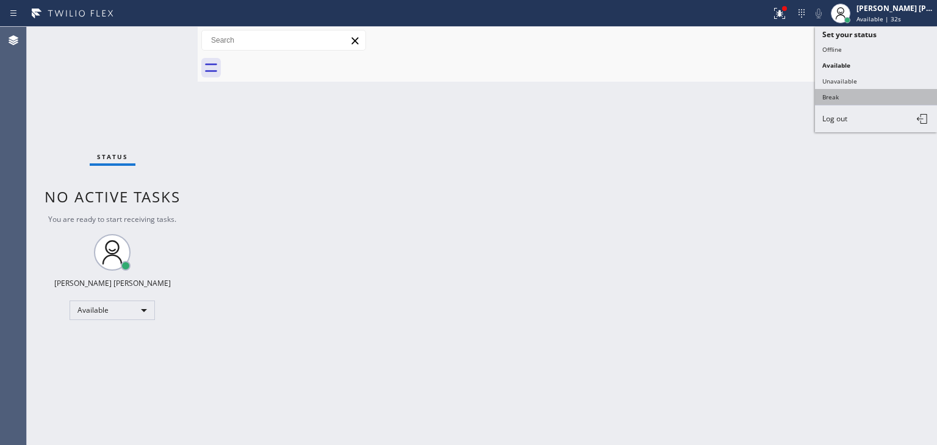
click at [857, 95] on button "Break" at bounding box center [876, 97] width 122 height 16
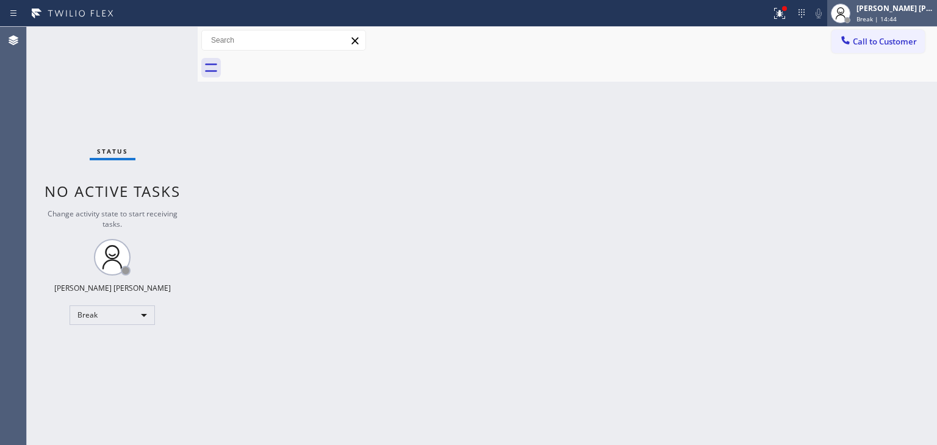
click at [885, 10] on div "[PERSON_NAME] [PERSON_NAME]" at bounding box center [894, 8] width 77 height 10
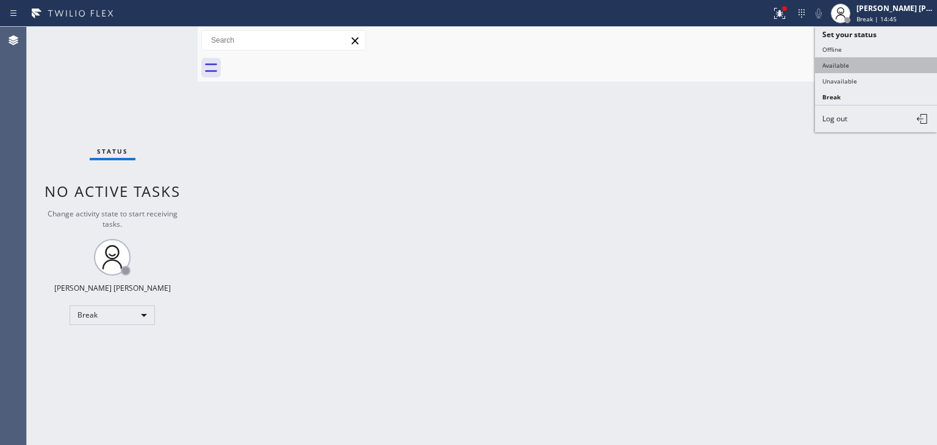
click at [859, 63] on button "Available" at bounding box center [876, 65] width 122 height 16
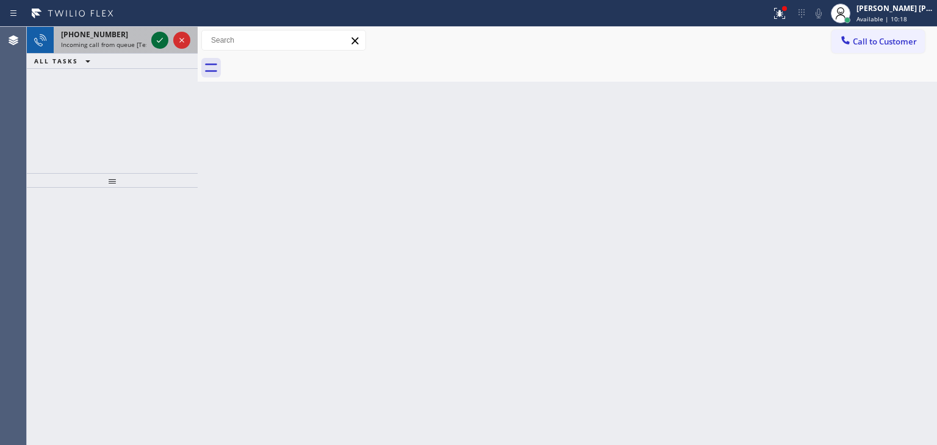
click at [162, 41] on icon at bounding box center [159, 40] width 15 height 15
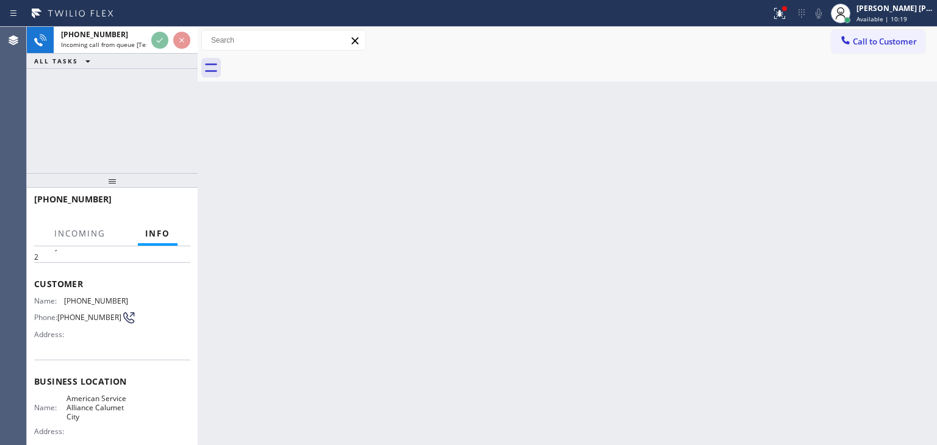
scroll to position [61, 0]
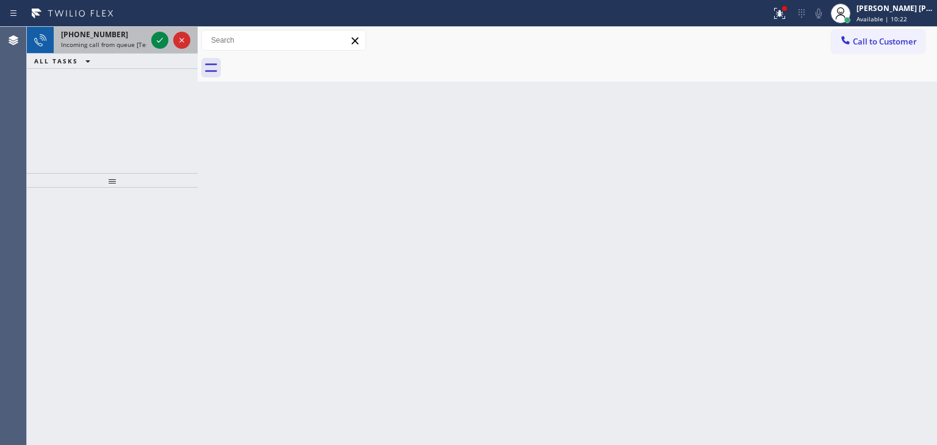
click at [171, 46] on div at bounding box center [171, 40] width 44 height 27
click at [162, 38] on icon at bounding box center [160, 40] width 6 height 5
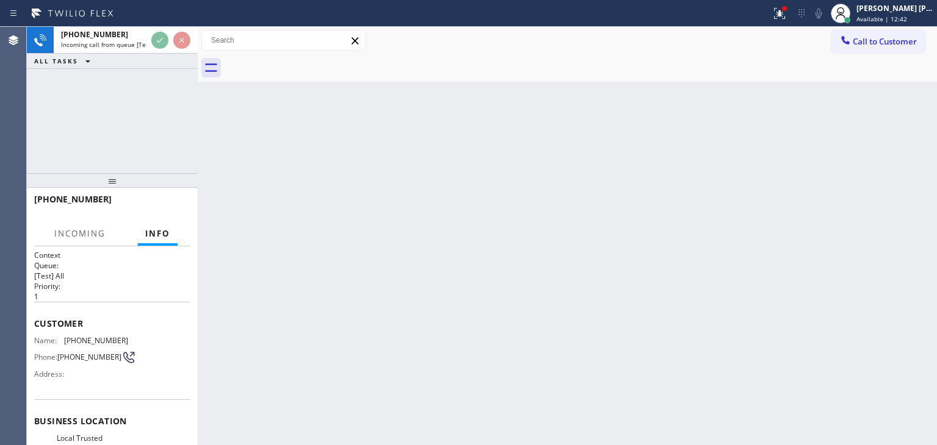
scroll to position [61, 0]
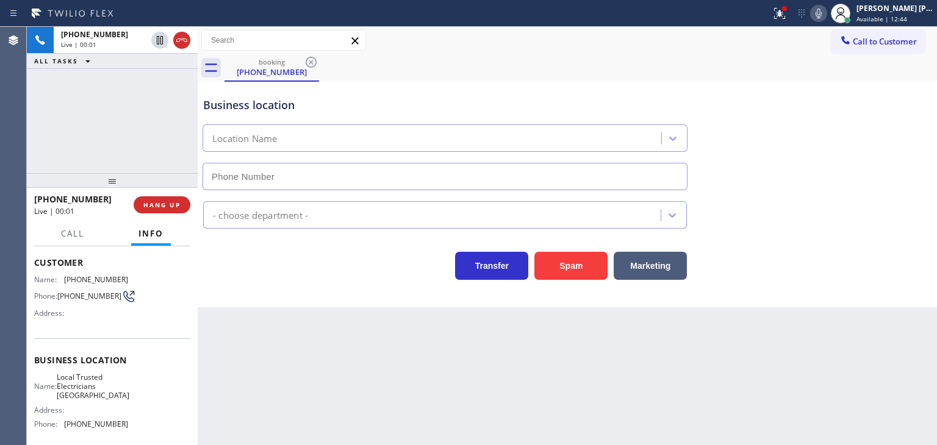
type input "[PHONE_NUMBER]"
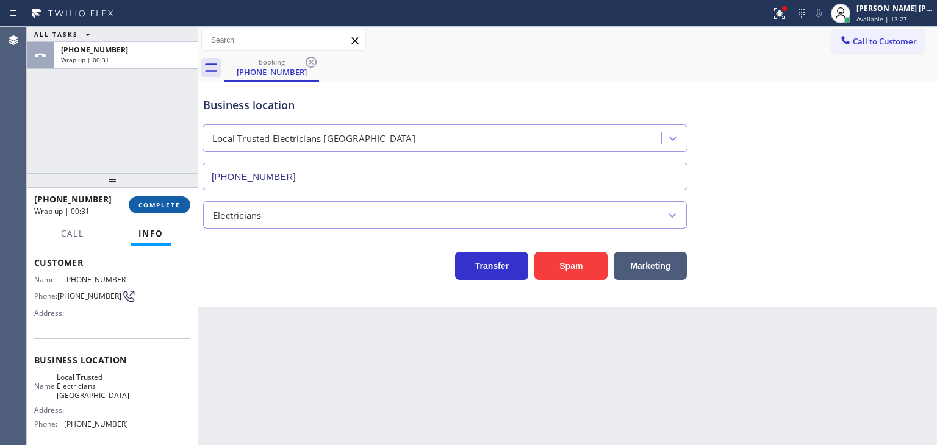
click at [162, 202] on span "COMPLETE" at bounding box center [159, 205] width 42 height 9
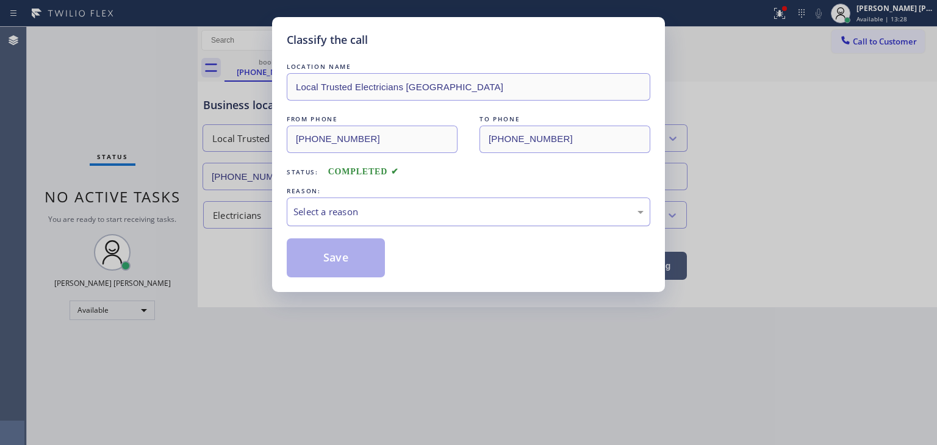
click at [315, 203] on div "Select a reason" at bounding box center [468, 212] width 363 height 29
drag, startPoint x: 342, startPoint y: 259, endPoint x: 407, endPoint y: 32, distance: 235.5
click at [341, 258] on button "Save" at bounding box center [336, 257] width 98 height 39
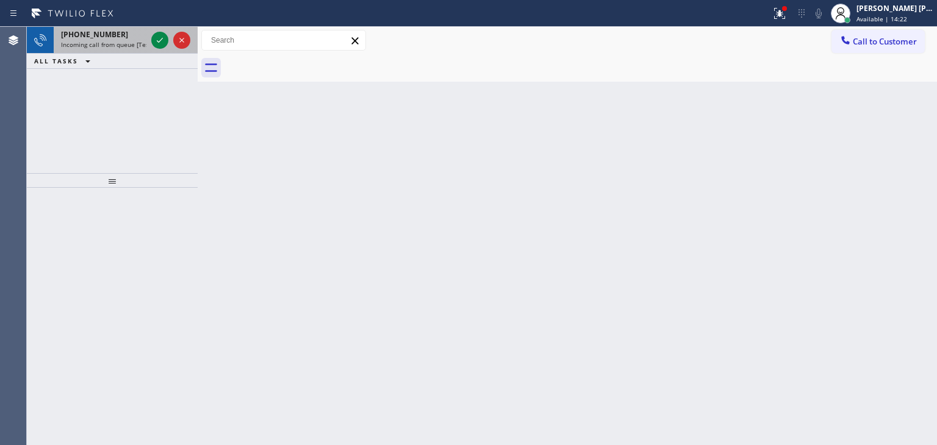
click at [150, 41] on div at bounding box center [171, 40] width 44 height 27
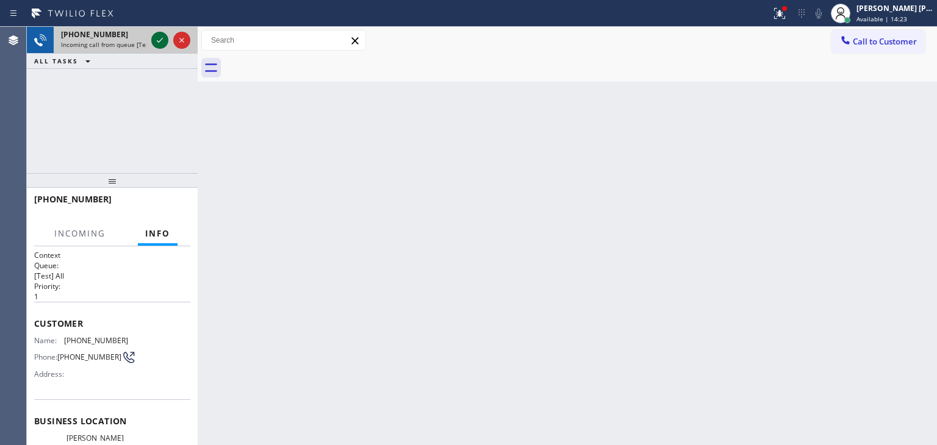
click at [153, 40] on icon at bounding box center [159, 40] width 15 height 15
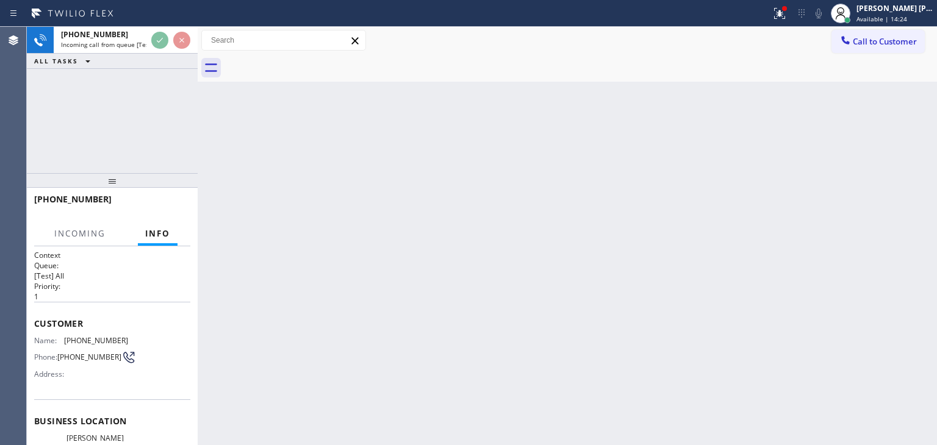
scroll to position [61, 0]
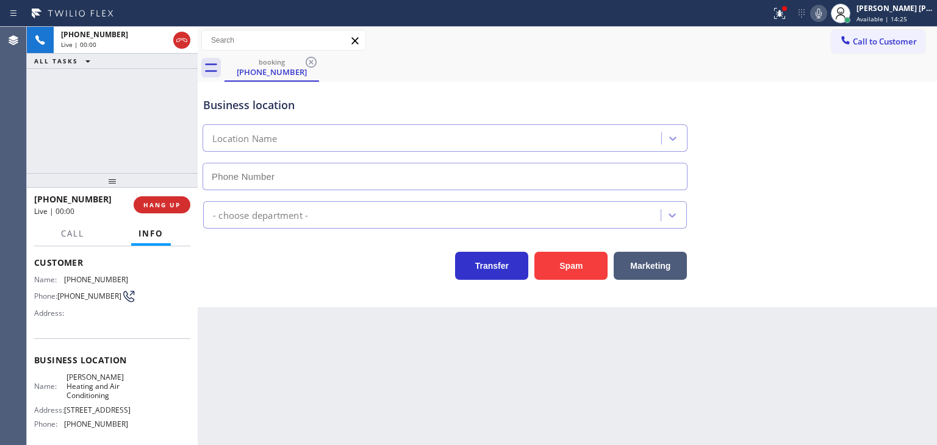
type input "[PHONE_NUMBER]"
drag, startPoint x: 103, startPoint y: 199, endPoint x: 43, endPoint y: 195, distance: 60.0
click at [43, 195] on div "[PHONE_NUMBER]" at bounding box center [79, 199] width 91 height 12
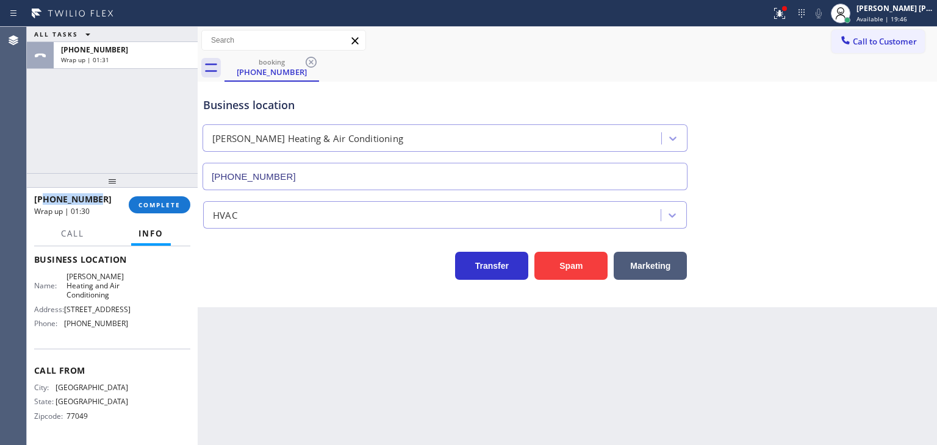
scroll to position [183, 0]
drag, startPoint x: 124, startPoint y: 332, endPoint x: 61, endPoint y: 342, distance: 63.5
click at [61, 342] on div "Business location Name: [PERSON_NAME] Heating and Air Conditioning Address: [ST…" at bounding box center [112, 293] width 156 height 111
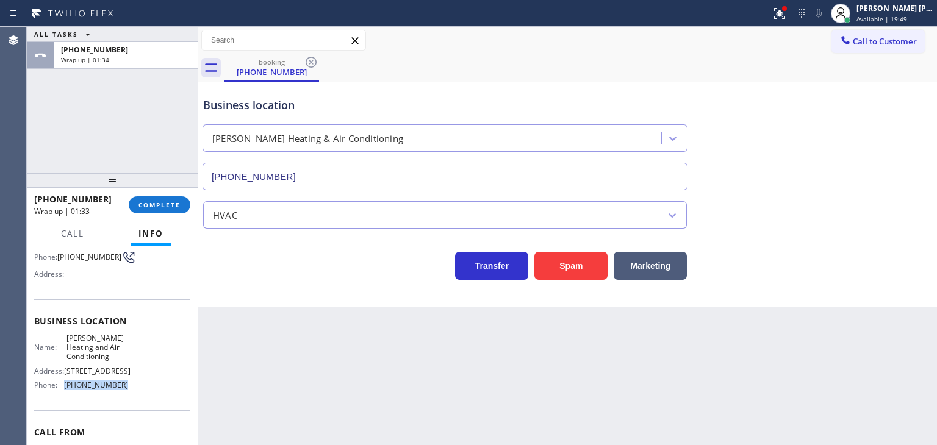
scroll to position [0, 0]
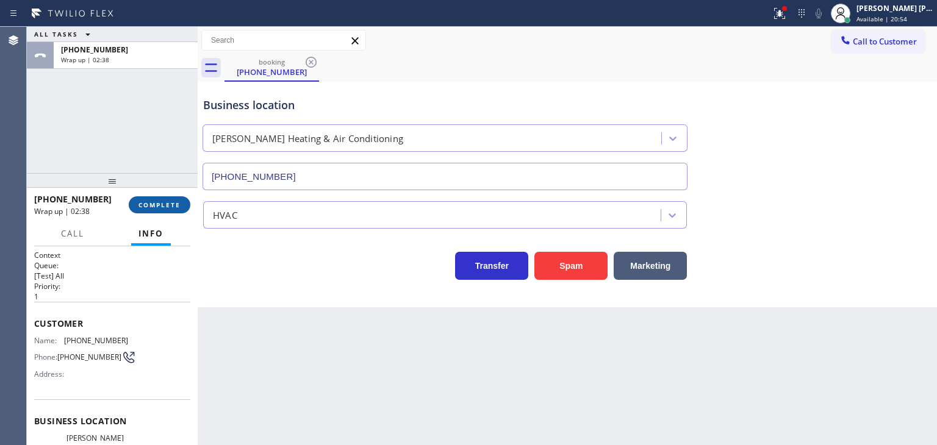
click at [152, 208] on span "COMPLETE" at bounding box center [159, 205] width 42 height 9
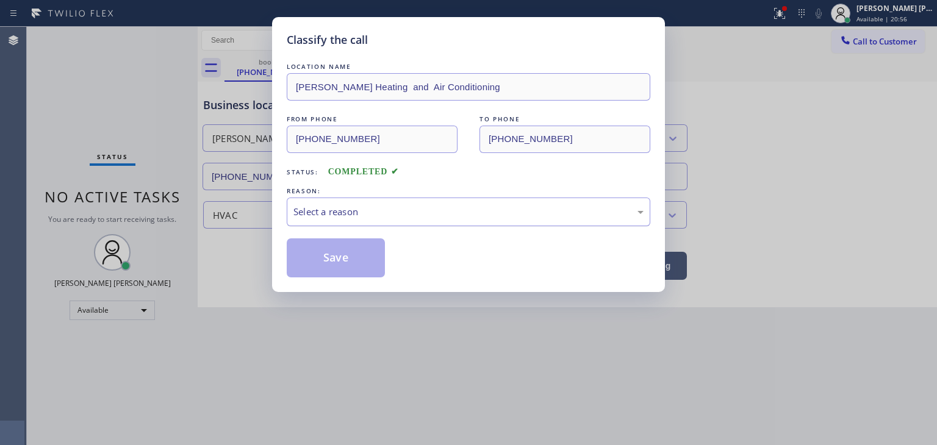
click at [331, 216] on div "Select a reason" at bounding box center [468, 212] width 350 height 14
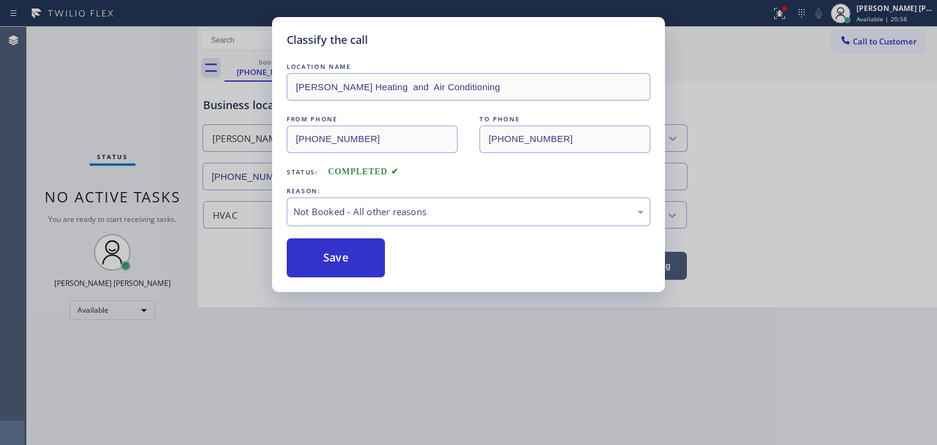
click at [325, 254] on button "Save" at bounding box center [336, 257] width 98 height 39
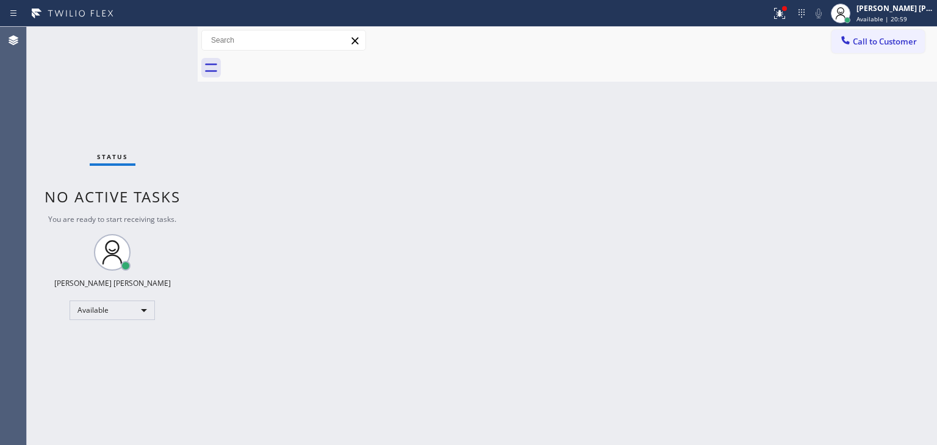
click at [157, 32] on div "Status No active tasks You are ready to start receiving tasks. [PERSON_NAME] [P…" at bounding box center [112, 236] width 171 height 418
click at [901, 21] on span "Available | 22:20" at bounding box center [881, 19] width 51 height 9
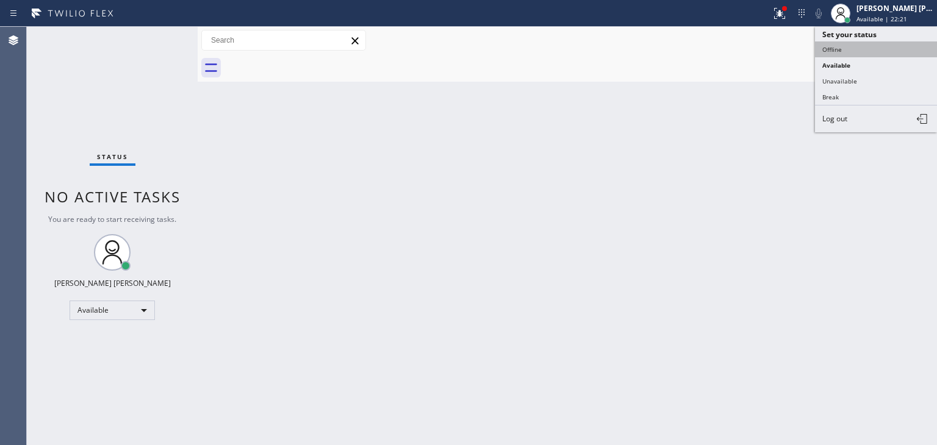
click at [852, 51] on button "Offline" at bounding box center [876, 49] width 122 height 16
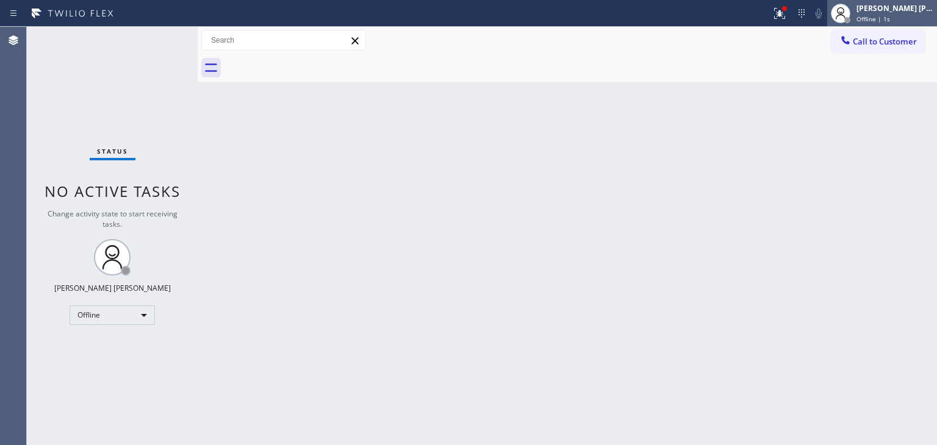
click at [890, 18] on span "Offline | 1s" at bounding box center [873, 19] width 34 height 9
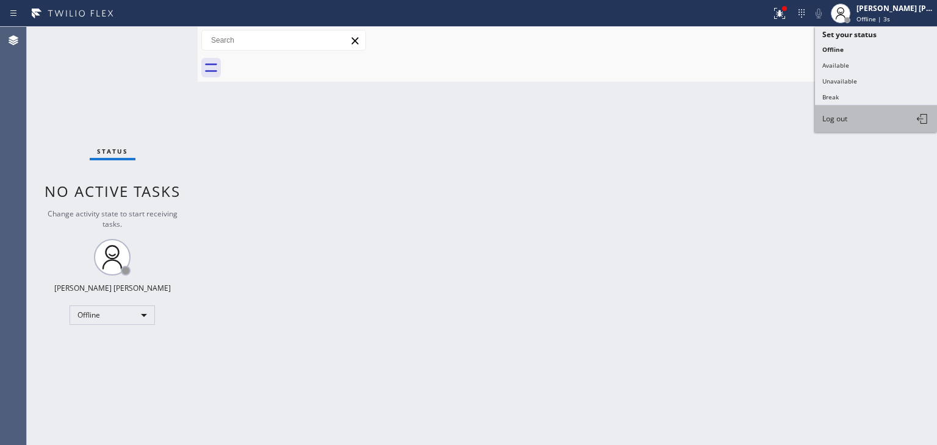
click at [846, 113] on span "Log out" at bounding box center [834, 118] width 25 height 10
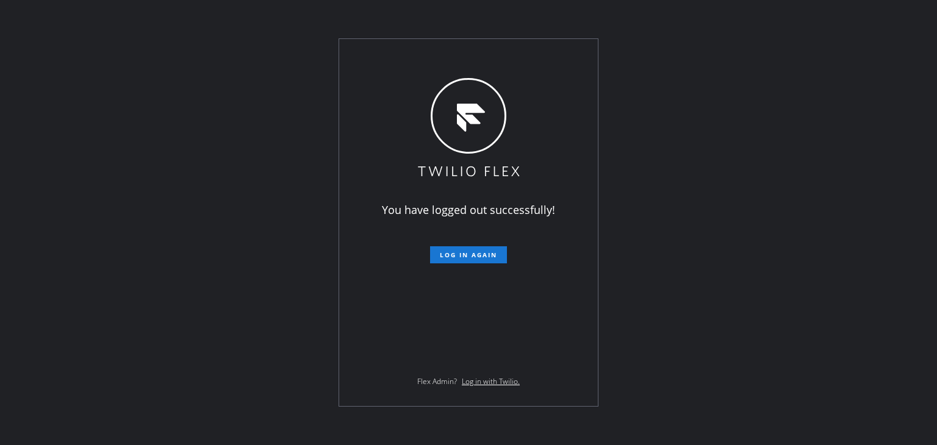
click at [191, 152] on div "You have logged out successfully! Log in again Flex Admin? Log in with Twilio." at bounding box center [468, 222] width 937 height 445
click at [880, 137] on div "You have logged out successfully! Log in again Flex Admin? Log in with Twilio." at bounding box center [468, 222] width 937 height 445
